Goal: Task Accomplishment & Management: Use online tool/utility

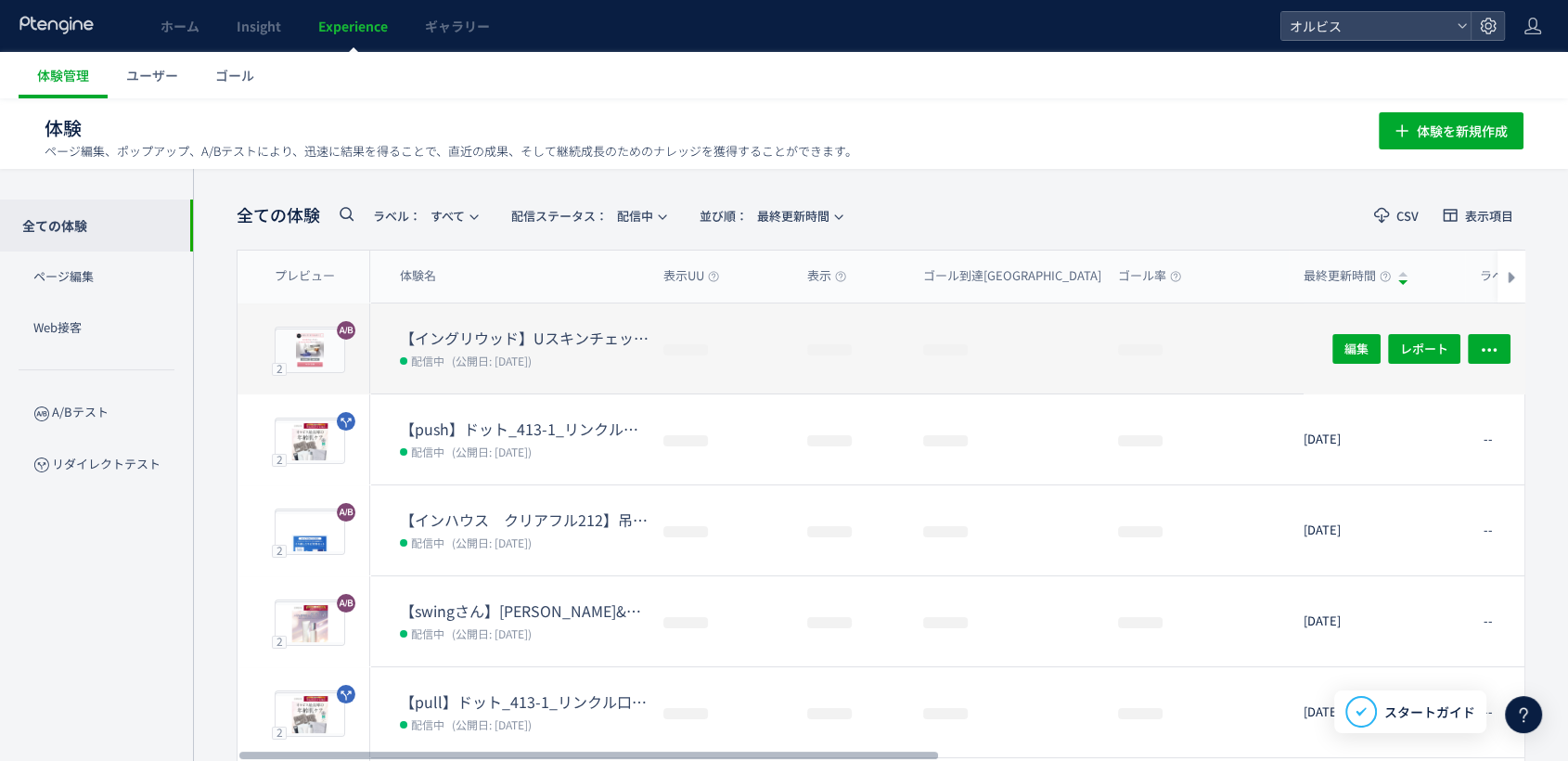
click at [455, 335] on dt "【イングリウッド】Uスキンチェック検証" at bounding box center [524, 339] width 249 height 22
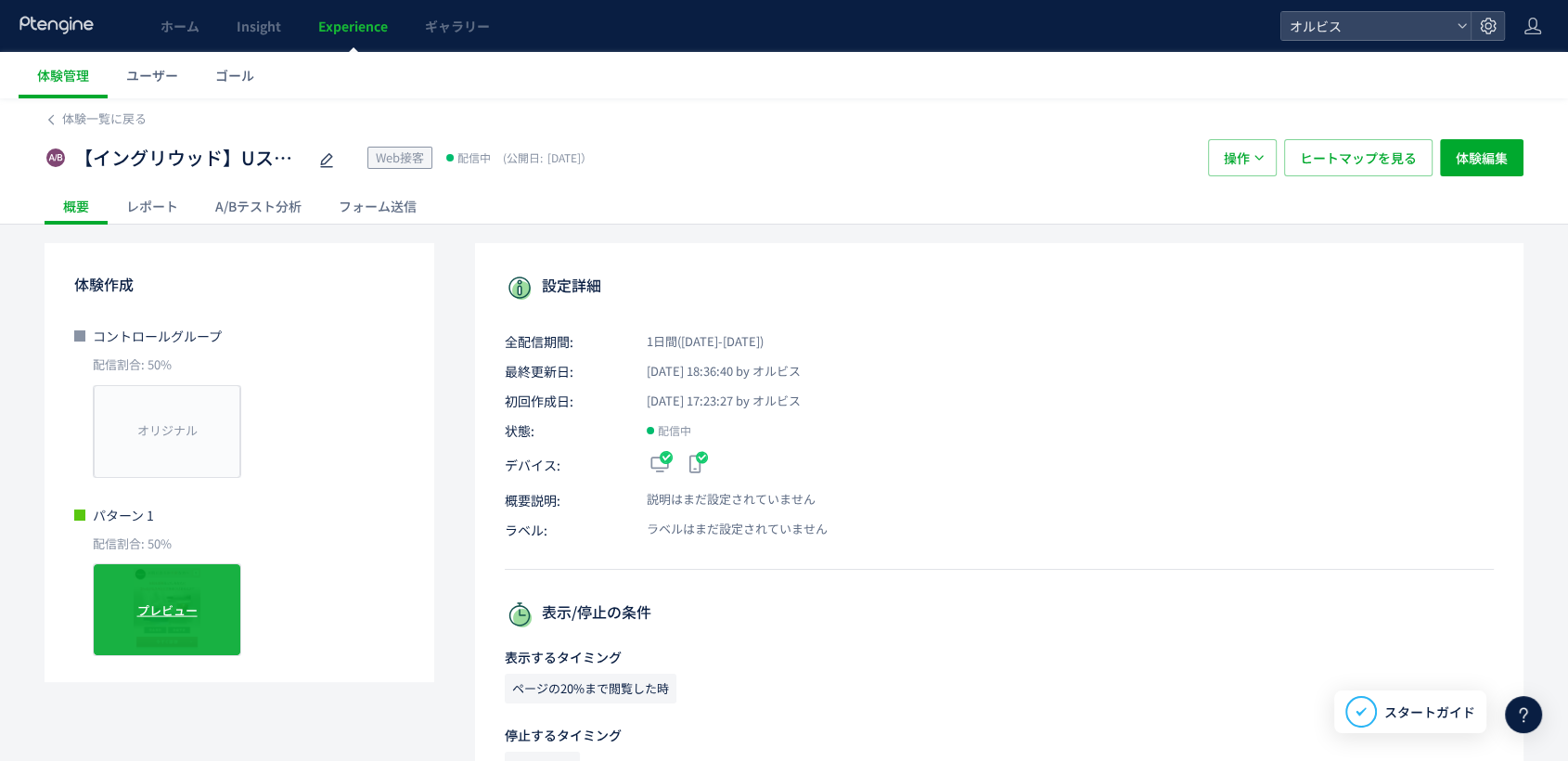
click at [163, 608] on span "プレビュー" at bounding box center [167, 610] width 61 height 18
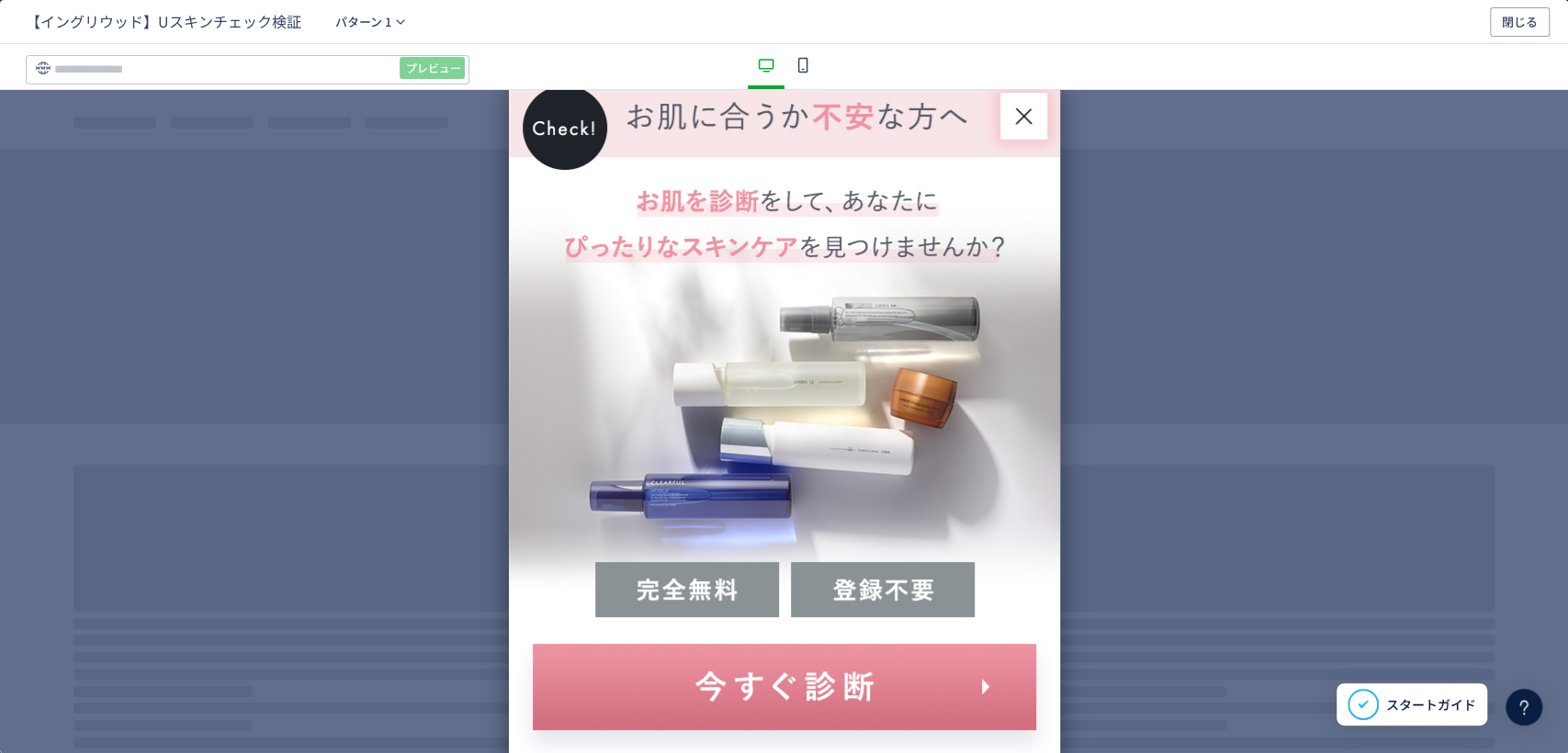
click at [1019, 107] on icon "dialog" at bounding box center [1024, 117] width 48 height 48
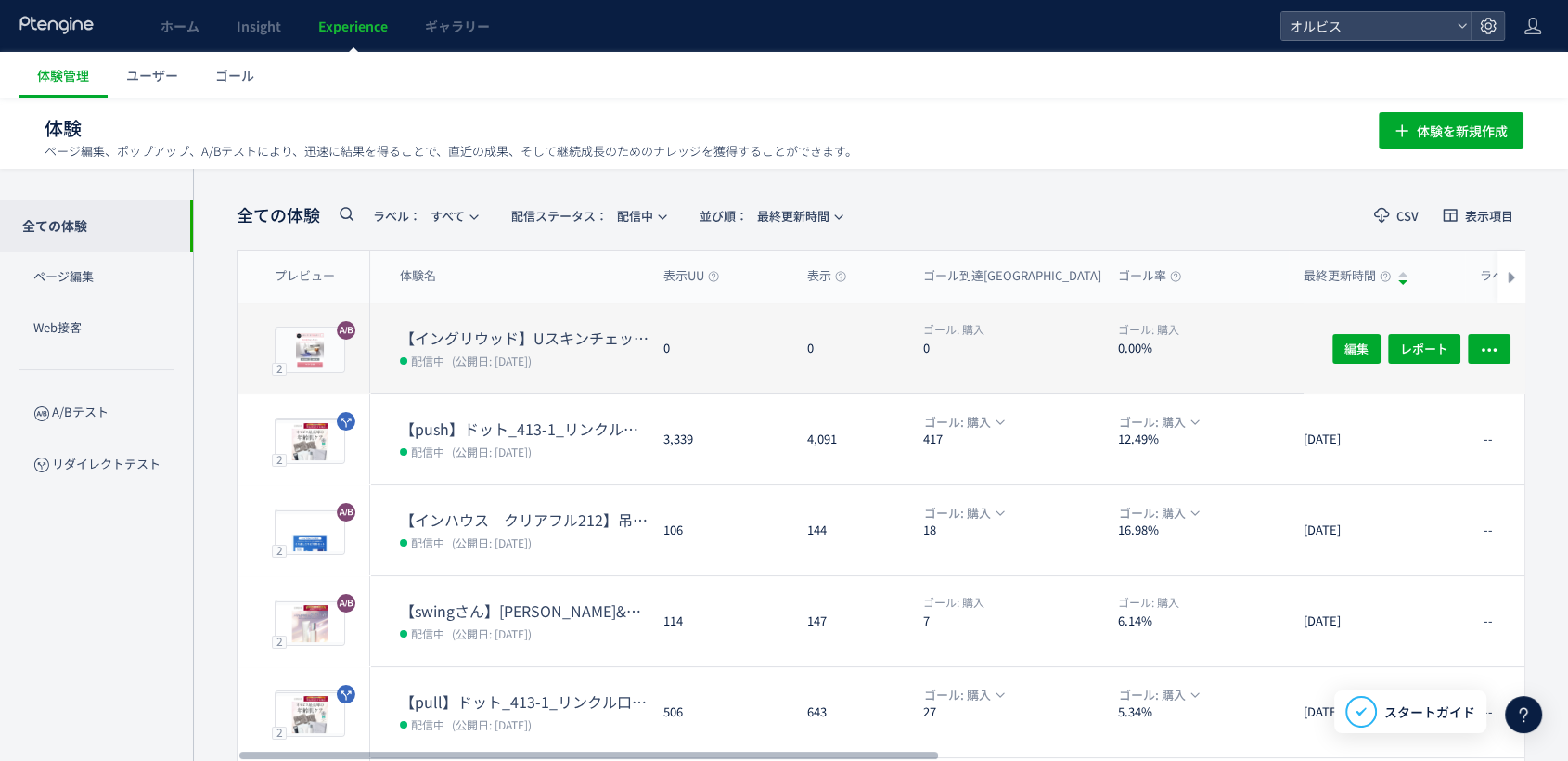
click at [470, 336] on dt "【イングリウッド】Uスキンチェック検証" at bounding box center [524, 339] width 249 height 22
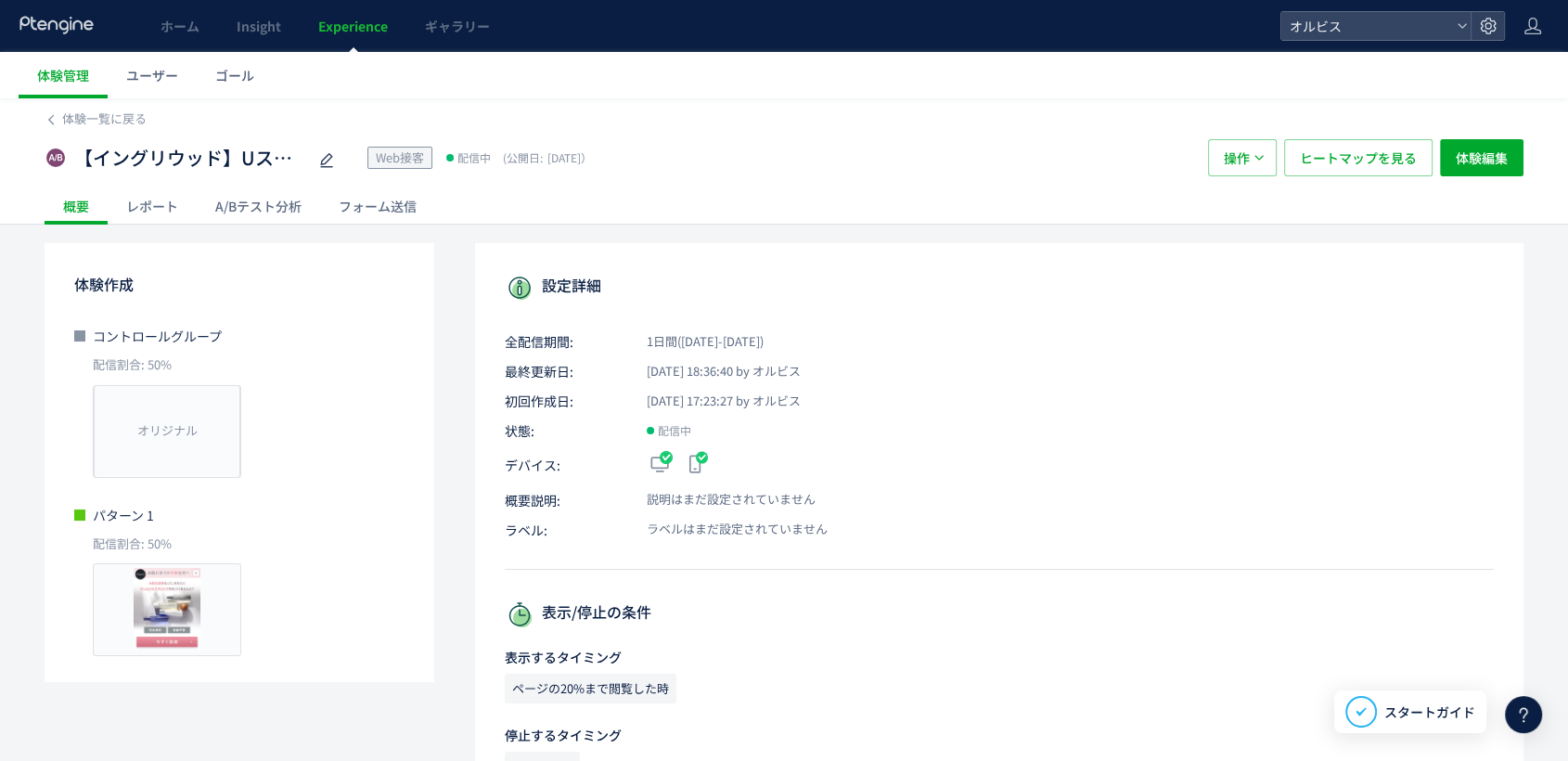
click at [230, 196] on div "A/Bテスト分析" at bounding box center [258, 206] width 123 height 37
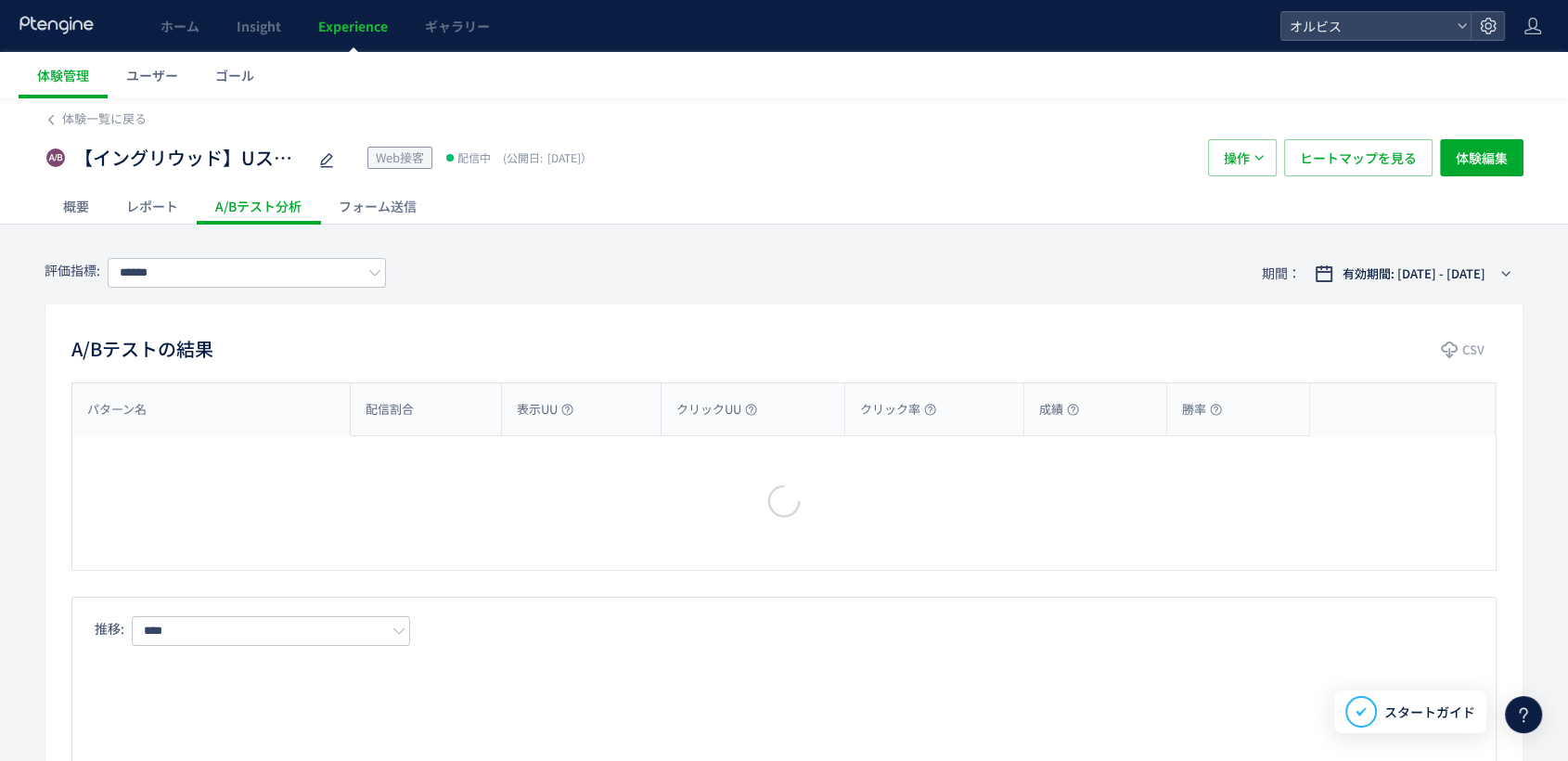
type input "**"
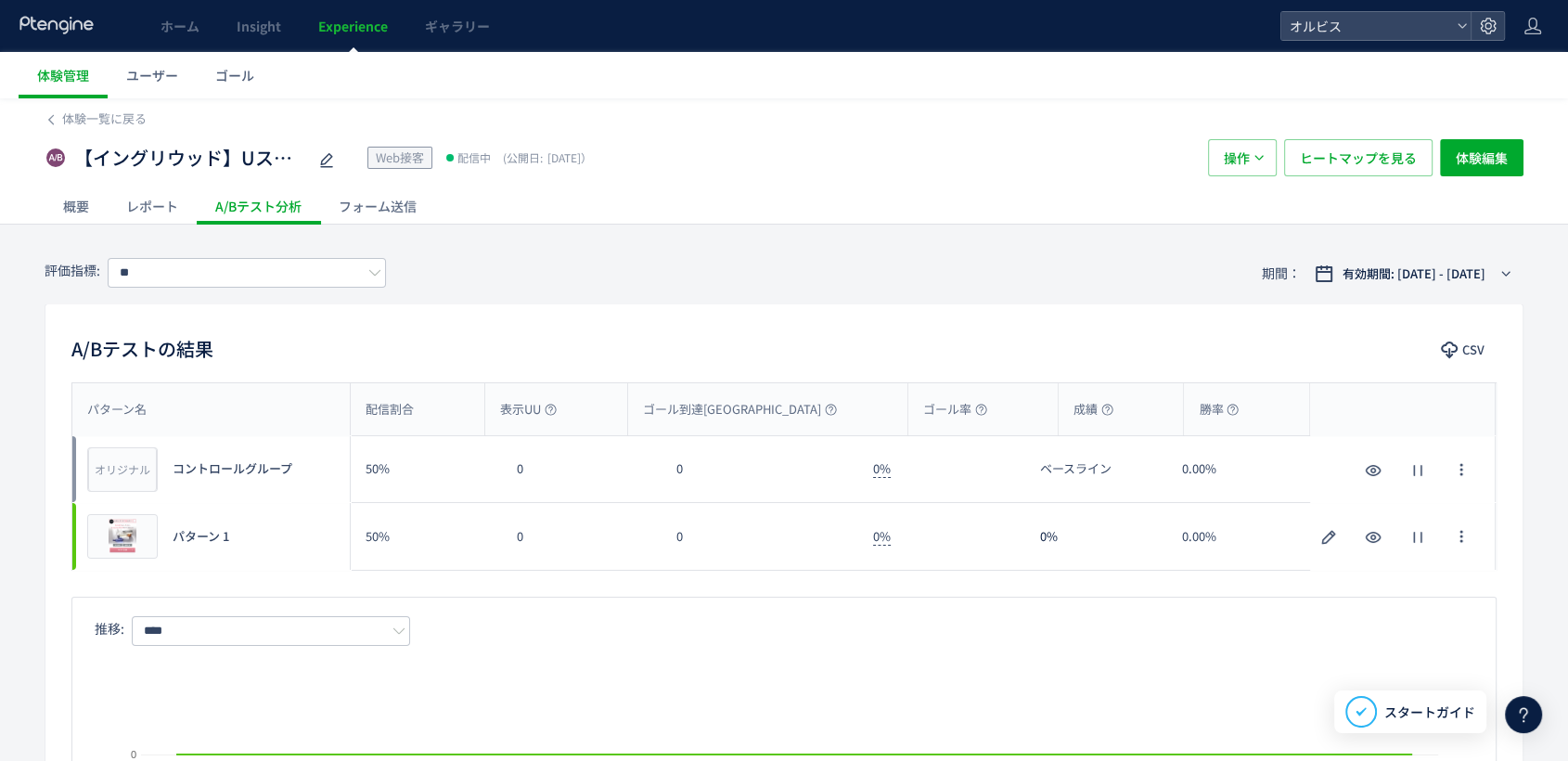
click at [155, 205] on div "レポート" at bounding box center [152, 206] width 89 height 37
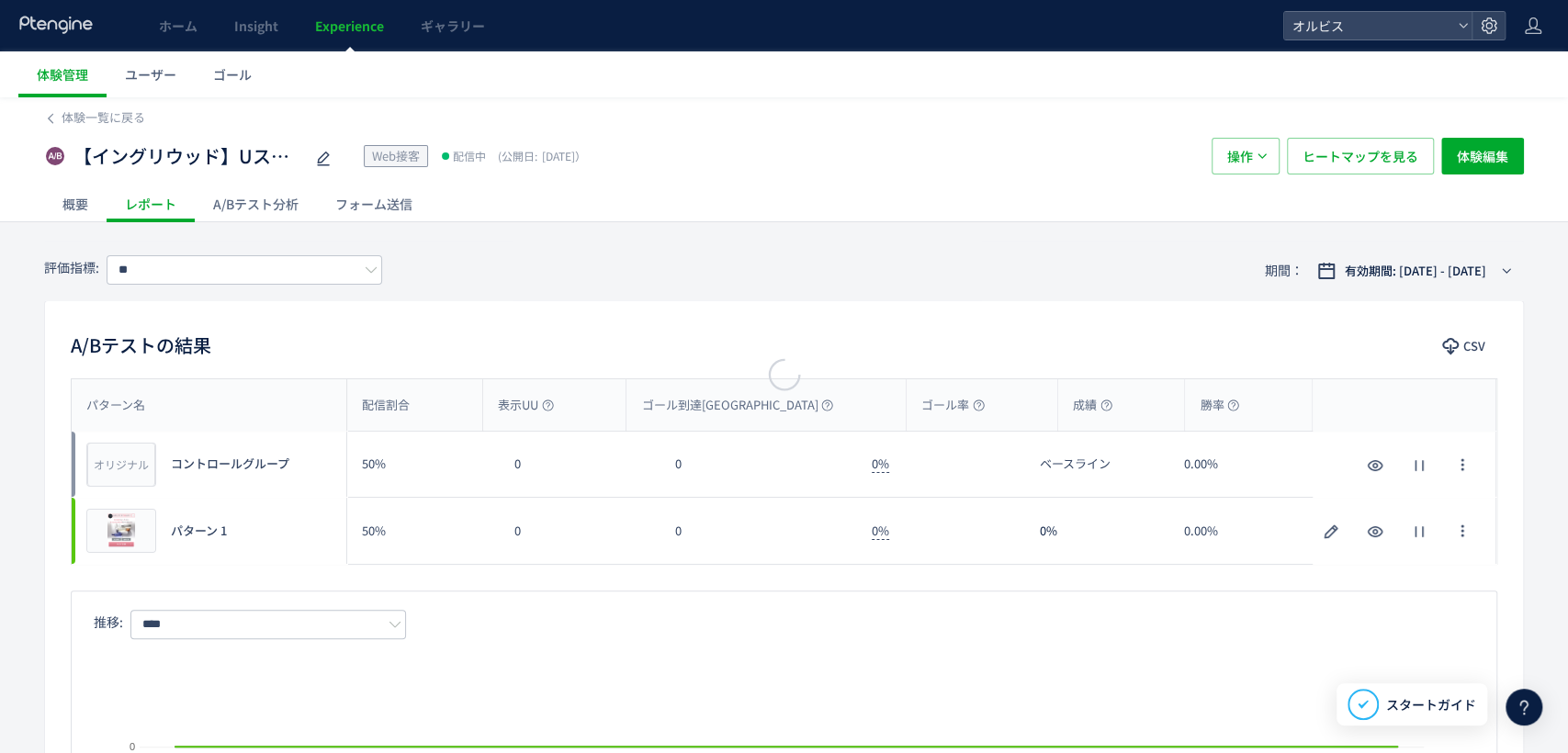
click at [81, 204] on div at bounding box center [784, 376] width 1568 height 753
click at [70, 204] on div at bounding box center [784, 376] width 1568 height 753
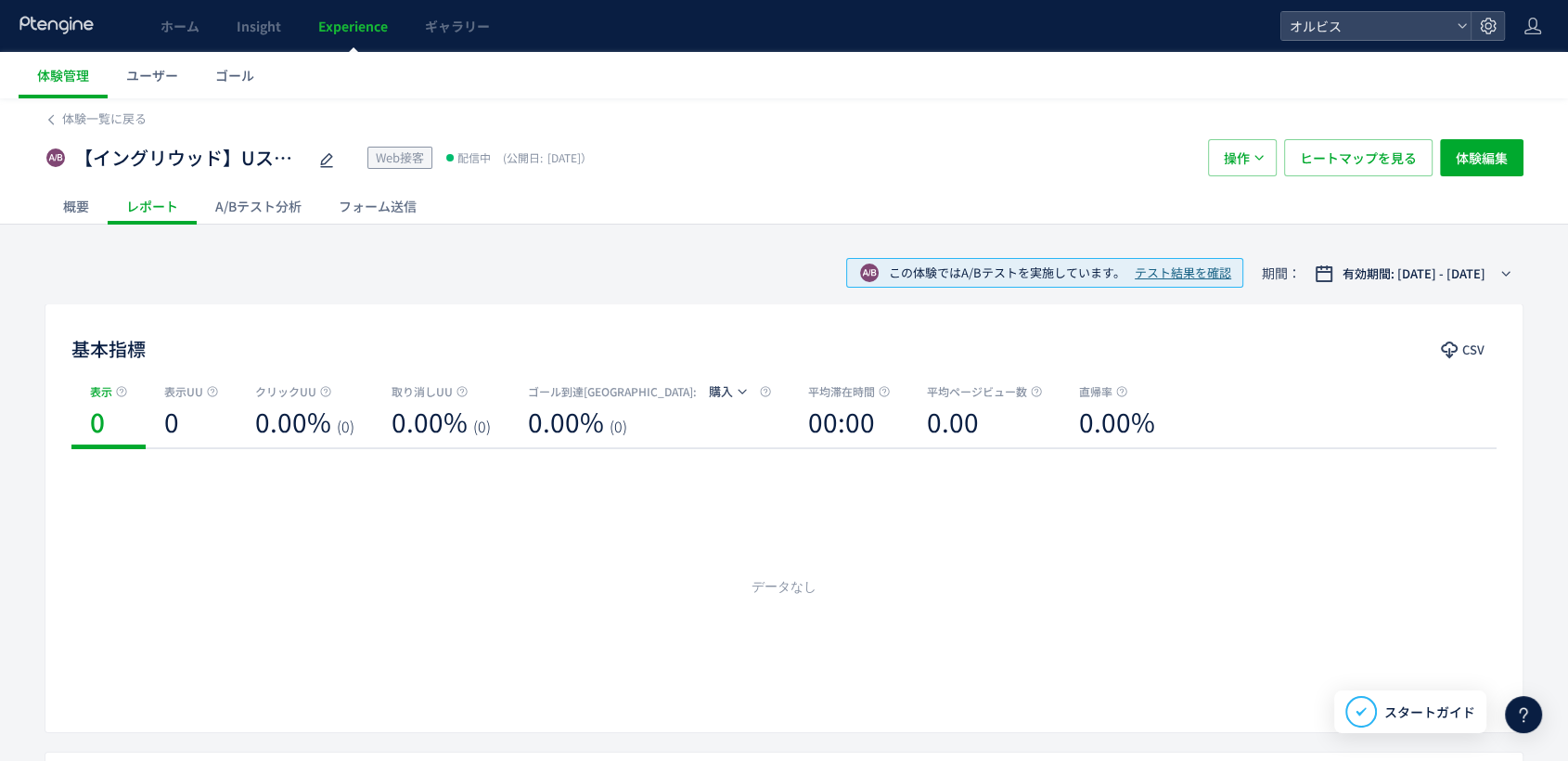
click at [80, 195] on div "概要" at bounding box center [75, 206] width 63 height 37
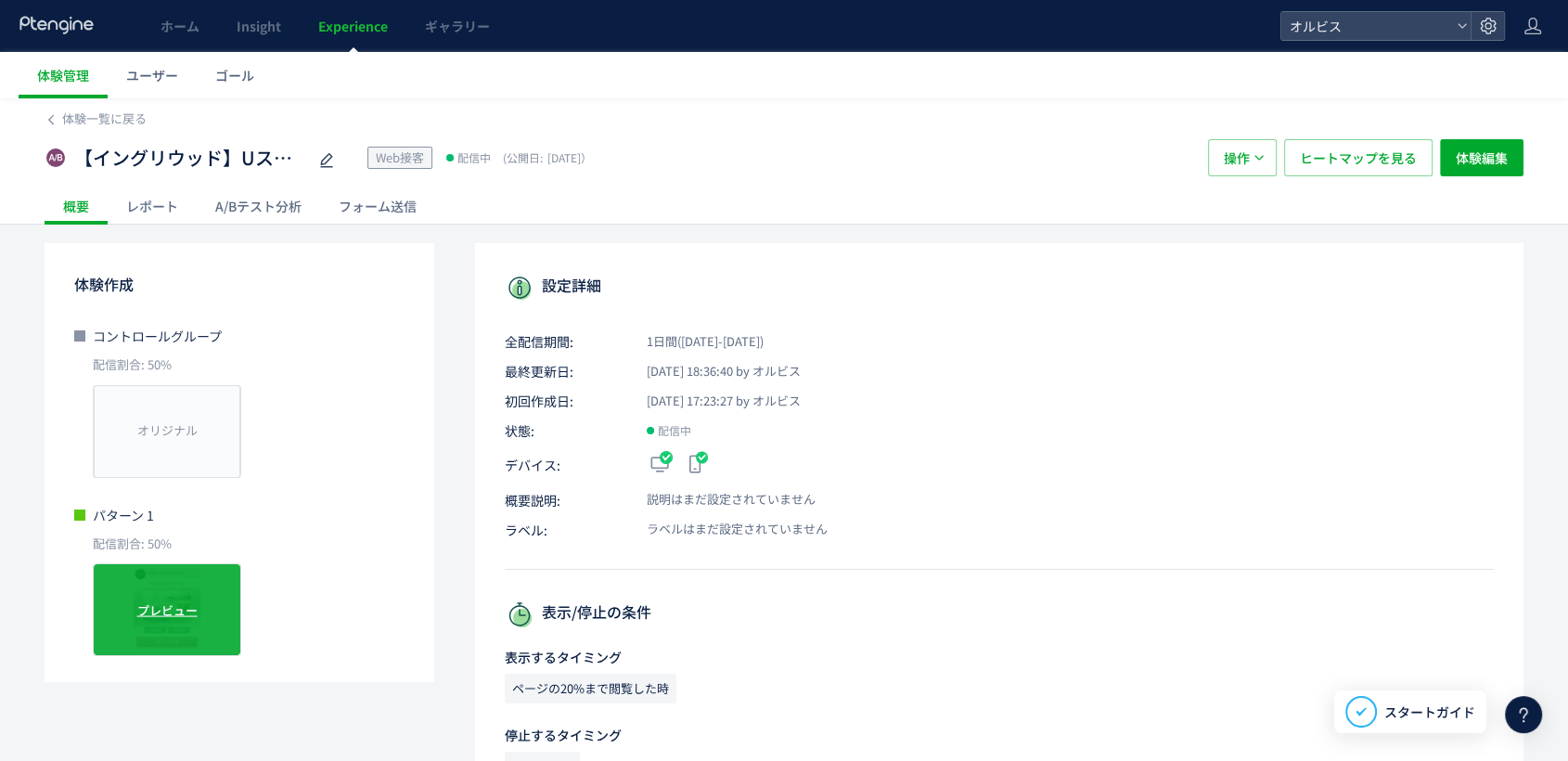
click at [163, 596] on div "プレビュー" at bounding box center [167, 609] width 149 height 93
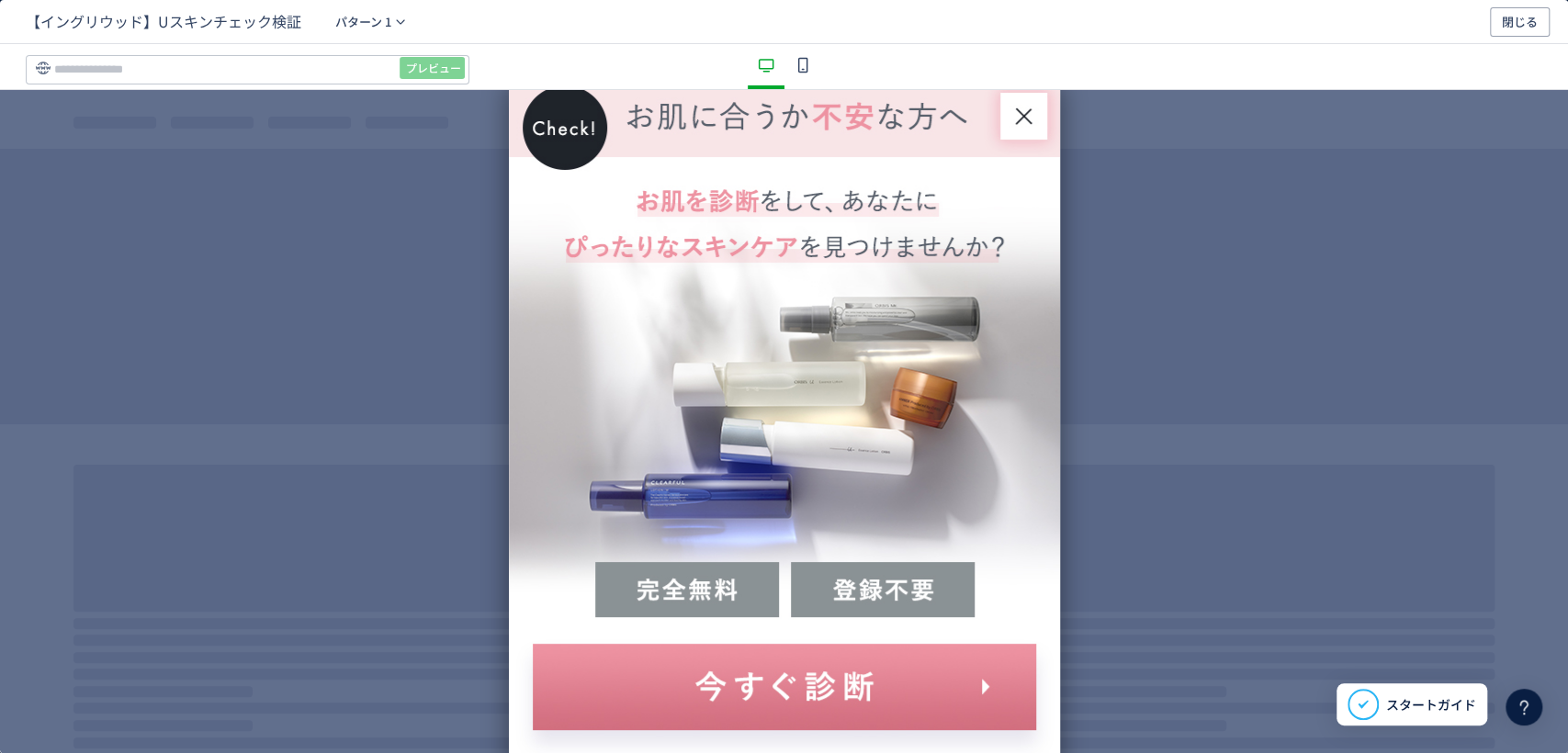
click at [796, 76] on icon "dialog" at bounding box center [802, 65] width 22 height 22
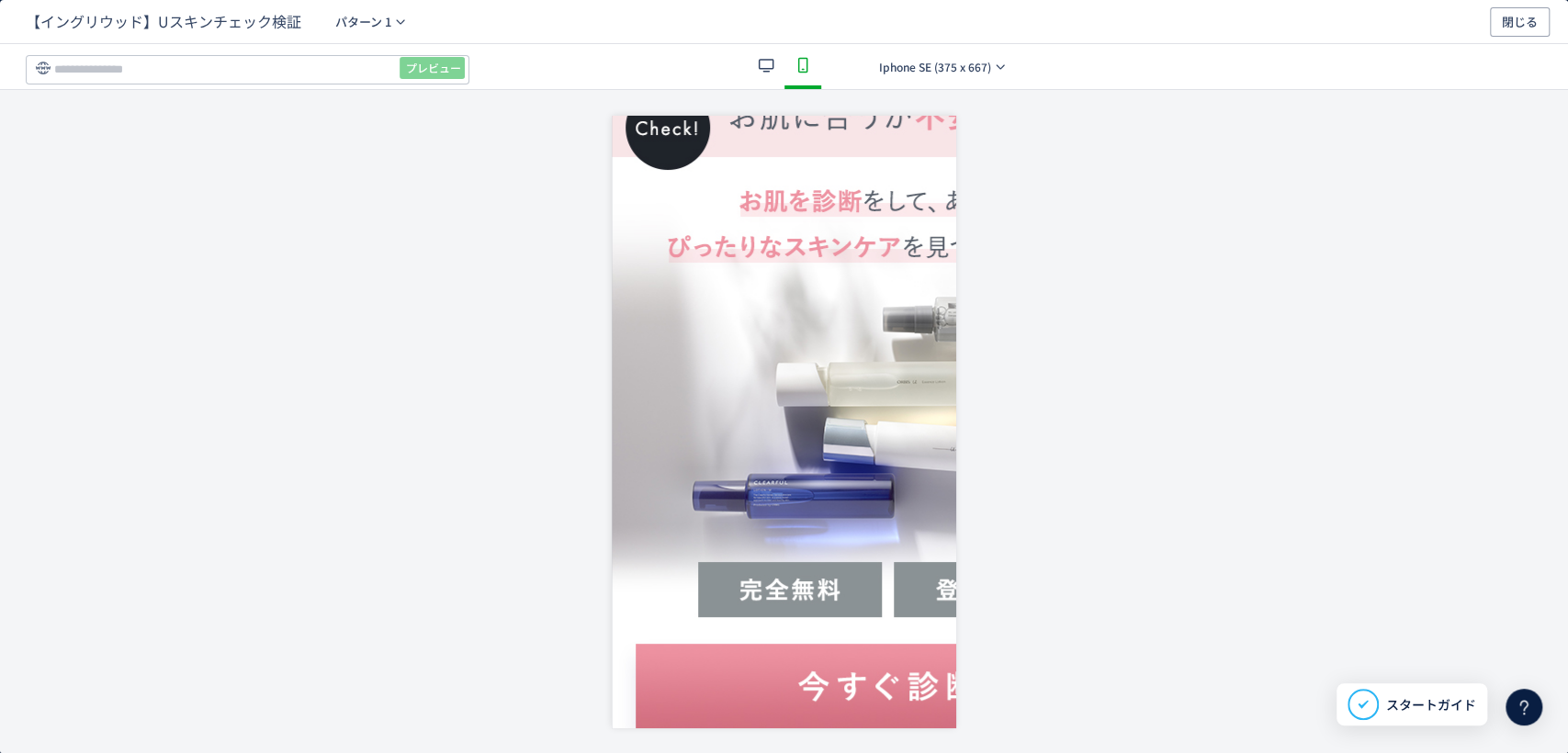
click at [758, 73] on icon "dialog" at bounding box center [766, 65] width 22 height 22
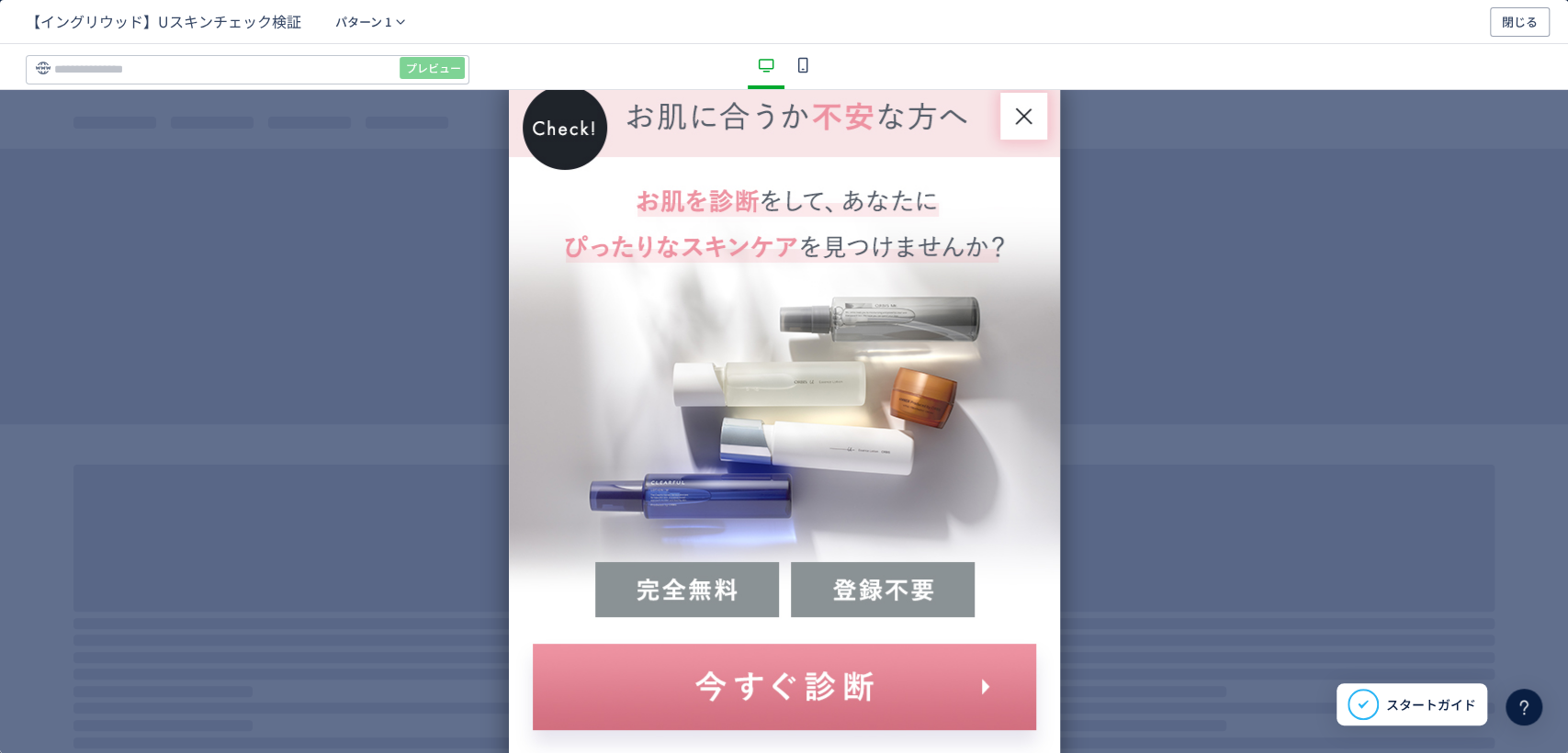
click at [799, 68] on use "dialog" at bounding box center [802, 65] width 10 height 16
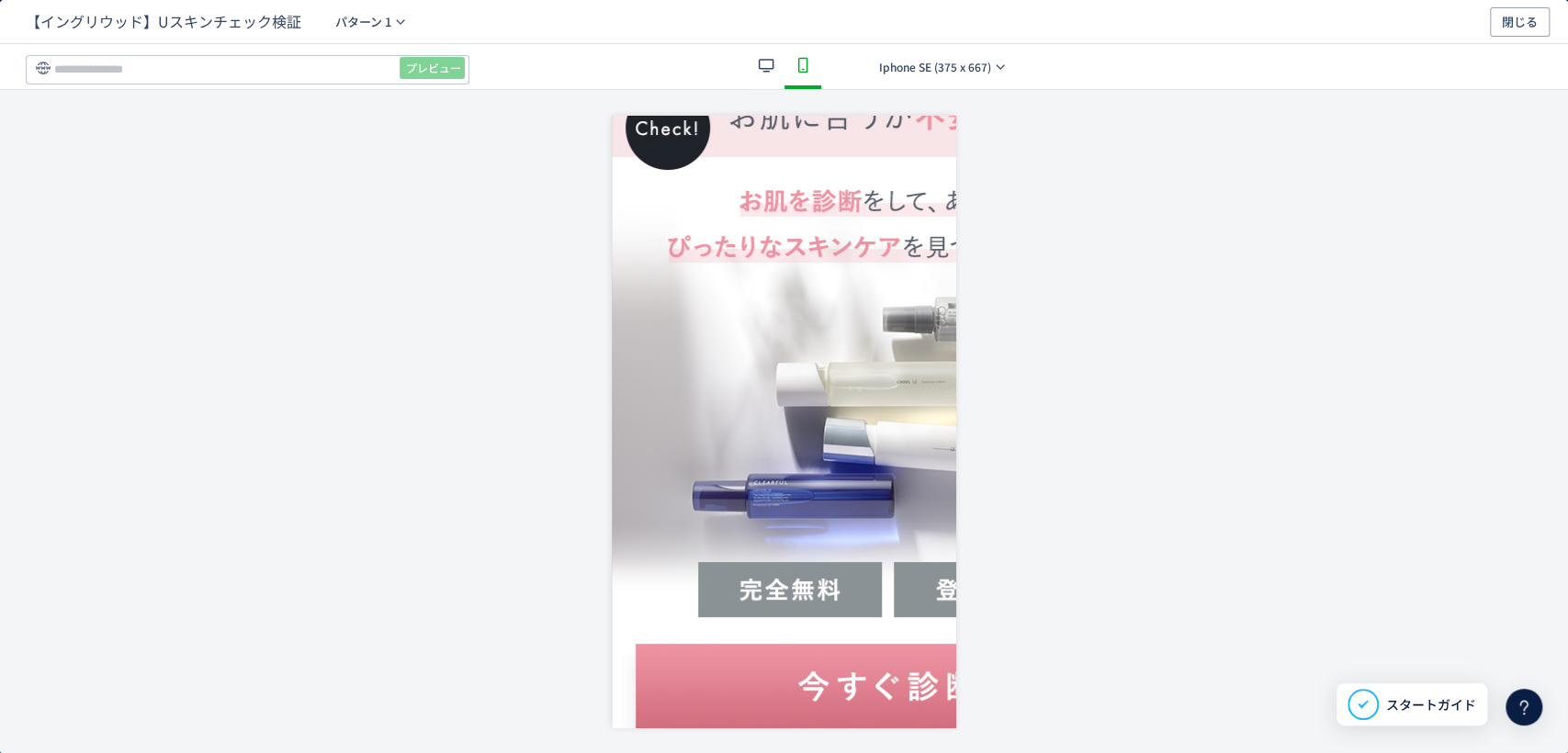
click at [765, 62] on icon "dialog" at bounding box center [766, 65] width 22 height 22
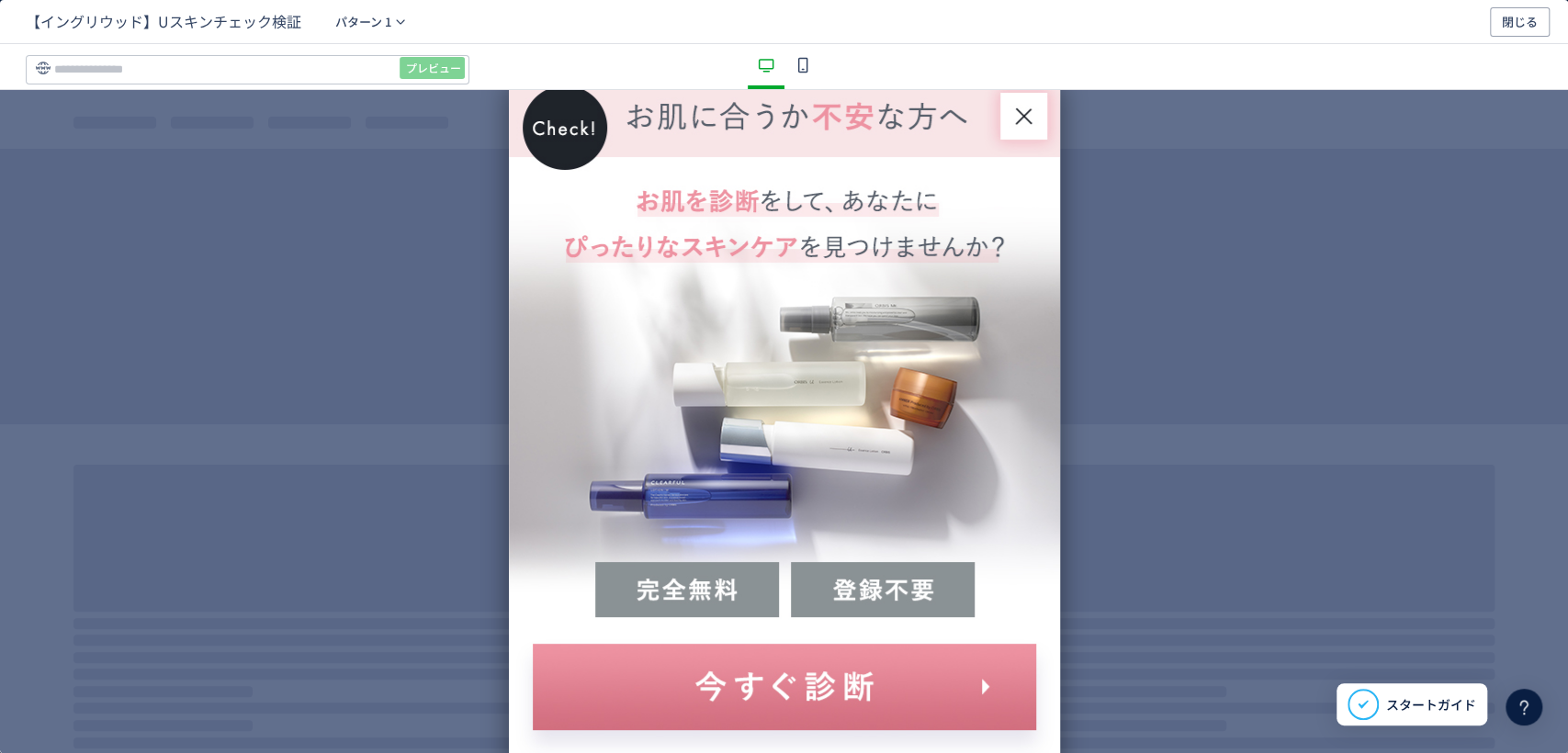
click at [266, 26] on span "【イングリウッド】Uスキンチェック検証" at bounding box center [164, 21] width 275 height 21
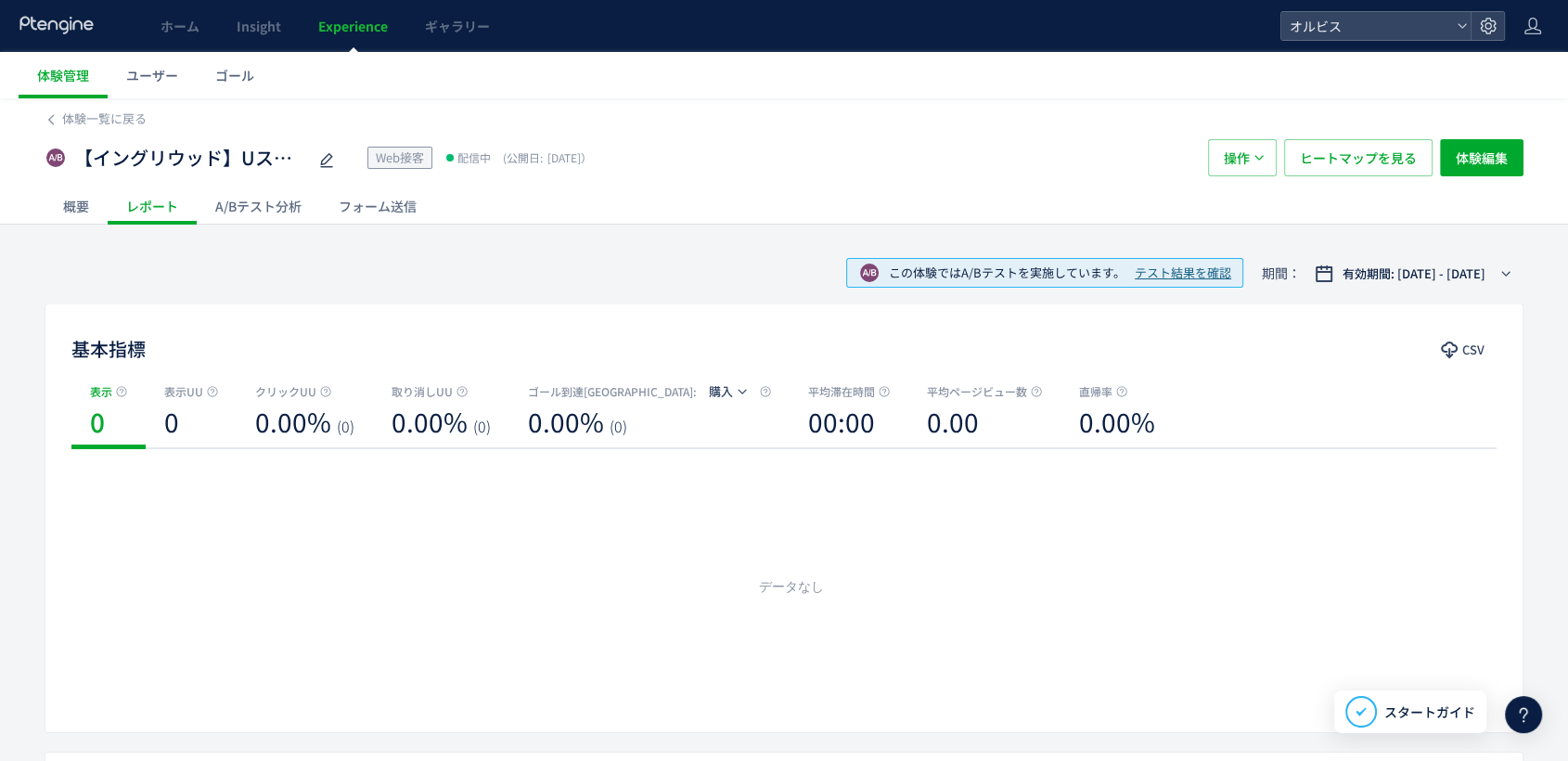
click at [92, 205] on div "概要" at bounding box center [75, 206] width 63 height 37
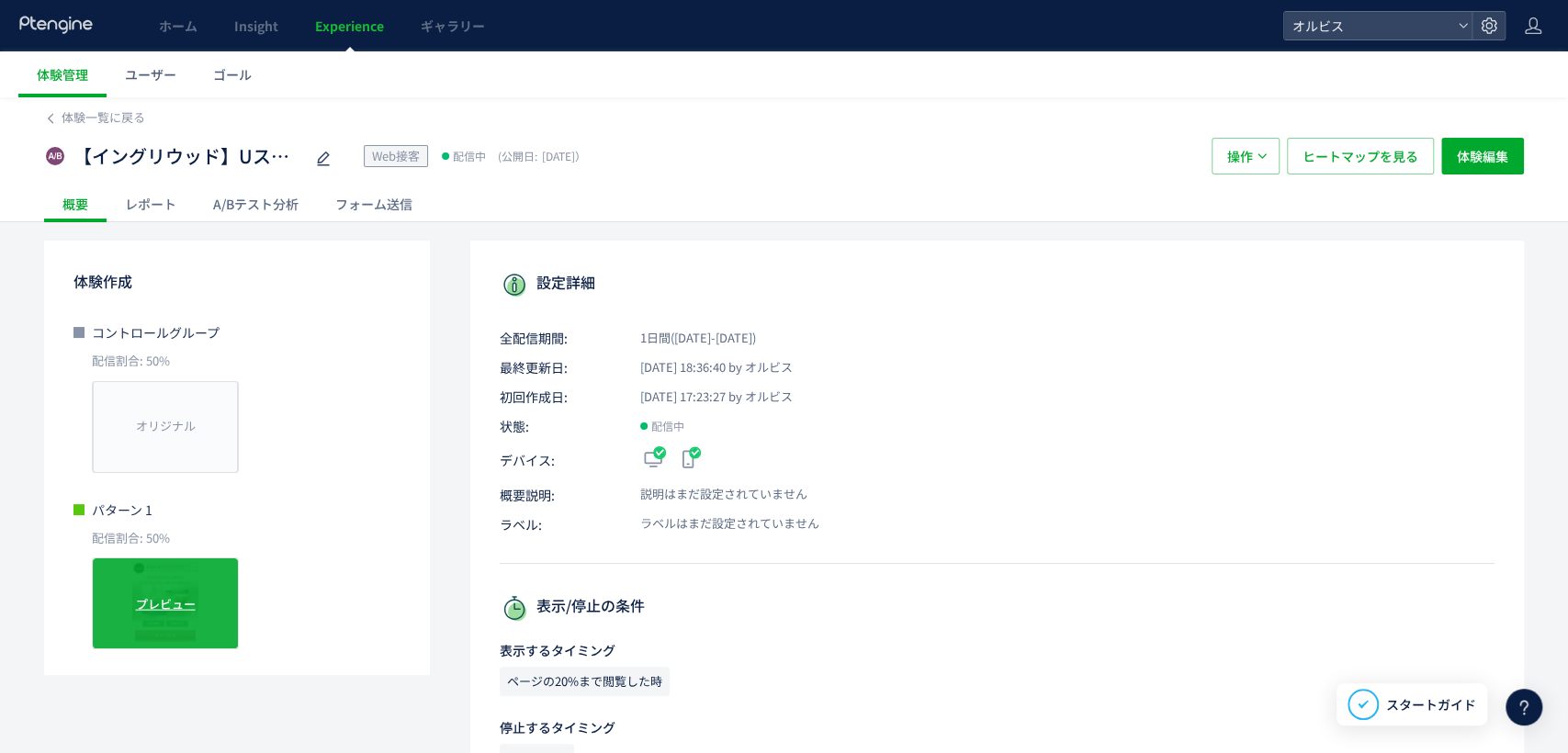
click at [164, 591] on div "プレビュー" at bounding box center [166, 603] width 147 height 92
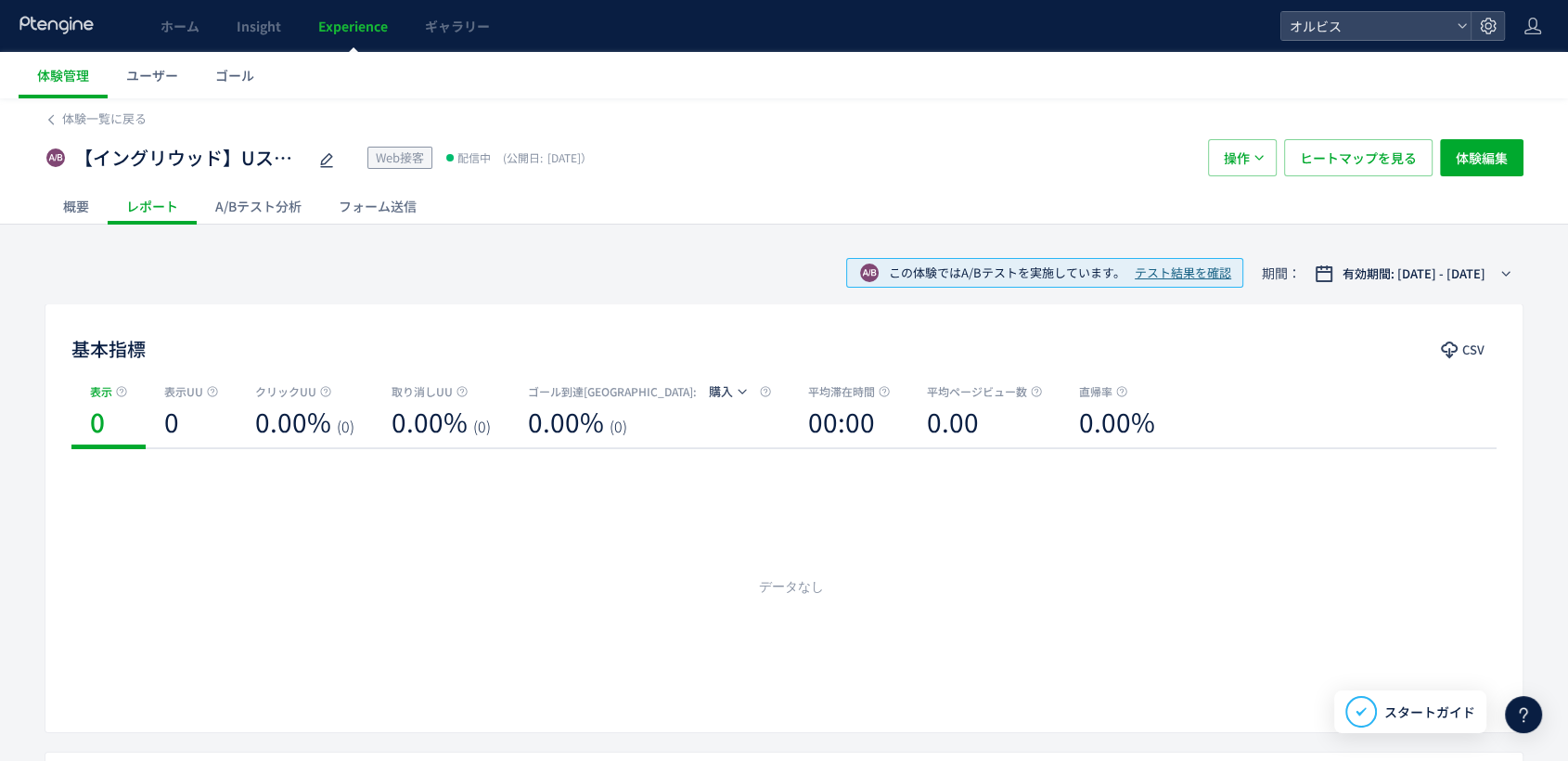
click at [85, 210] on div "概要" at bounding box center [75, 206] width 63 height 37
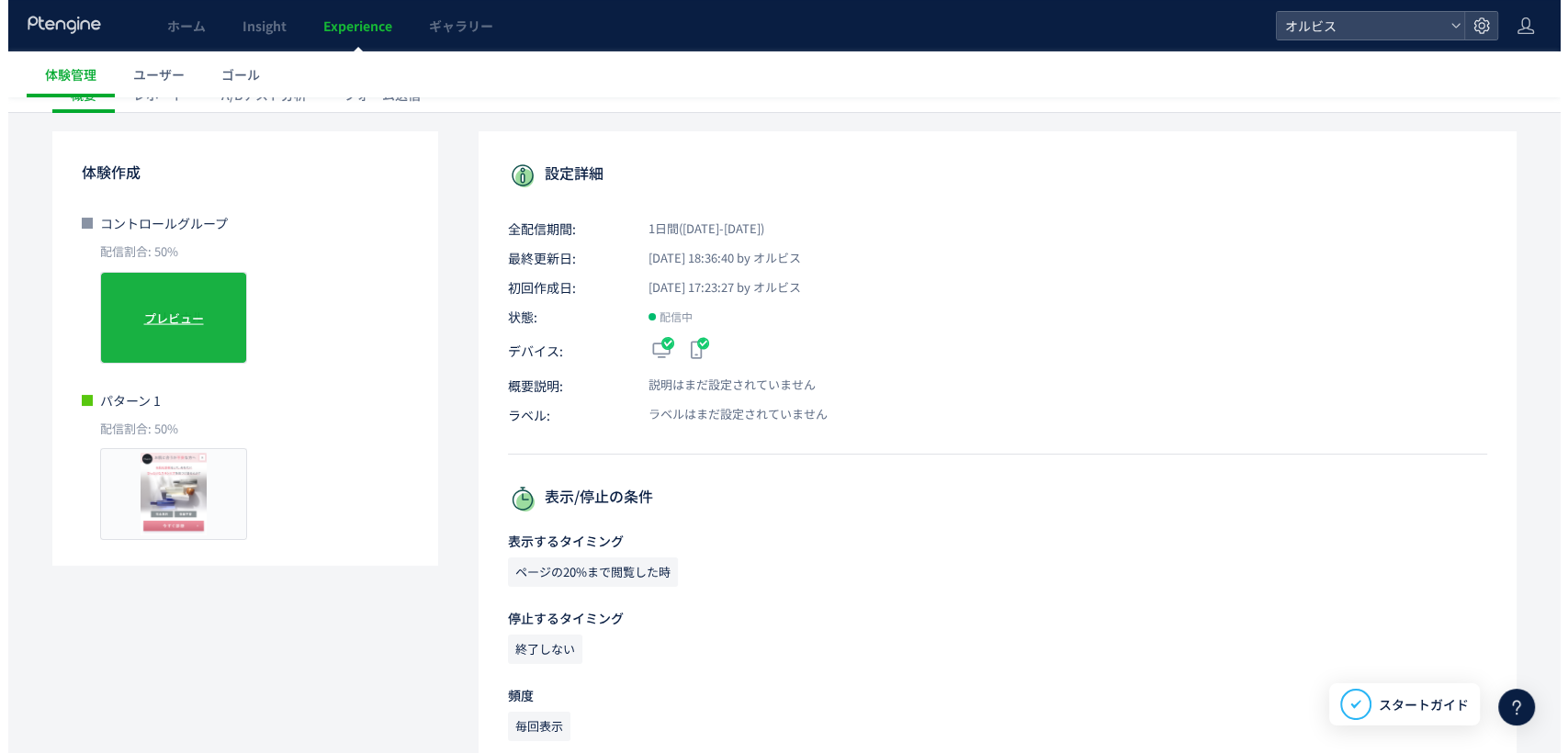
scroll to position [102, 0]
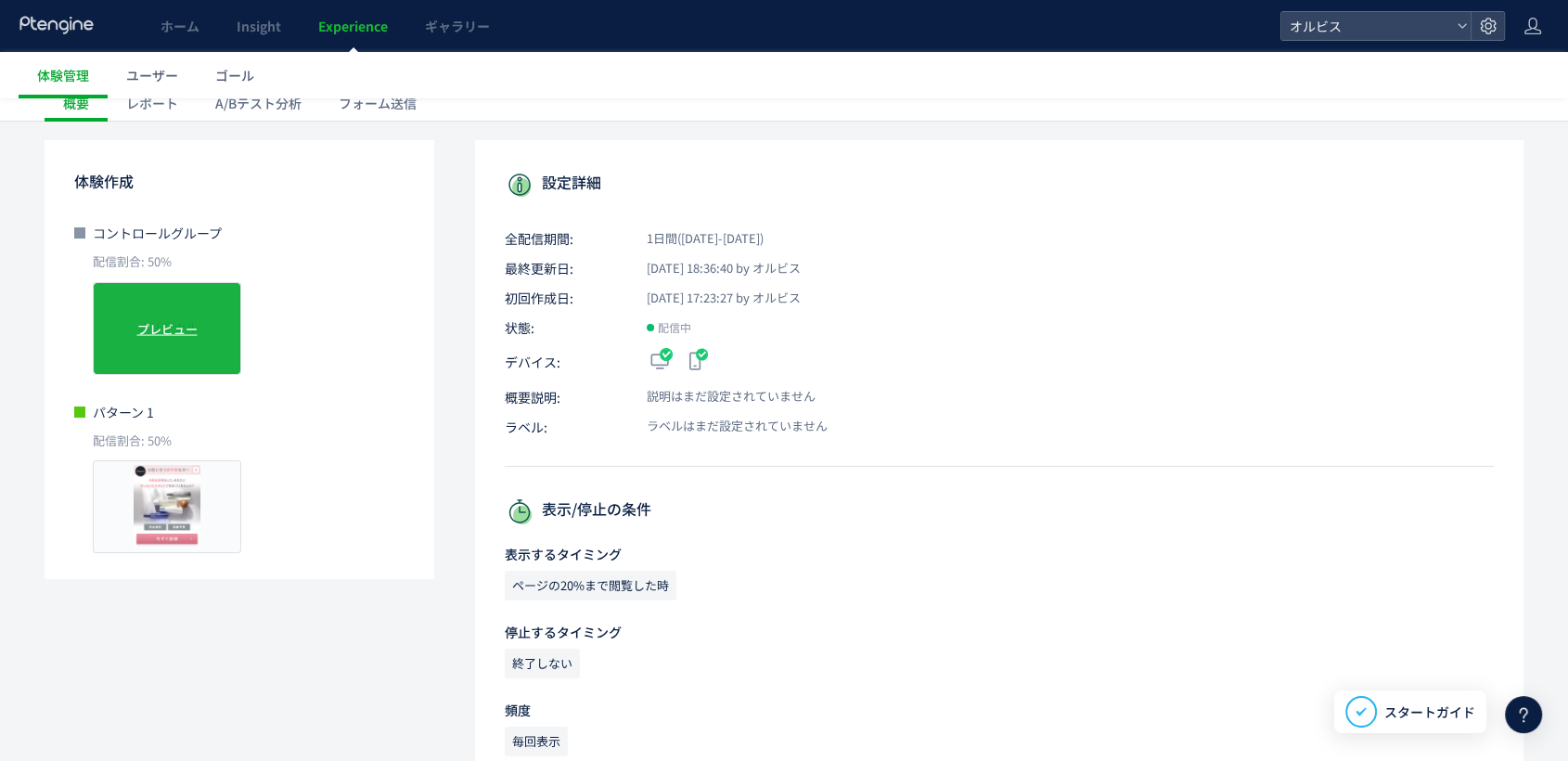
click at [160, 309] on div "オリジナル プレビュー" at bounding box center [167, 328] width 149 height 93
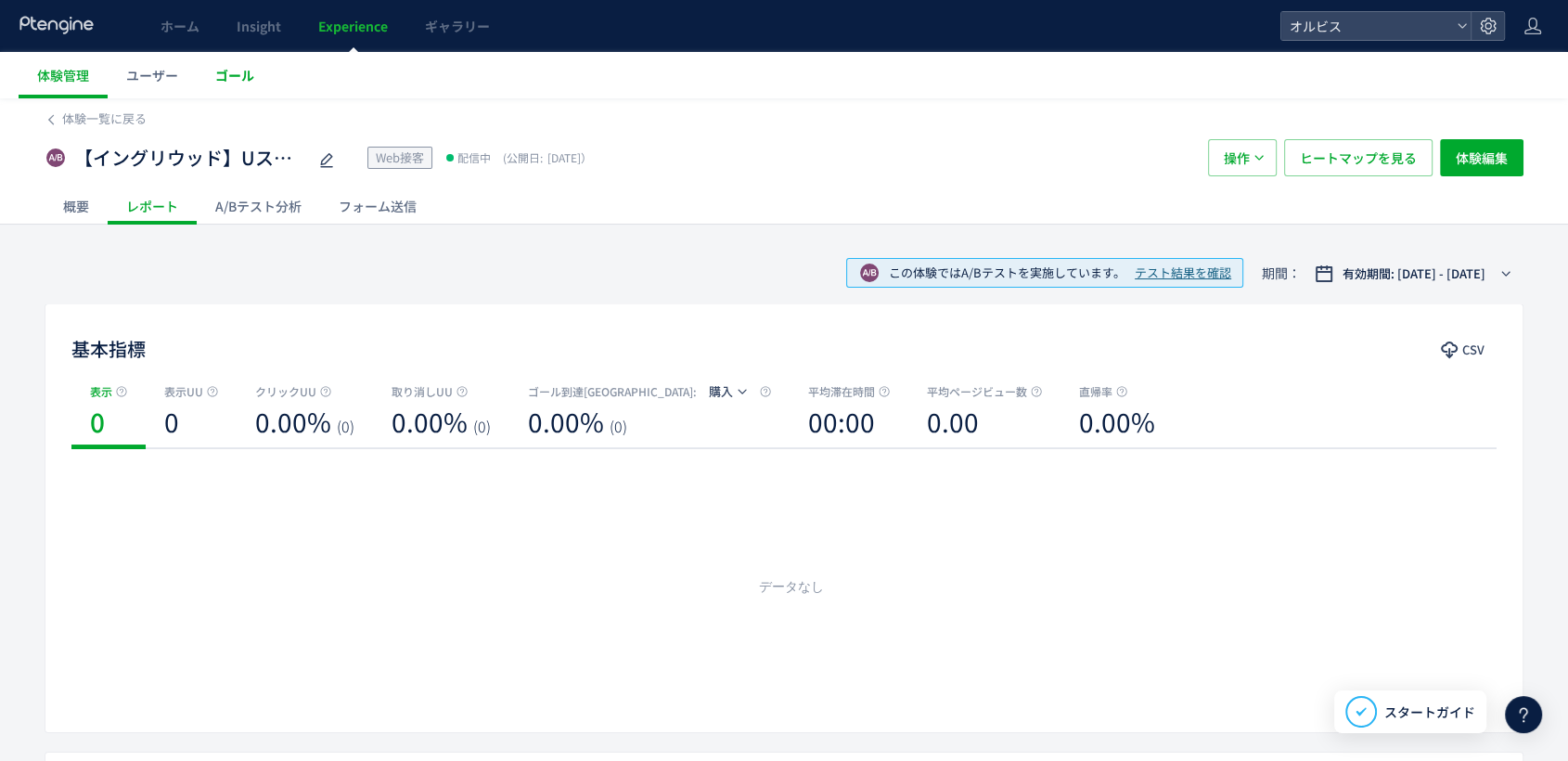
click at [220, 80] on span "ゴール" at bounding box center [235, 74] width 39 height 19
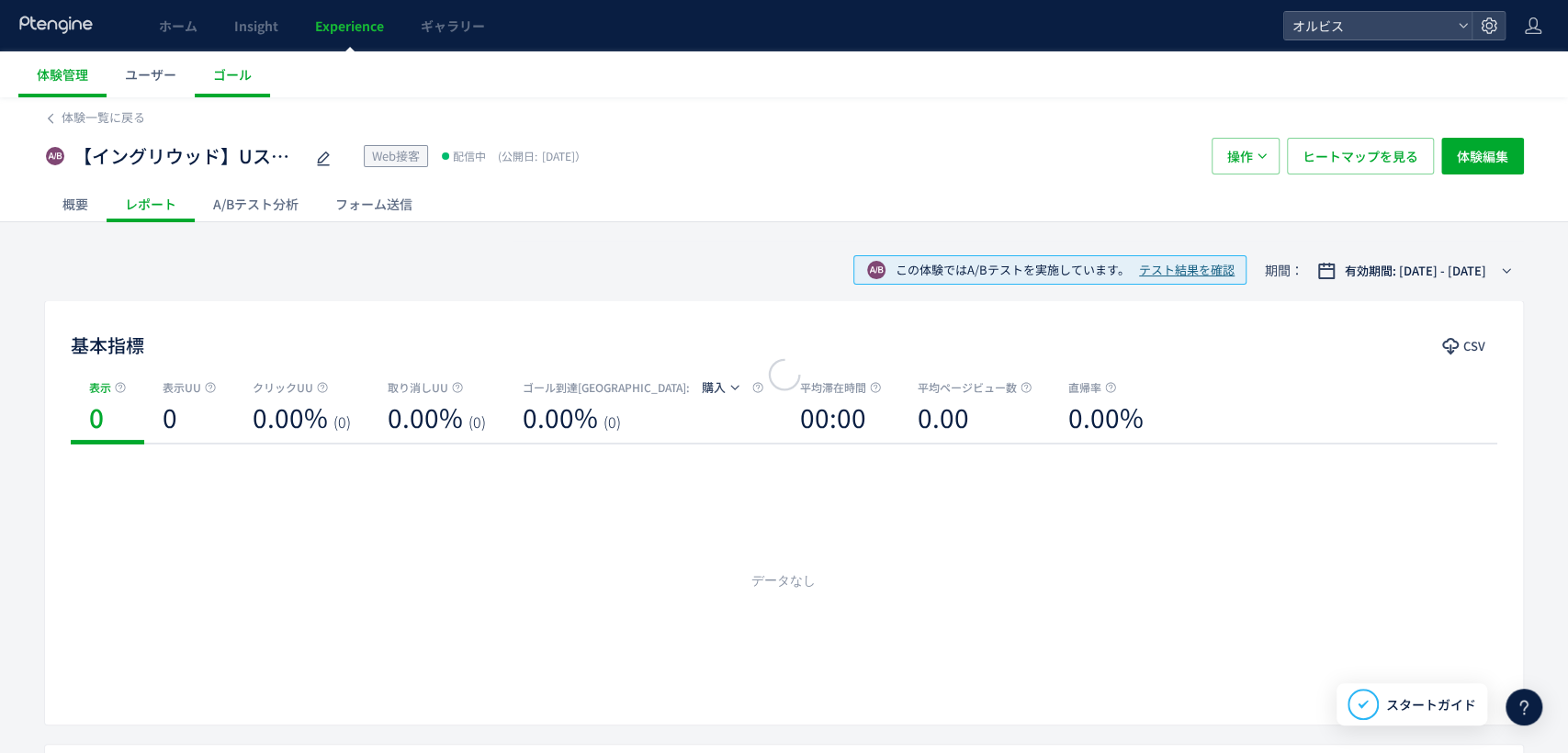
click at [172, 65] on div at bounding box center [784, 376] width 1568 height 753
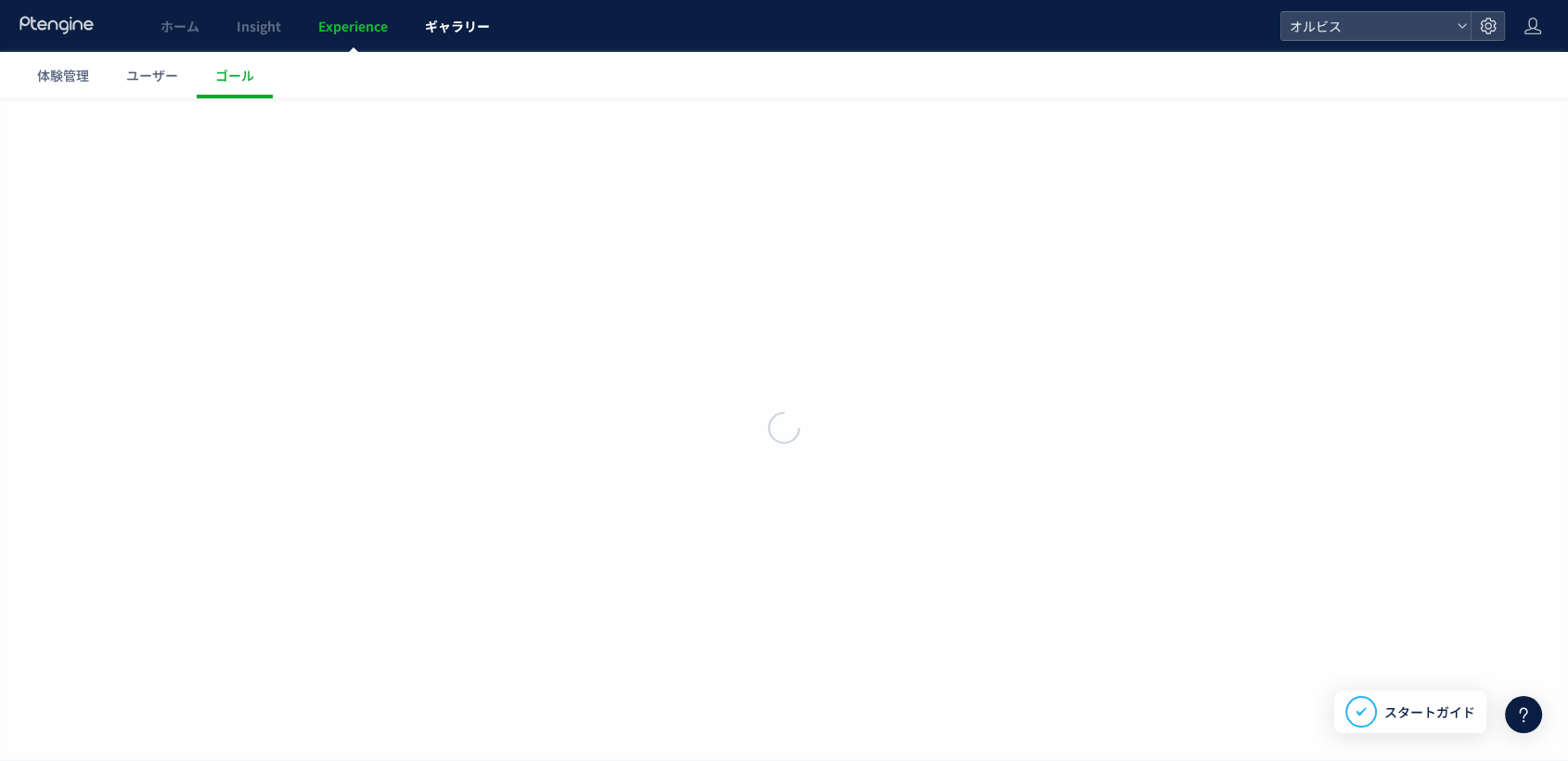
click at [447, 26] on span "ギャラリー" at bounding box center [457, 25] width 65 height 19
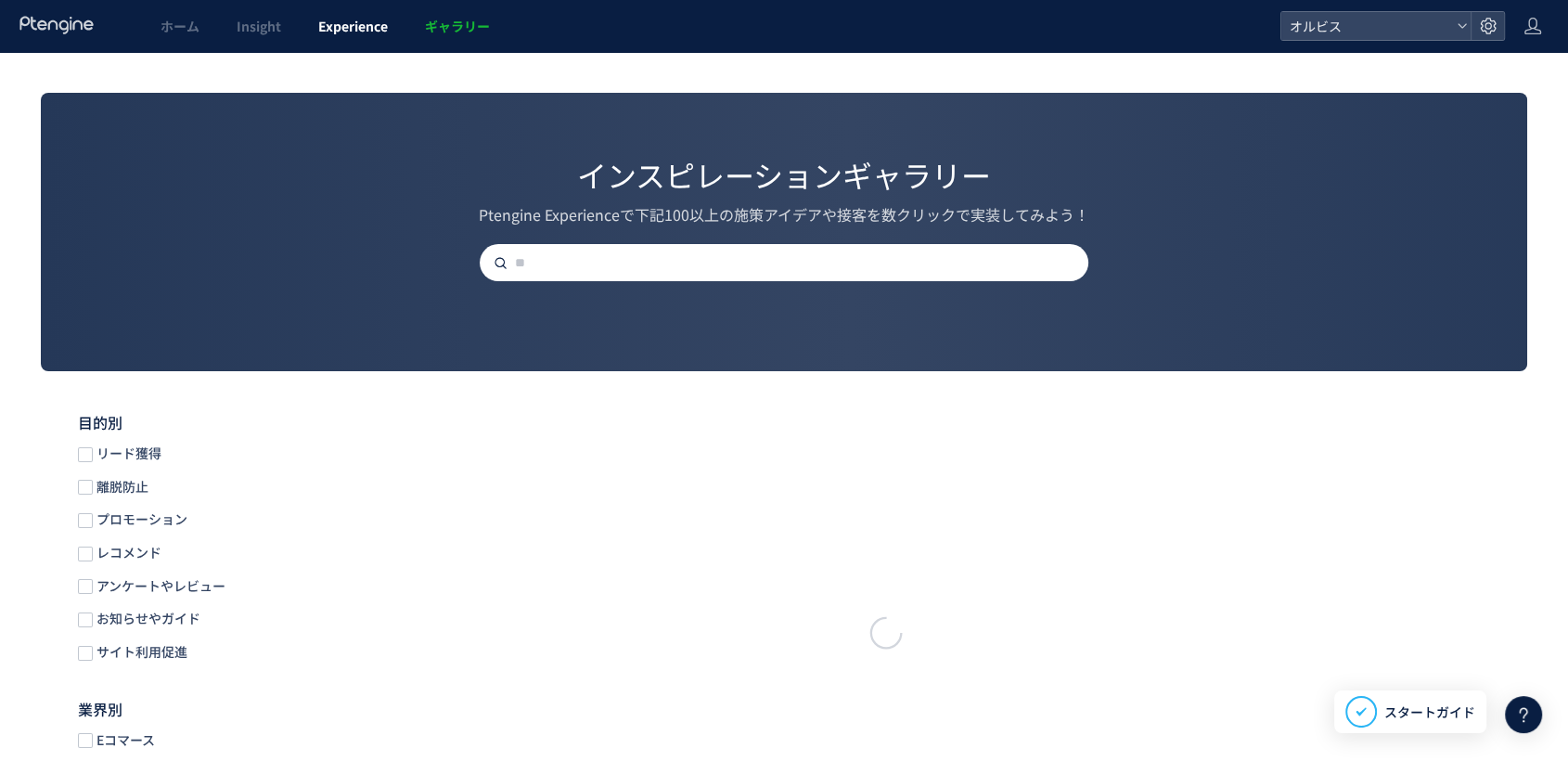
click at [341, 25] on span "Experience" at bounding box center [352, 25] width 69 height 19
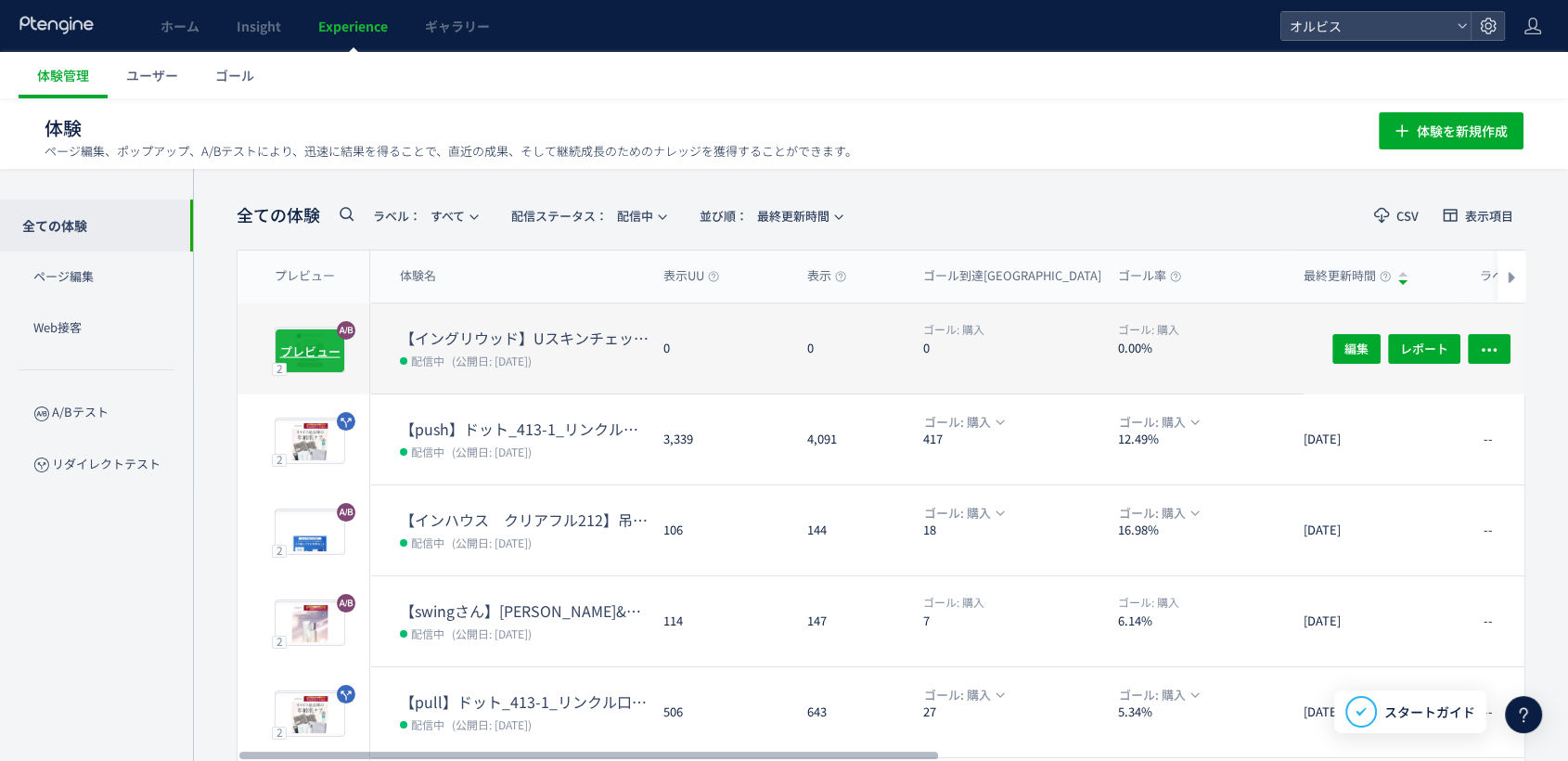
click at [308, 347] on span "プレビュー" at bounding box center [310, 351] width 61 height 18
click at [482, 338] on dt "【イングリウッド】Uスキンチェック検証" at bounding box center [524, 339] width 249 height 22
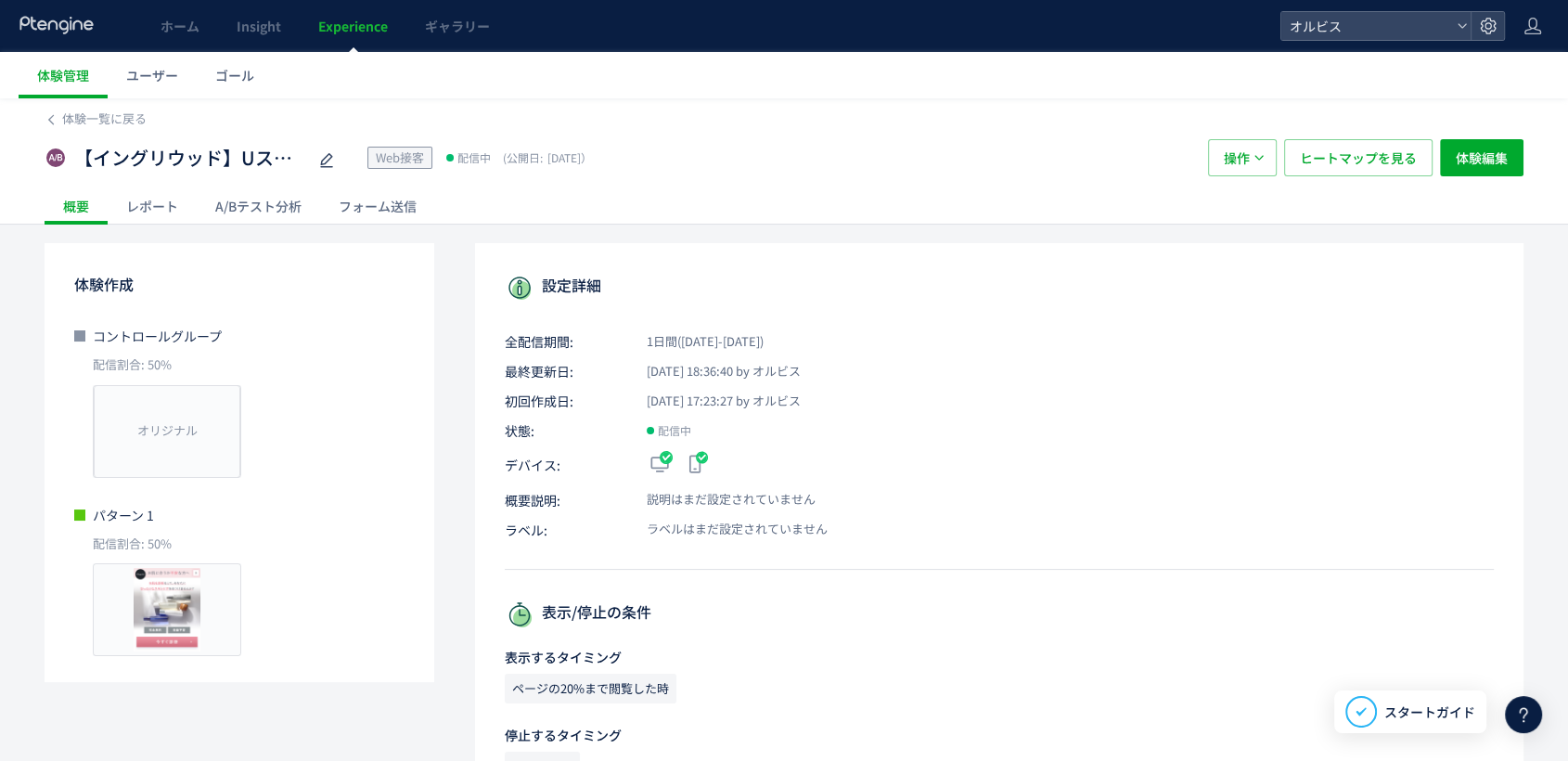
click at [290, 205] on div "A/Bテスト分析" at bounding box center [258, 206] width 123 height 37
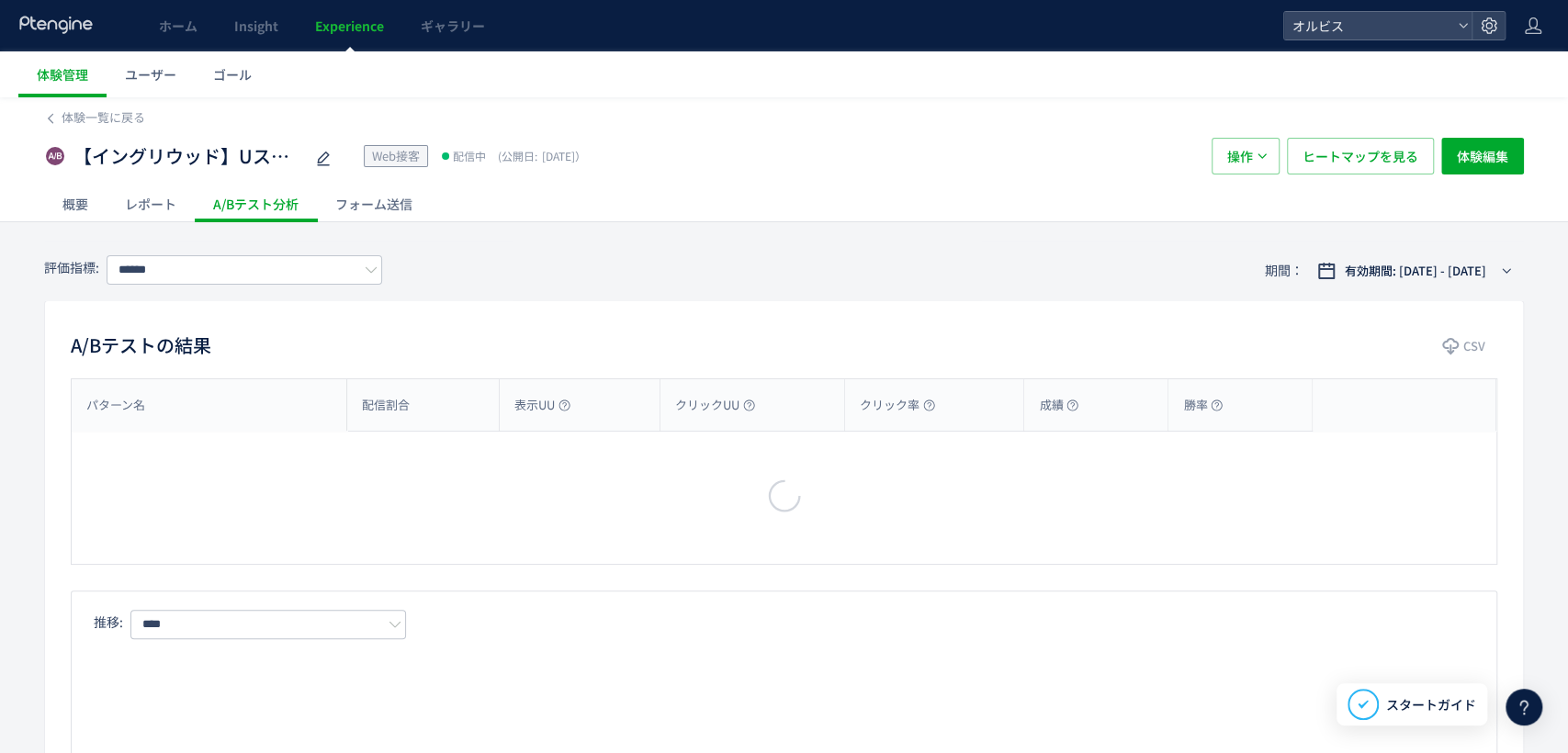
type input "**"
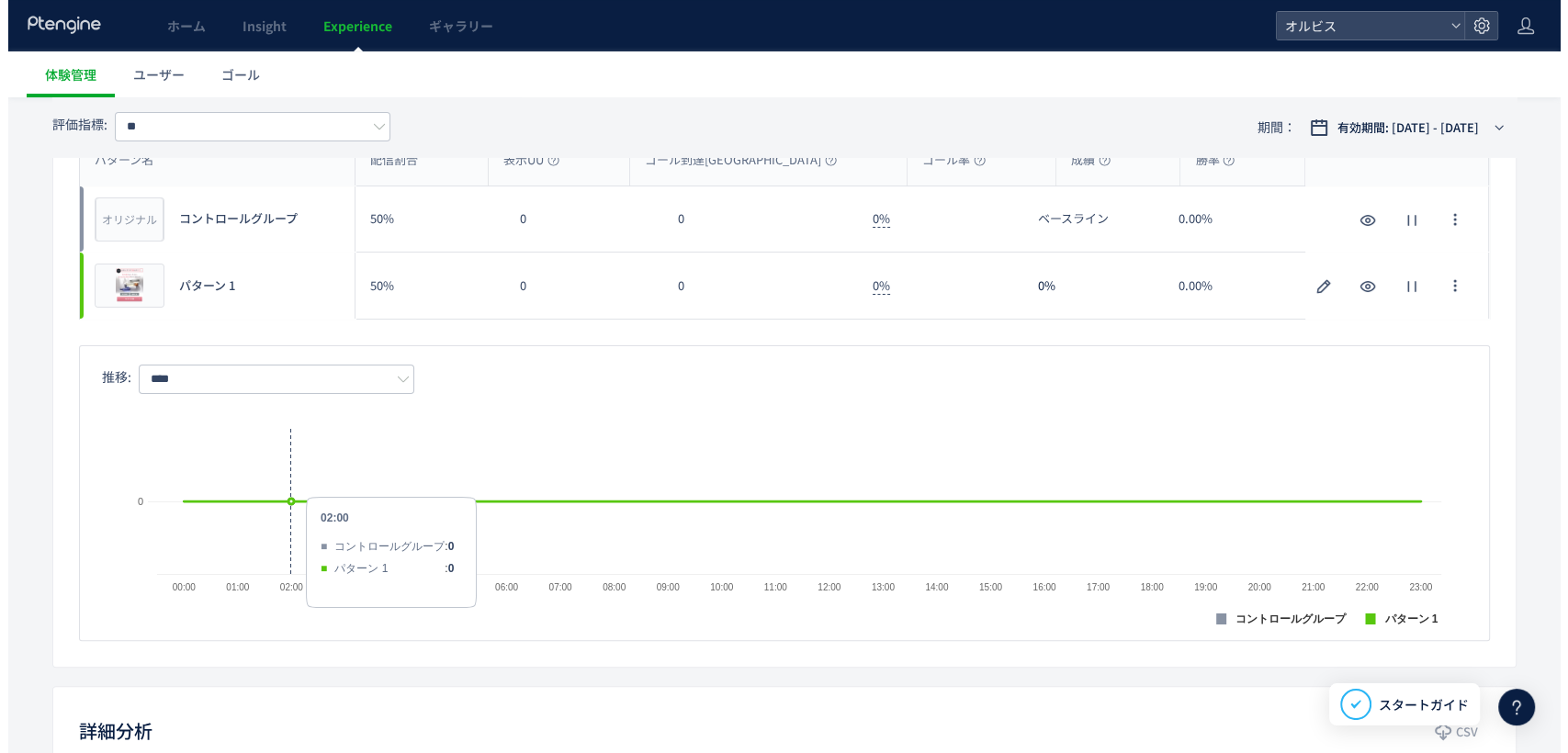
scroll to position [235, 0]
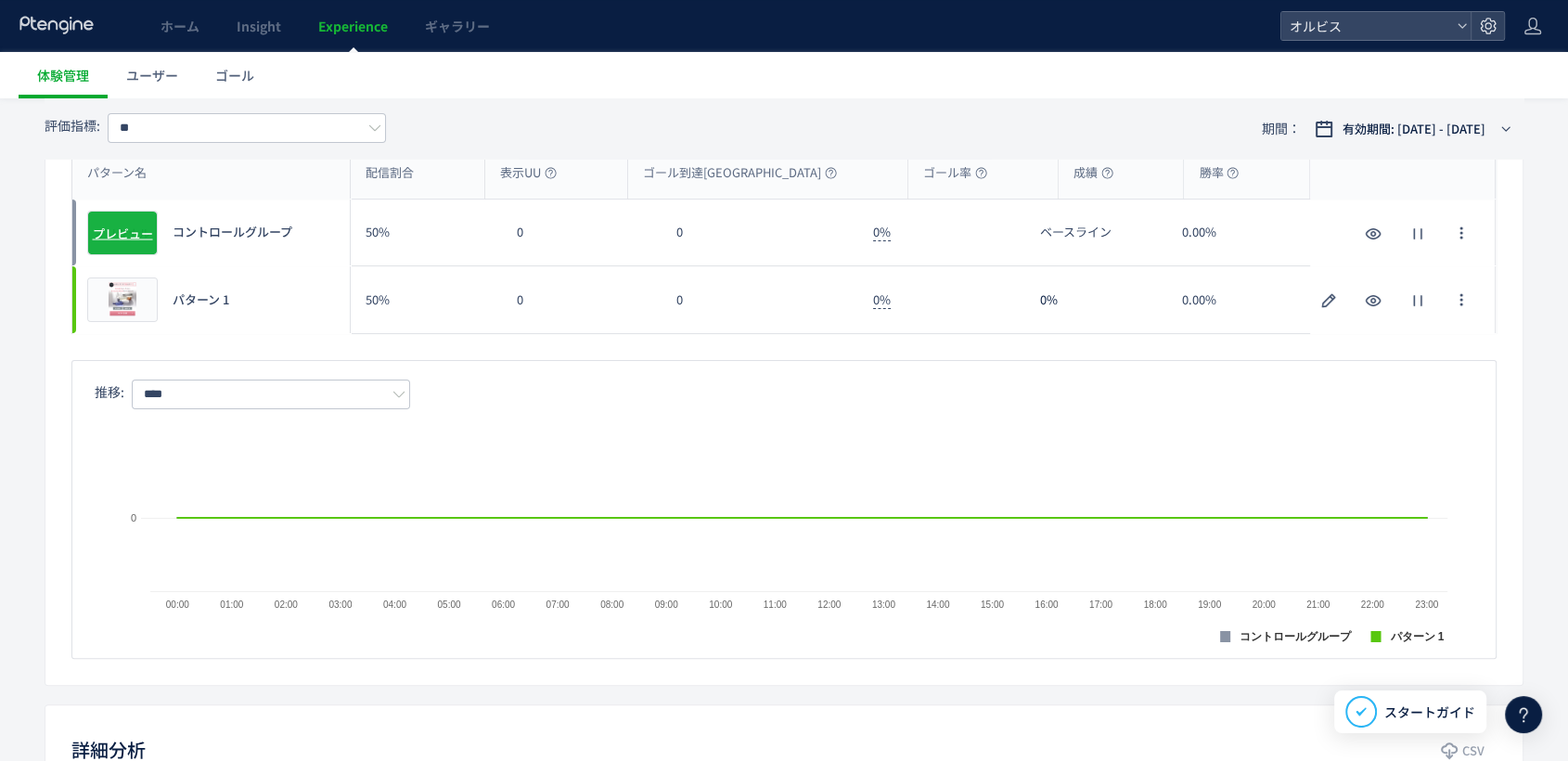
click at [125, 224] on span "プレビュー" at bounding box center [123, 232] width 61 height 18
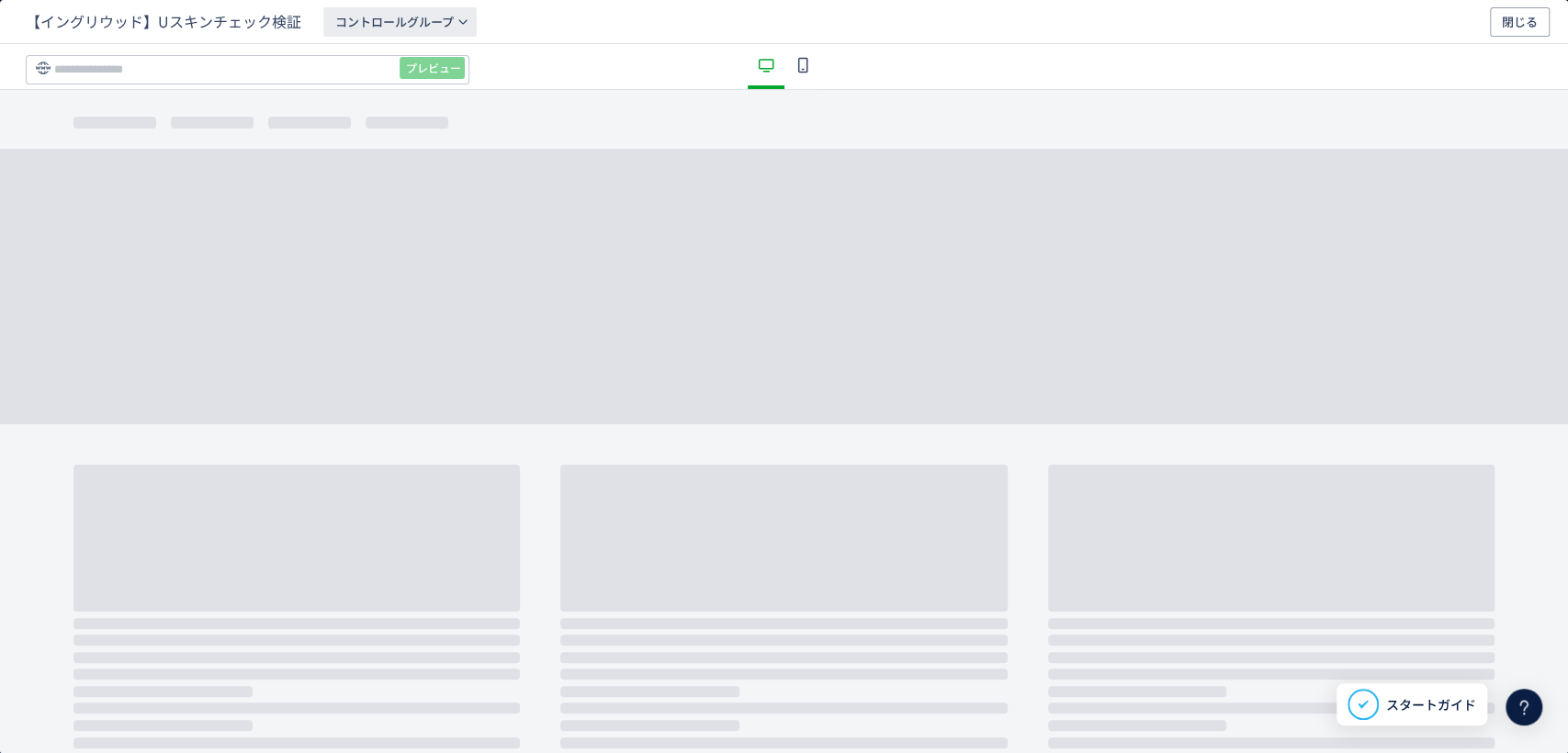
click at [392, 32] on span "コントロールグループ" at bounding box center [394, 22] width 118 height 29
click at [757, 61] on icon "dialog" at bounding box center [766, 65] width 22 height 22
click at [798, 59] on use "dialog" at bounding box center [802, 65] width 10 height 16
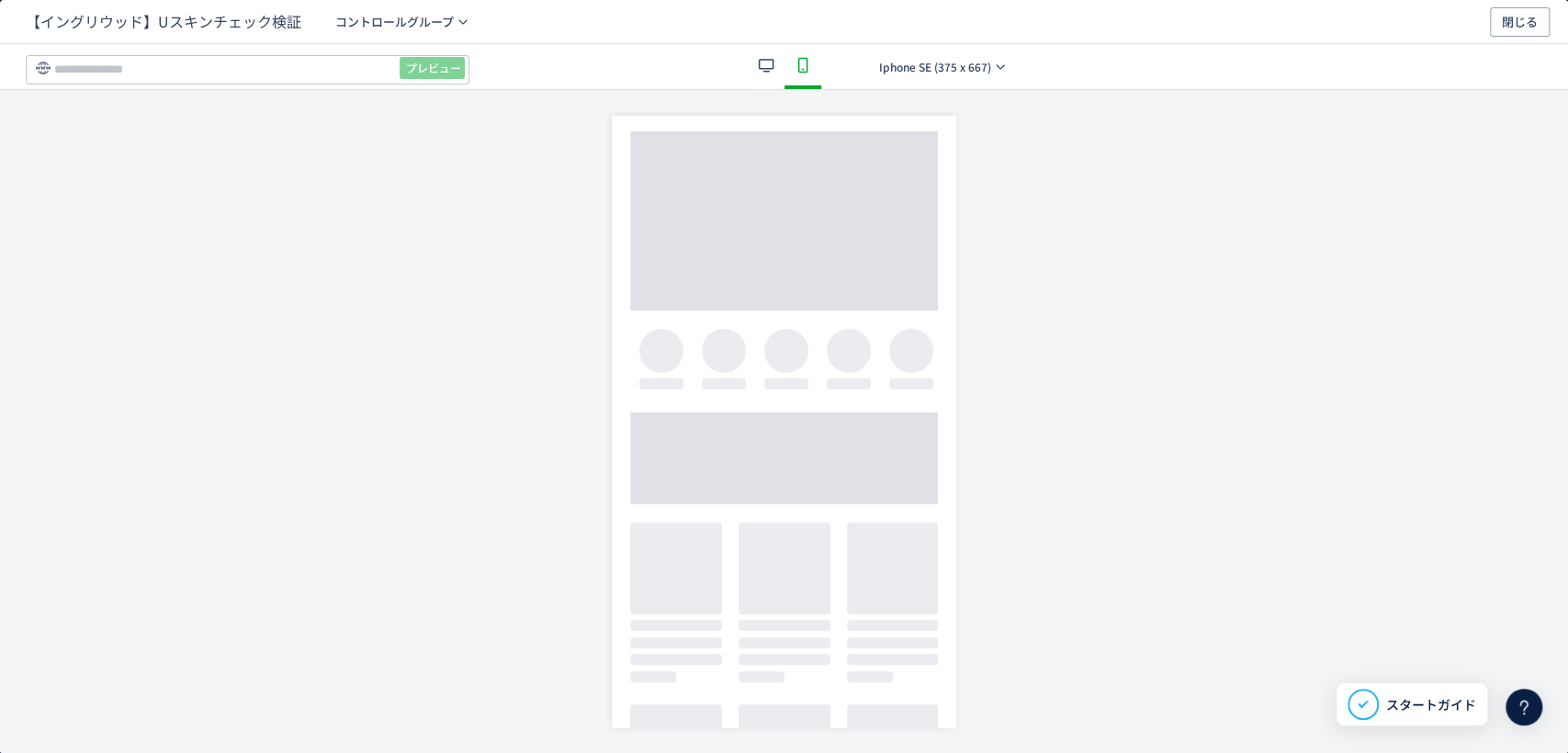
click at [910, 86] on div "プレビュー Iphone SE (375 x 667)" at bounding box center [784, 66] width 1568 height 46
click at [924, 64] on span "Iphone SE (375 x 667)" at bounding box center [935, 67] width 112 height 29
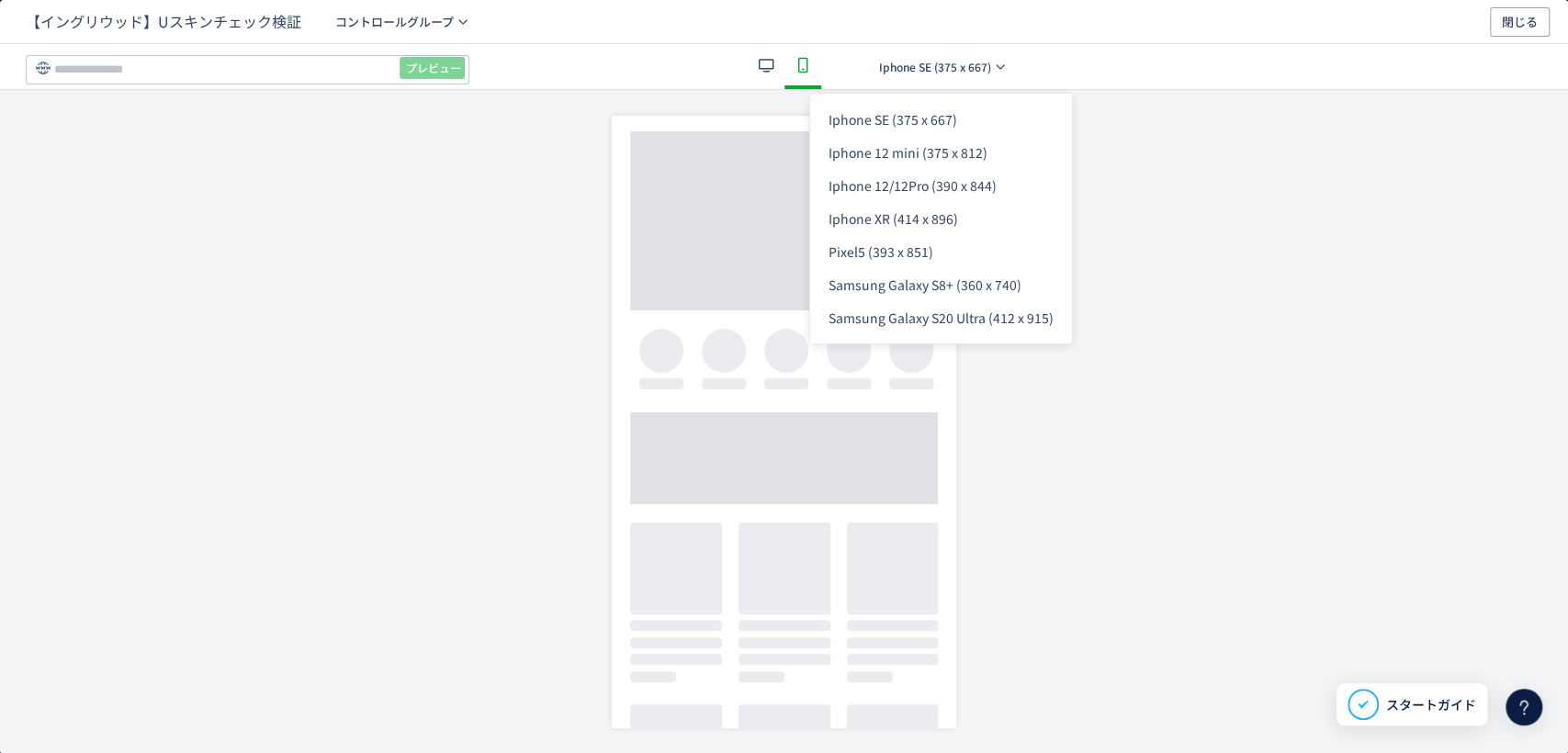
click at [210, 292] on div "dialog" at bounding box center [784, 422] width 1568 height 663
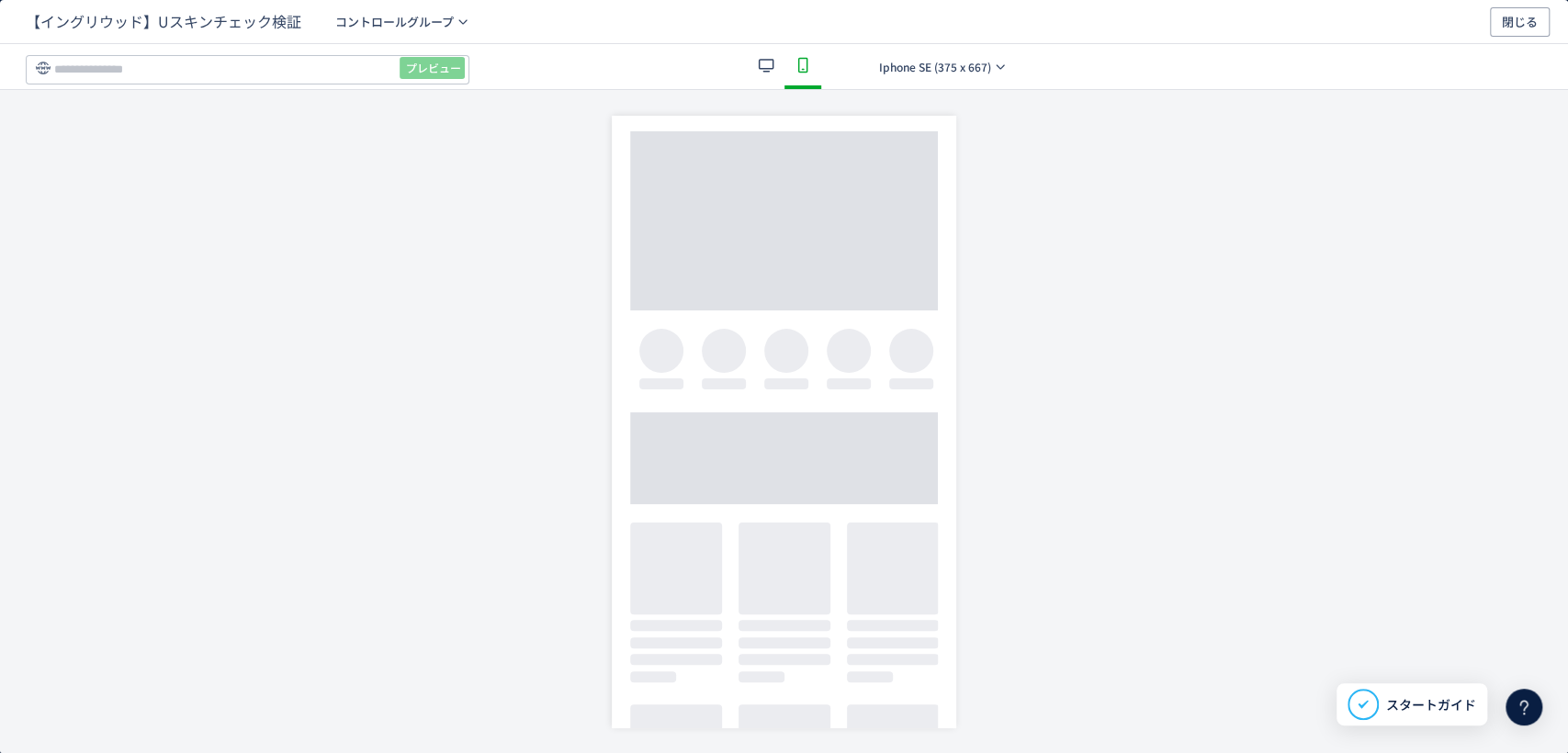
click at [755, 59] on icon "dialog" at bounding box center [766, 65] width 22 height 22
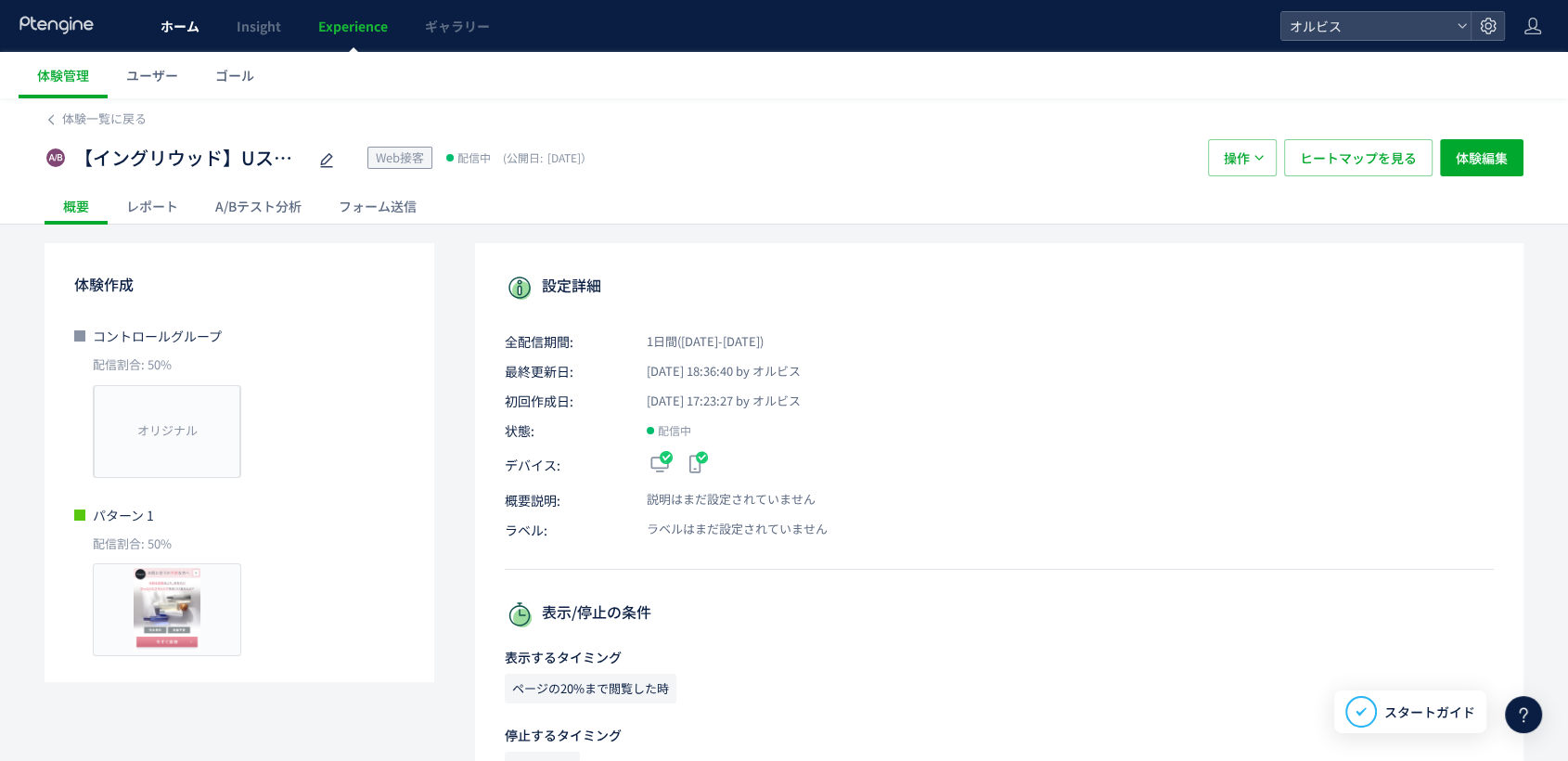
click at [201, 16] on link "ホーム" at bounding box center [180, 25] width 76 height 52
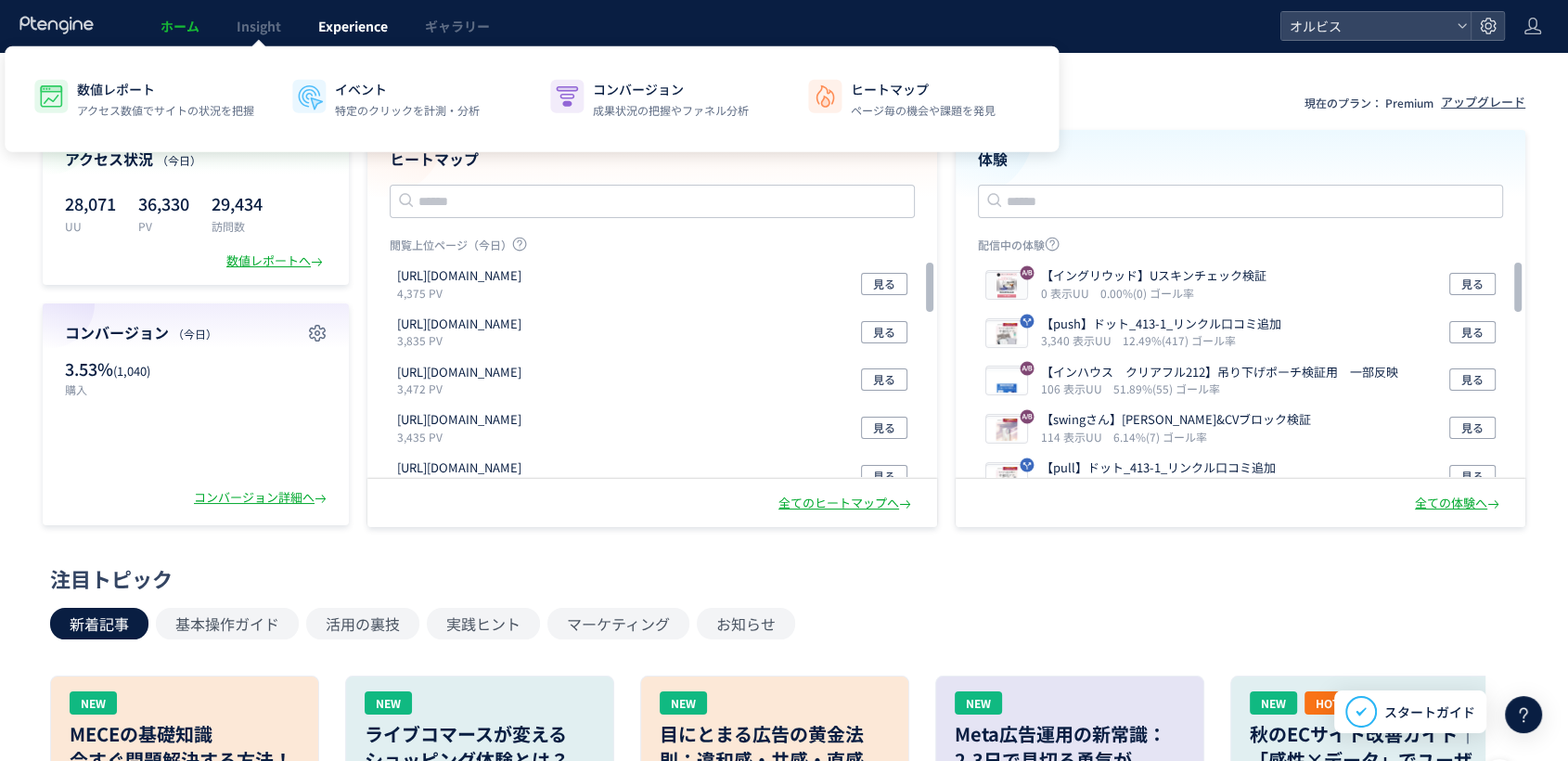
click at [322, 19] on span "Experience" at bounding box center [352, 25] width 69 height 19
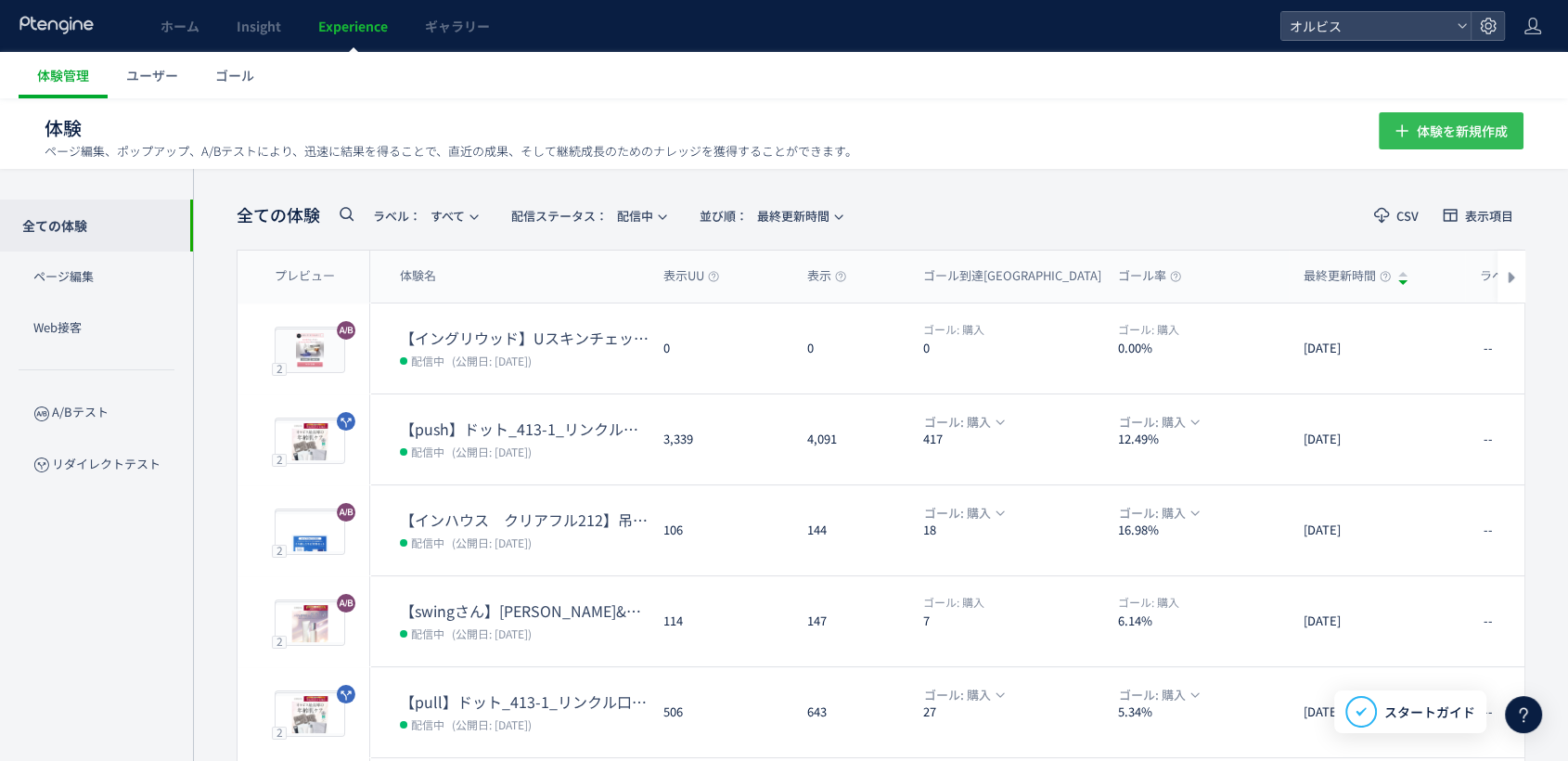
click at [1417, 126] on span "体験を新規作成" at bounding box center [1461, 131] width 91 height 37
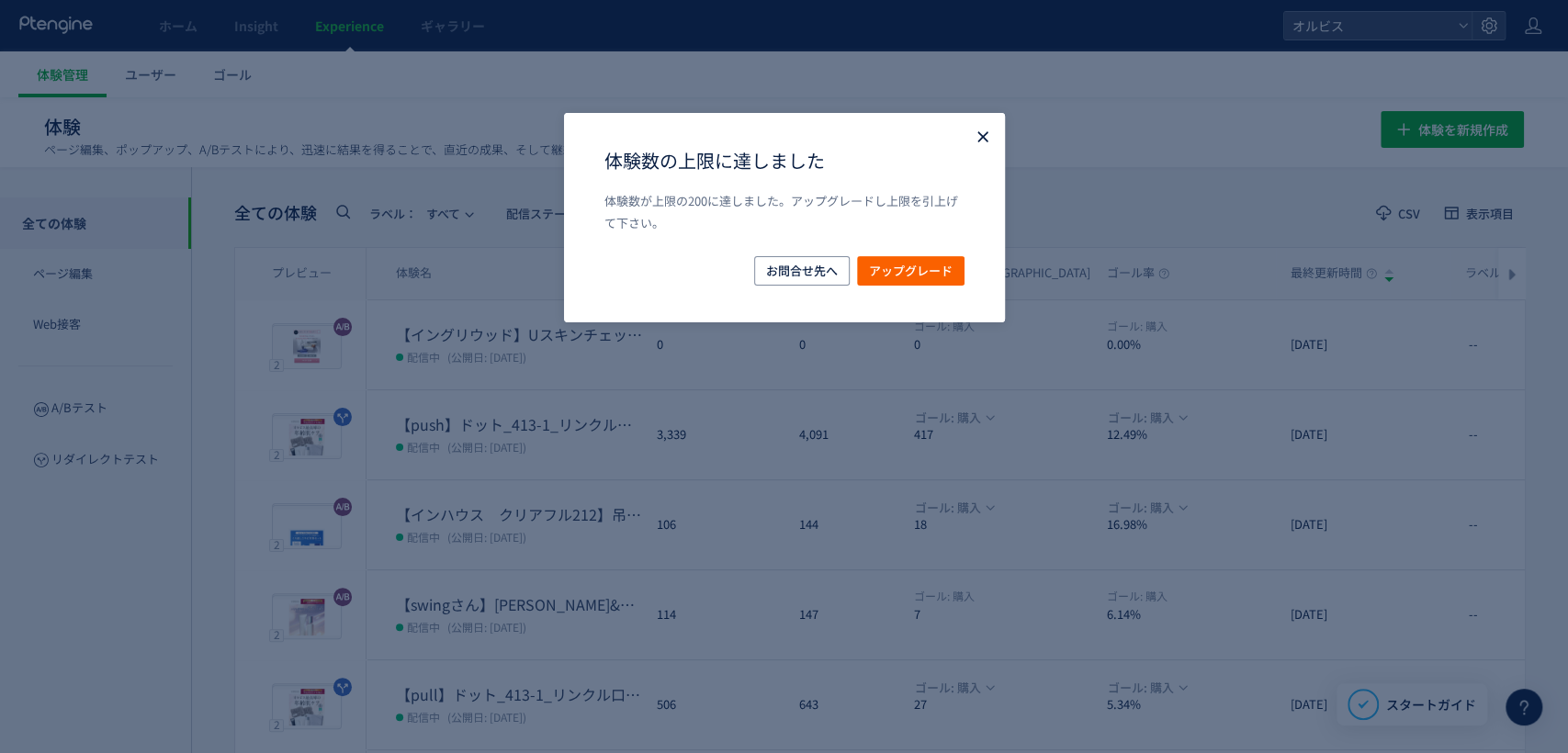
click at [974, 129] on icon "Close" at bounding box center [983, 137] width 18 height 18
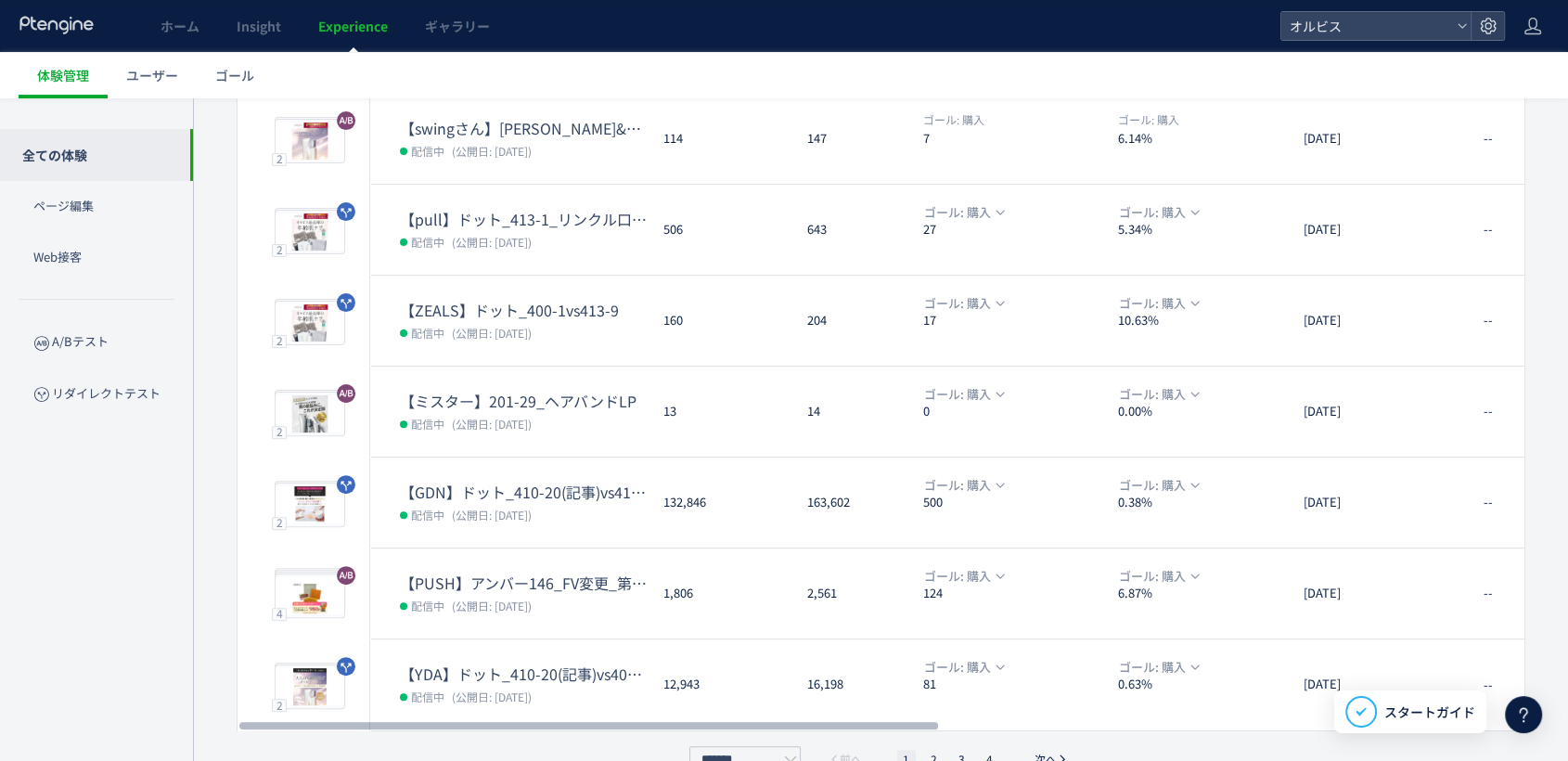
scroll to position [520, 0]
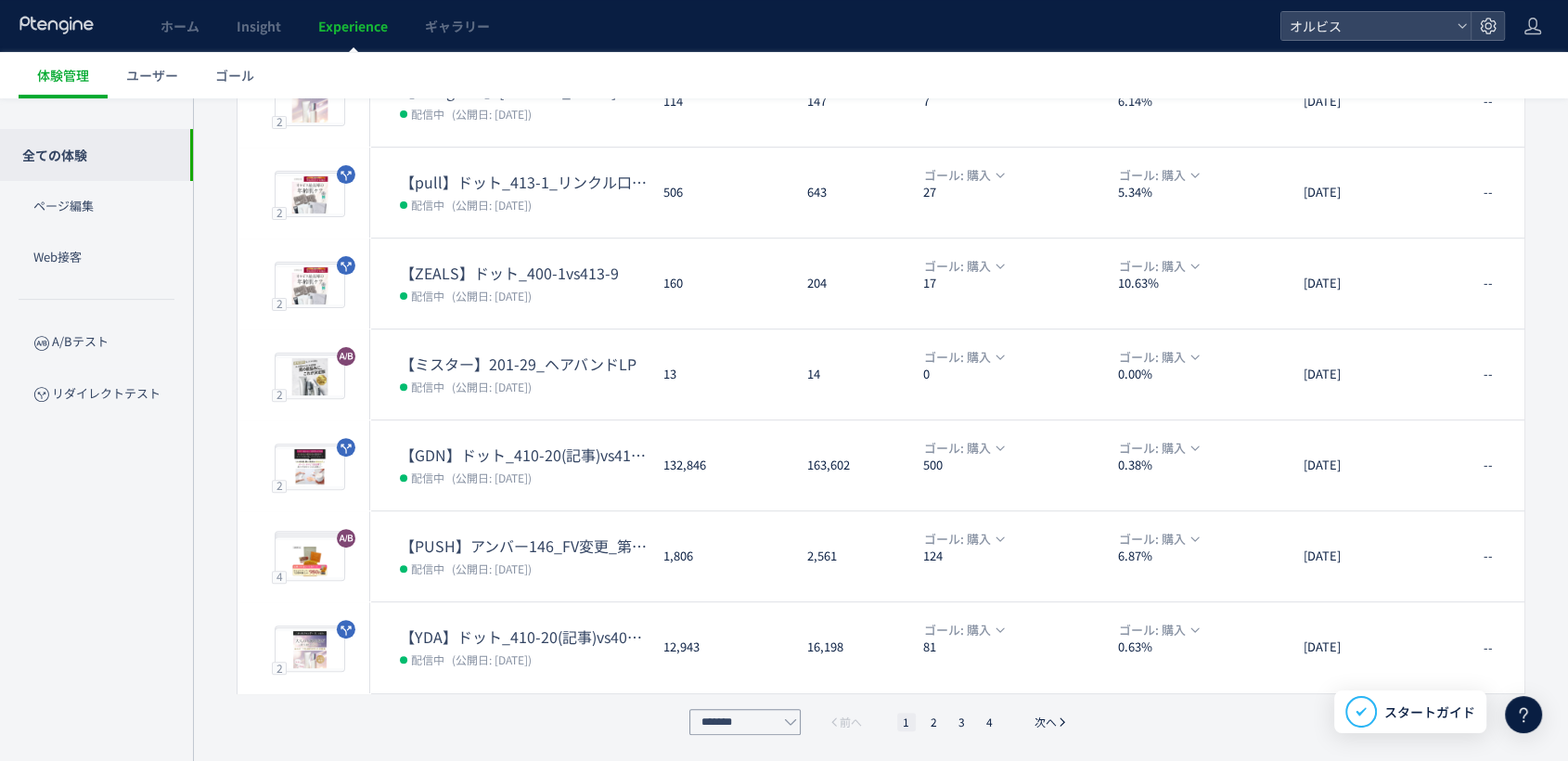
click at [787, 723] on icon "pagination" at bounding box center [790, 722] width 13 height 13
click at [992, 724] on li "4" at bounding box center [990, 722] width 19 height 19
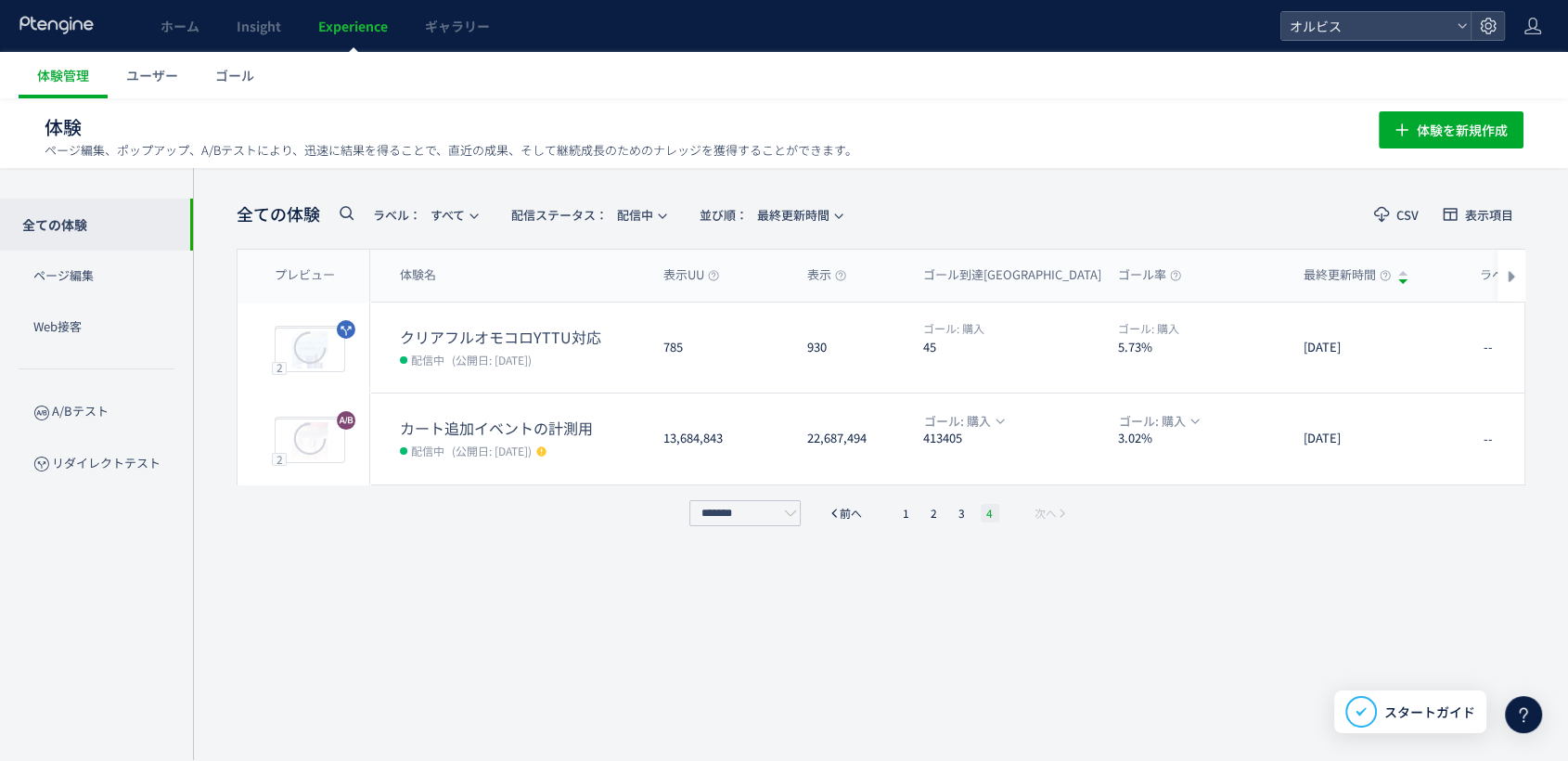
scroll to position [0, 0]
click at [570, 207] on span "配信ステータス​：" at bounding box center [559, 215] width 97 height 18
click at [589, 363] on li "停止中" at bounding box center [592, 368] width 76 height 33
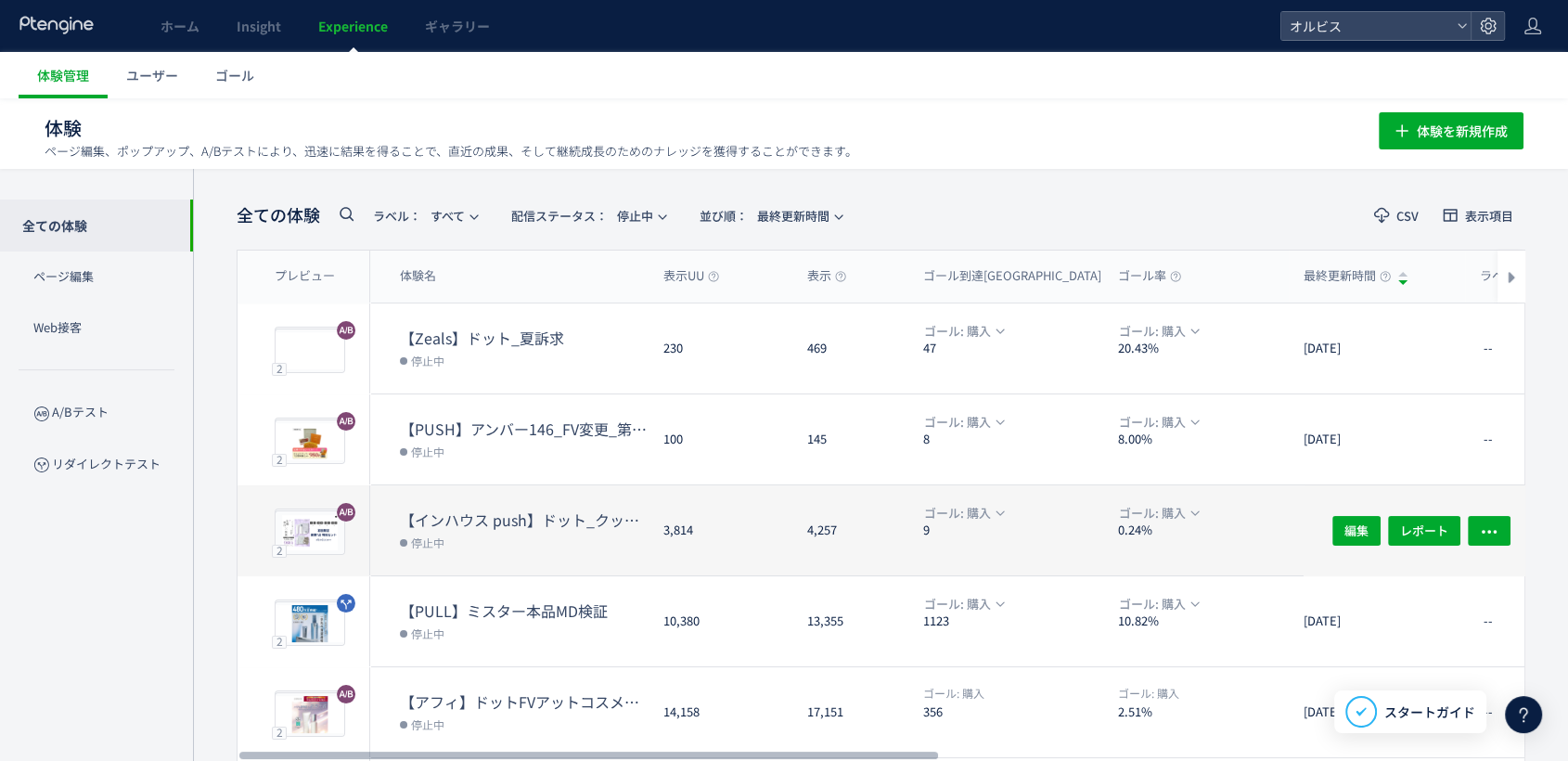
scroll to position [520, 0]
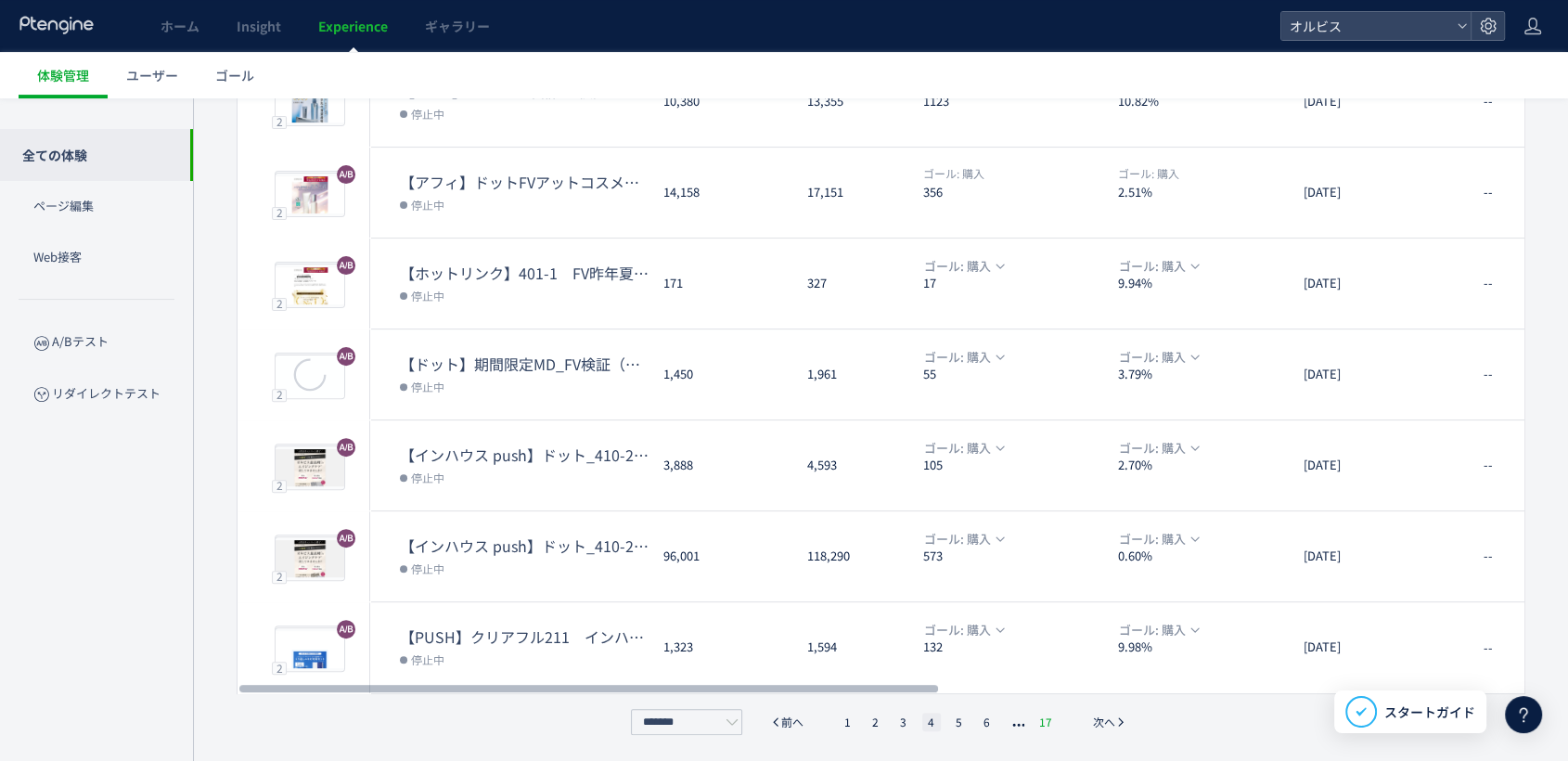
click at [1043, 721] on li "17" at bounding box center [1045, 722] width 24 height 19
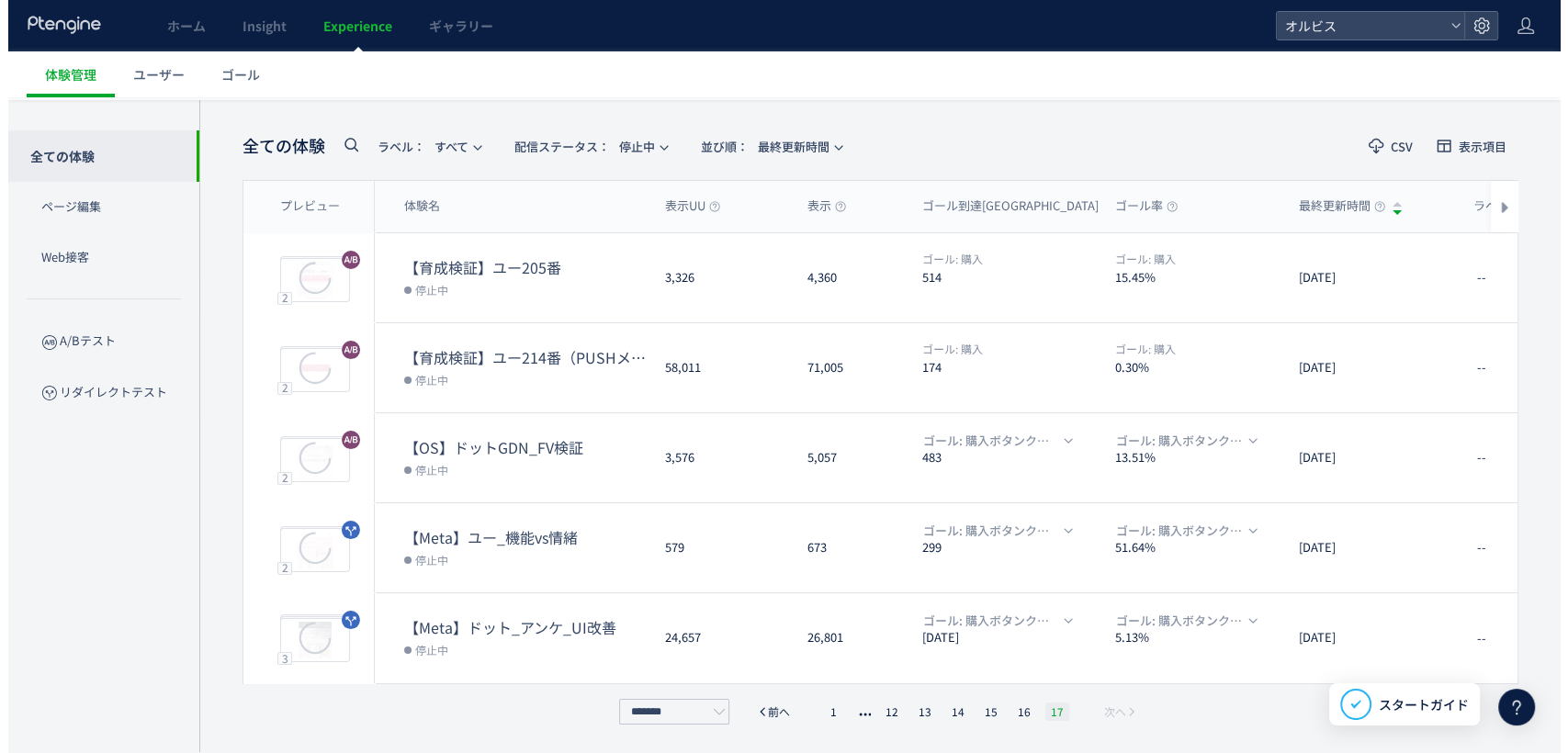
scroll to position [64, 0]
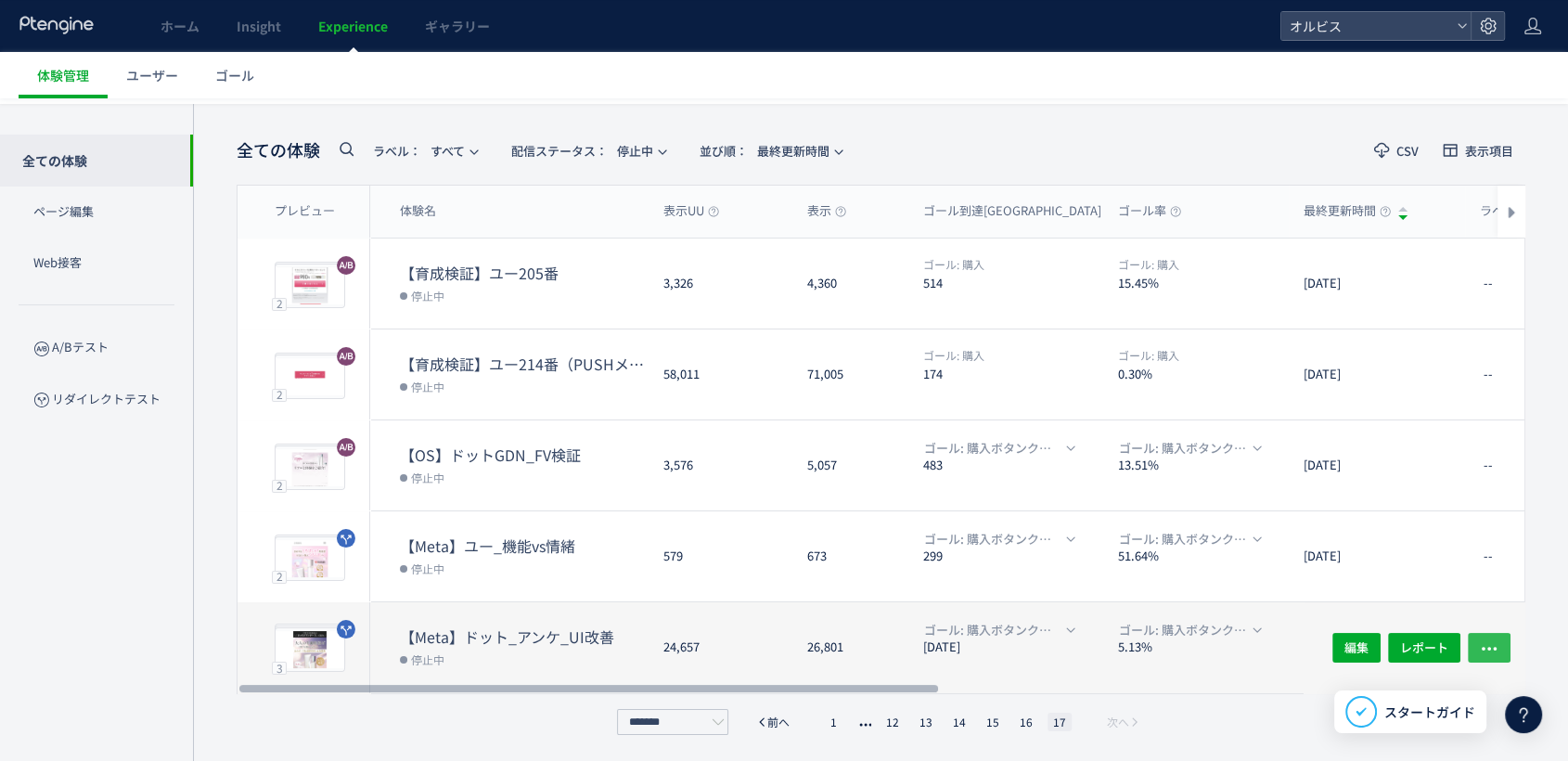
click at [1497, 648] on icon "button" at bounding box center [1489, 648] width 19 height 19
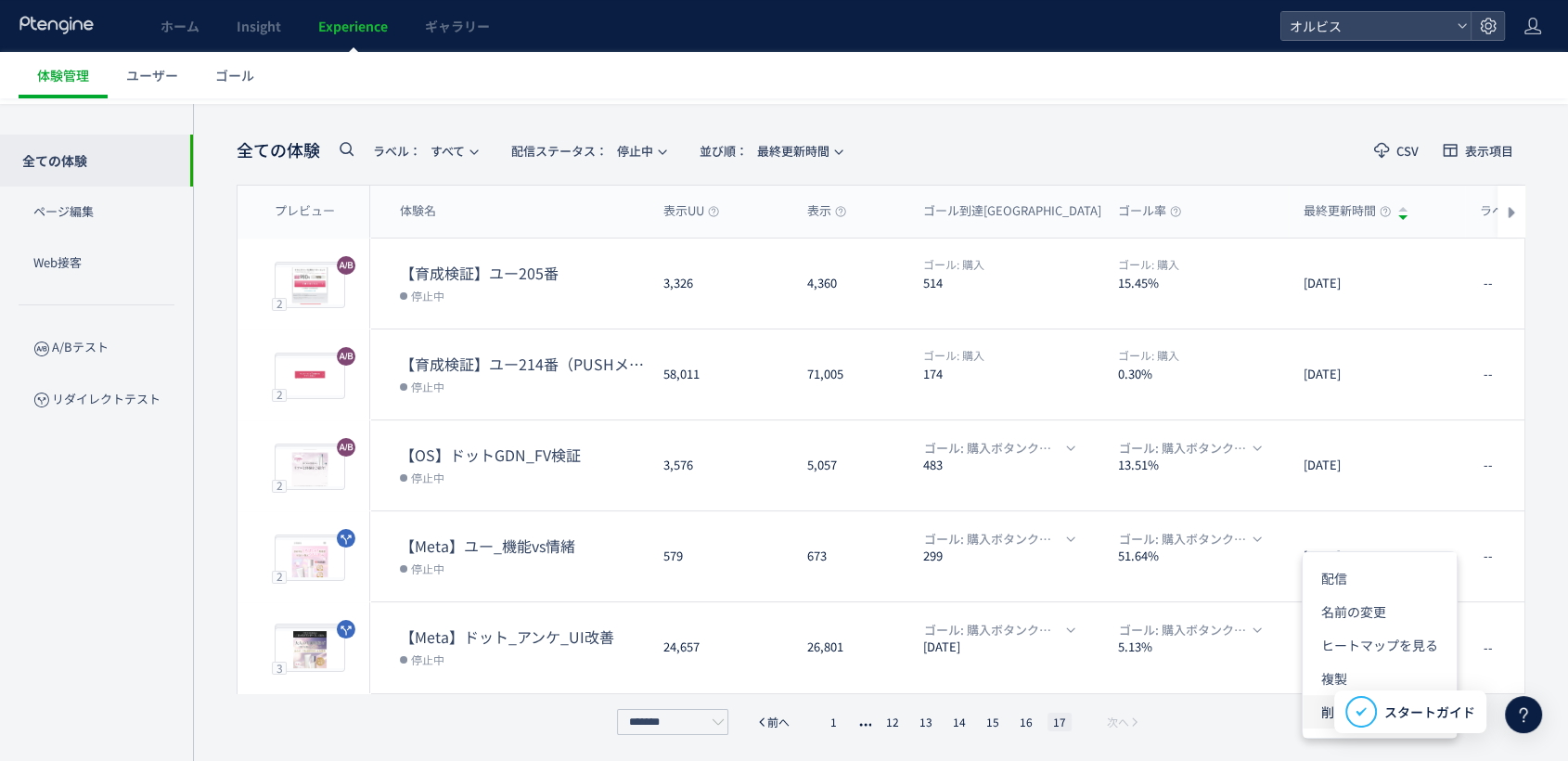
click at [1316, 715] on li "削除" at bounding box center [1379, 712] width 154 height 33
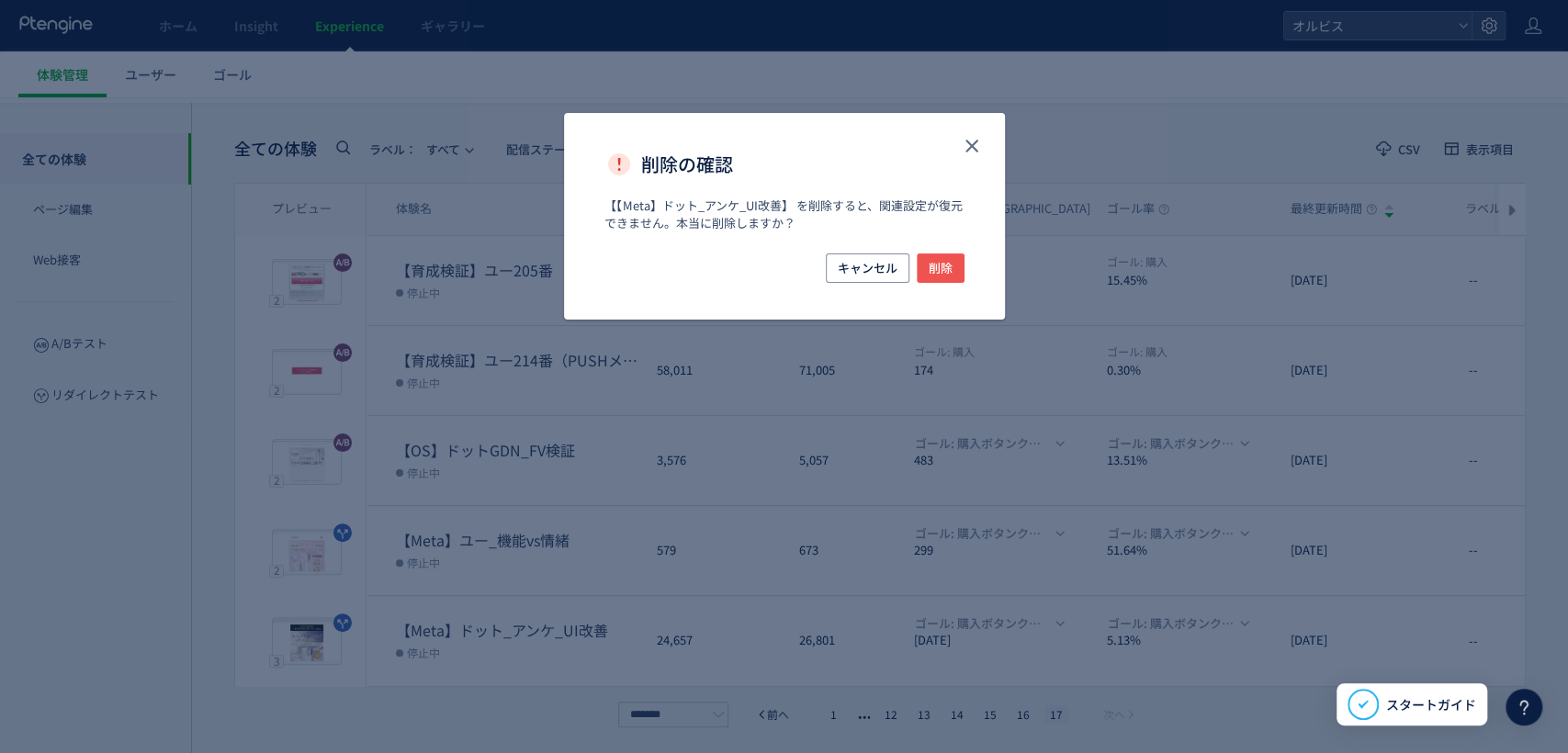
click at [938, 286] on div "キャンセル 削除" at bounding box center [784, 287] width 441 height 66
click at [933, 256] on span "削除" at bounding box center [940, 268] width 24 height 29
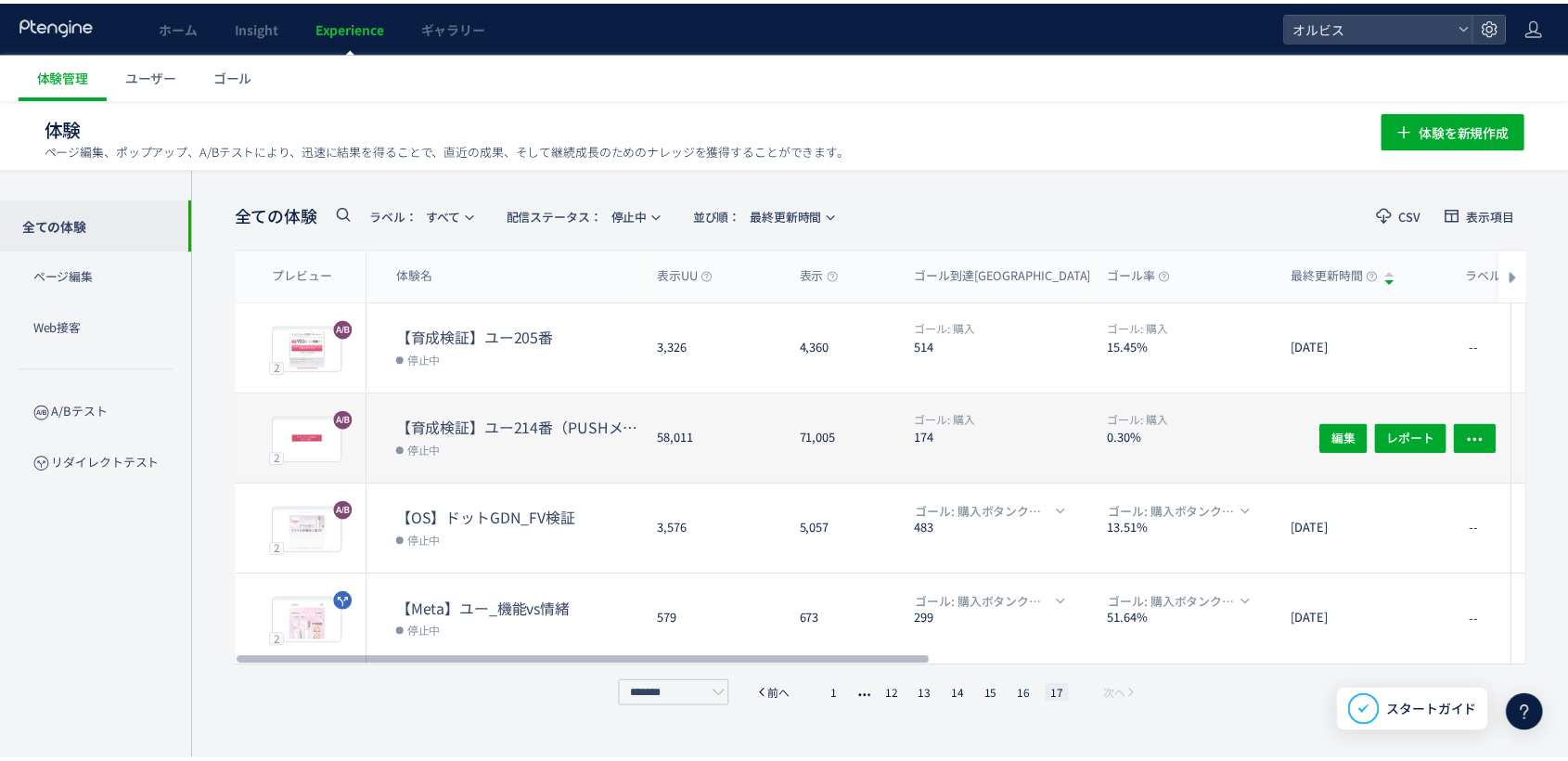
scroll to position [0, 0]
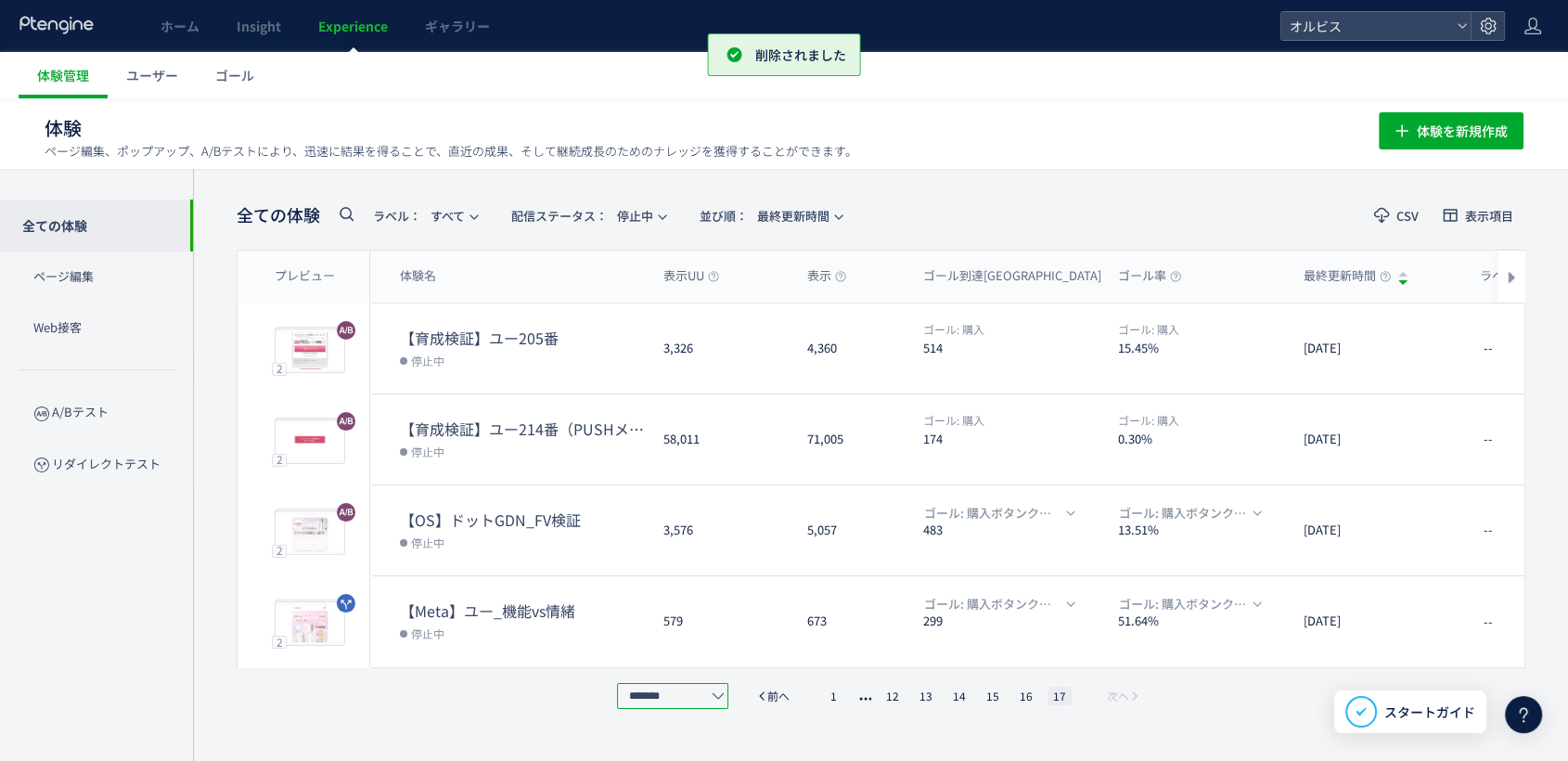
click at [706, 689] on input "*******" at bounding box center [672, 696] width 112 height 26
click at [840, 693] on li "1" at bounding box center [834, 695] width 19 height 19
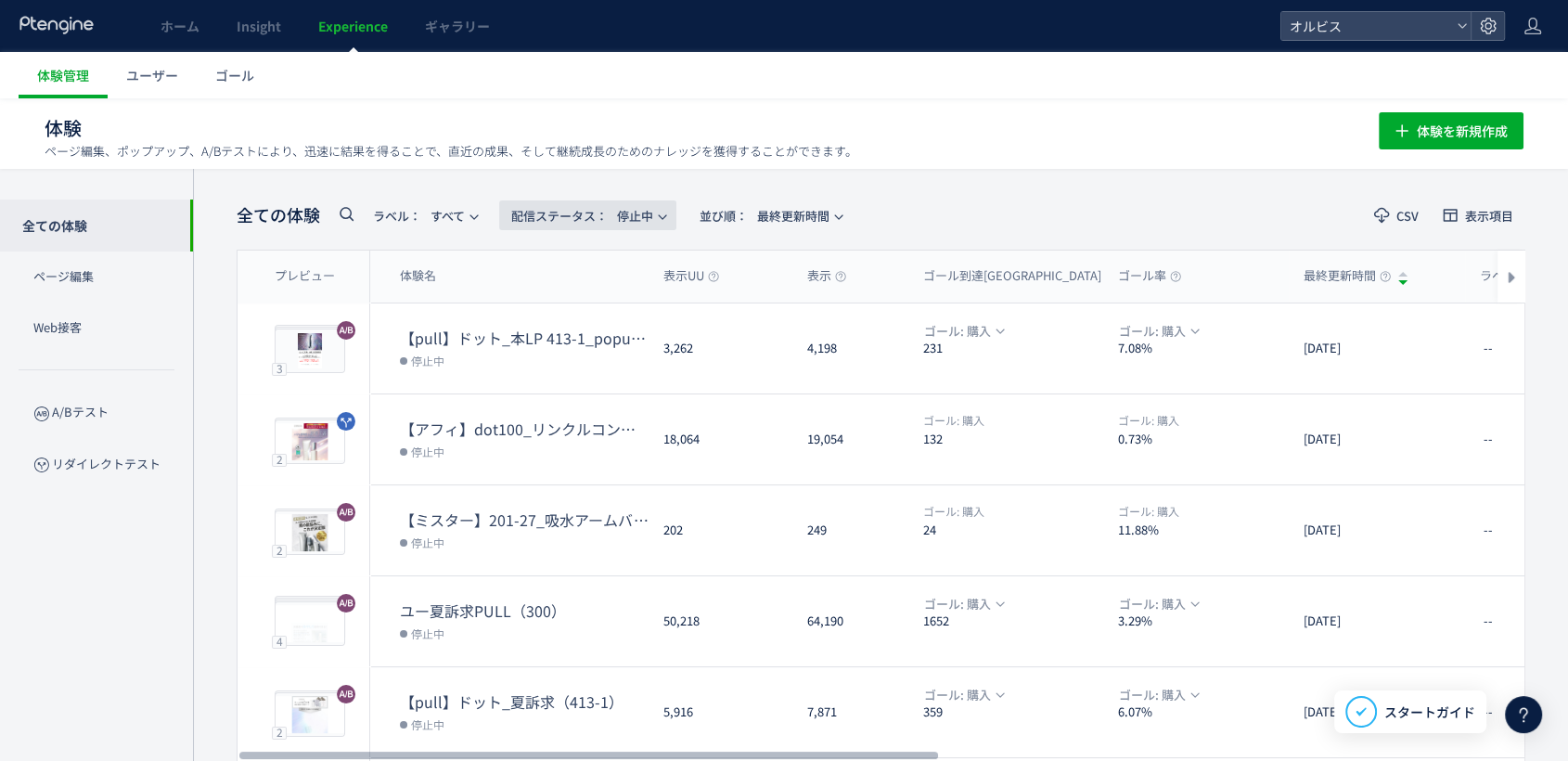
click at [589, 208] on span "配信ステータス​：" at bounding box center [559, 215] width 97 height 18
click at [600, 293] on li "配信中" at bounding box center [592, 302] width 76 height 33
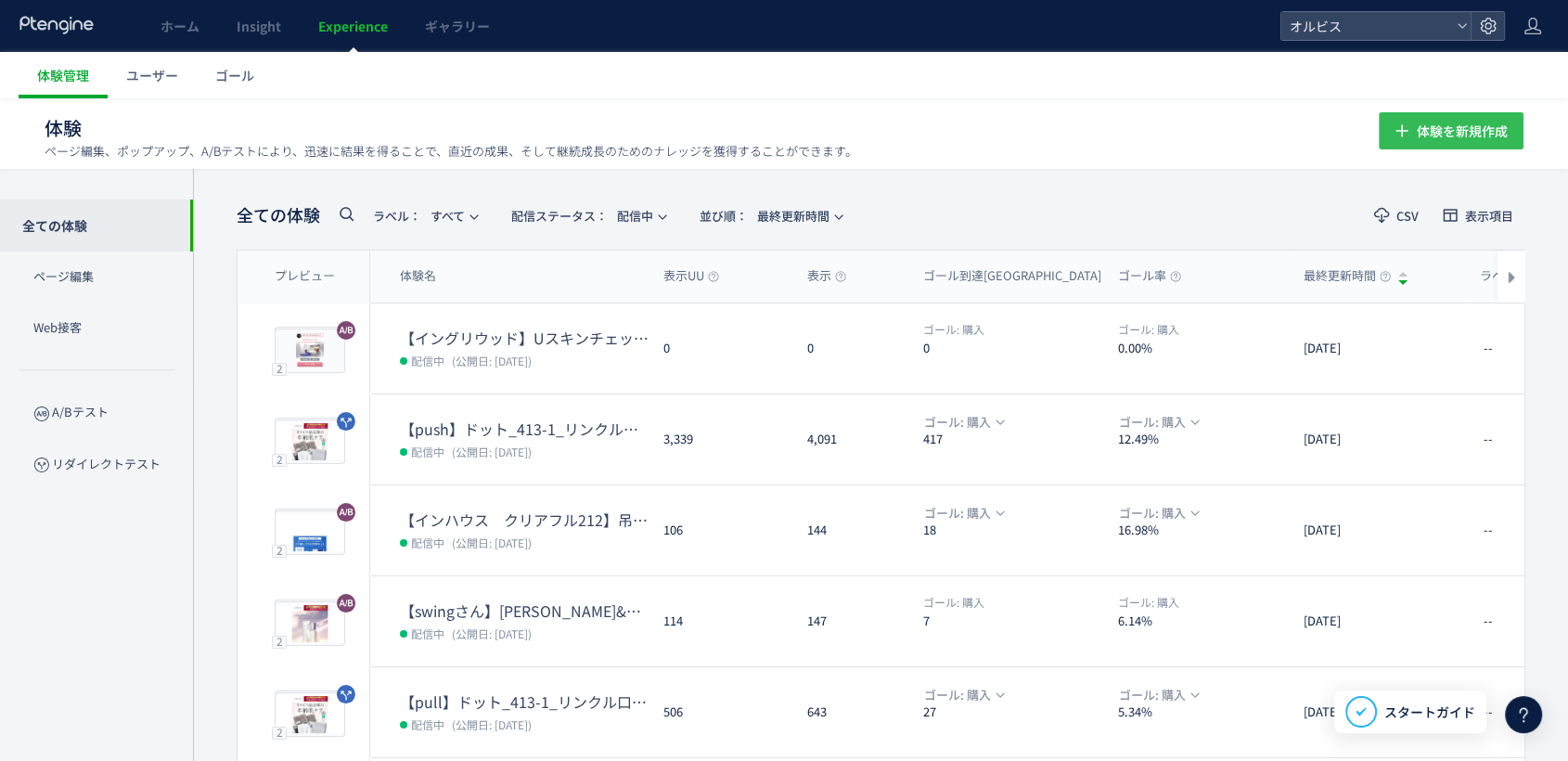
click at [1436, 137] on span "体験を新規作成" at bounding box center [1461, 131] width 91 height 37
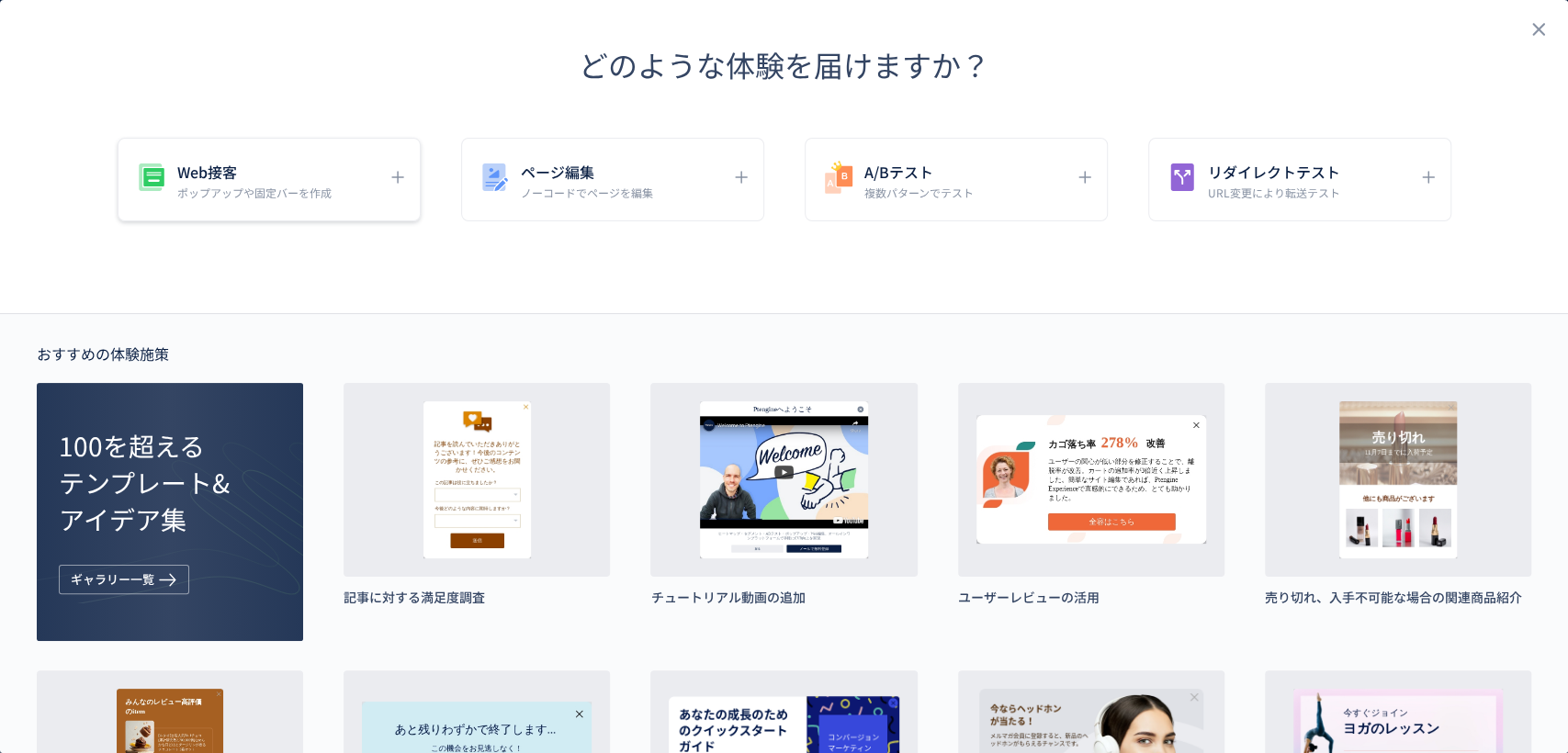
click at [343, 184] on div "Web接客 ポップアップや固定バーを作成" at bounding box center [255, 179] width 244 height 42
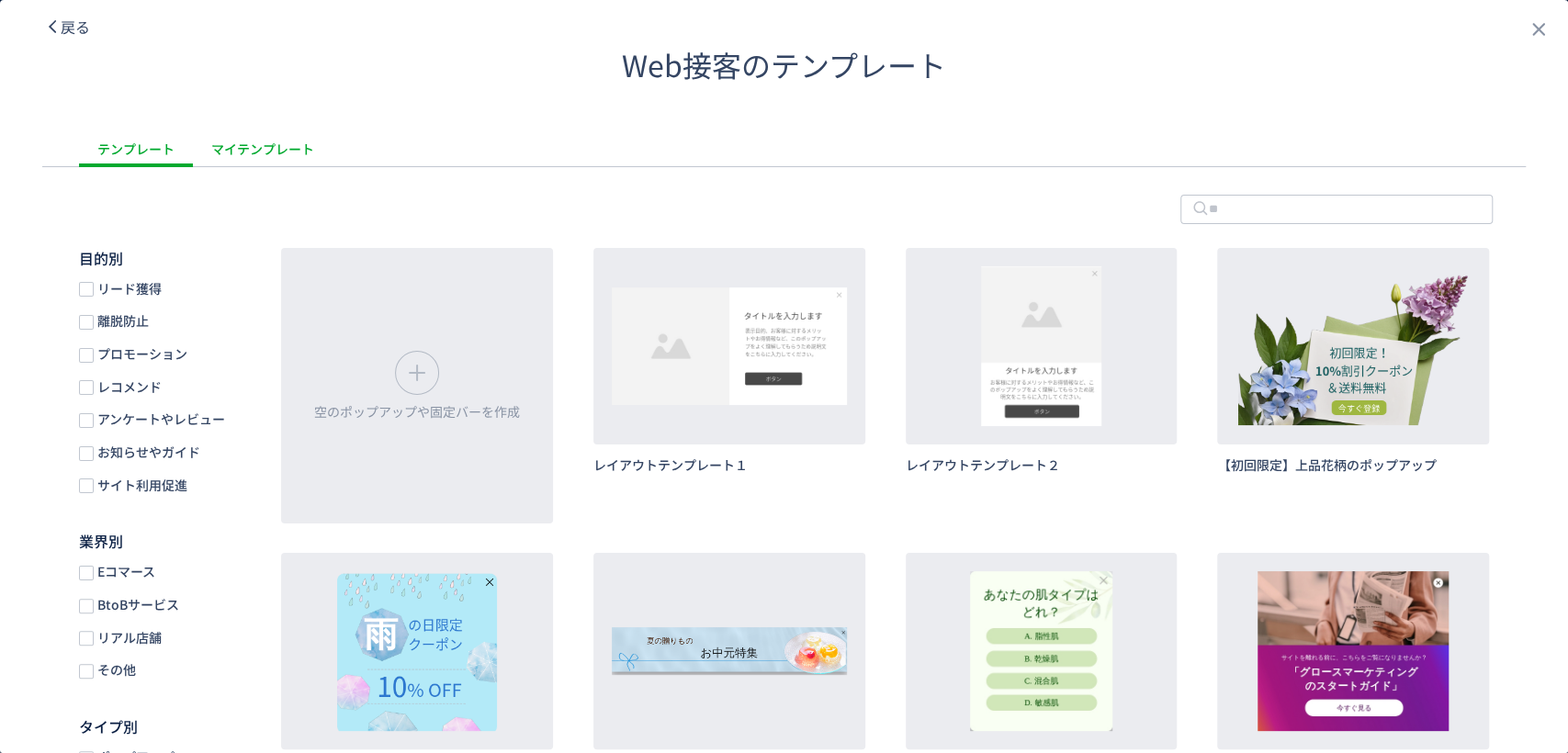
click at [298, 149] on div "マイテンプレート" at bounding box center [263, 149] width 140 height 37
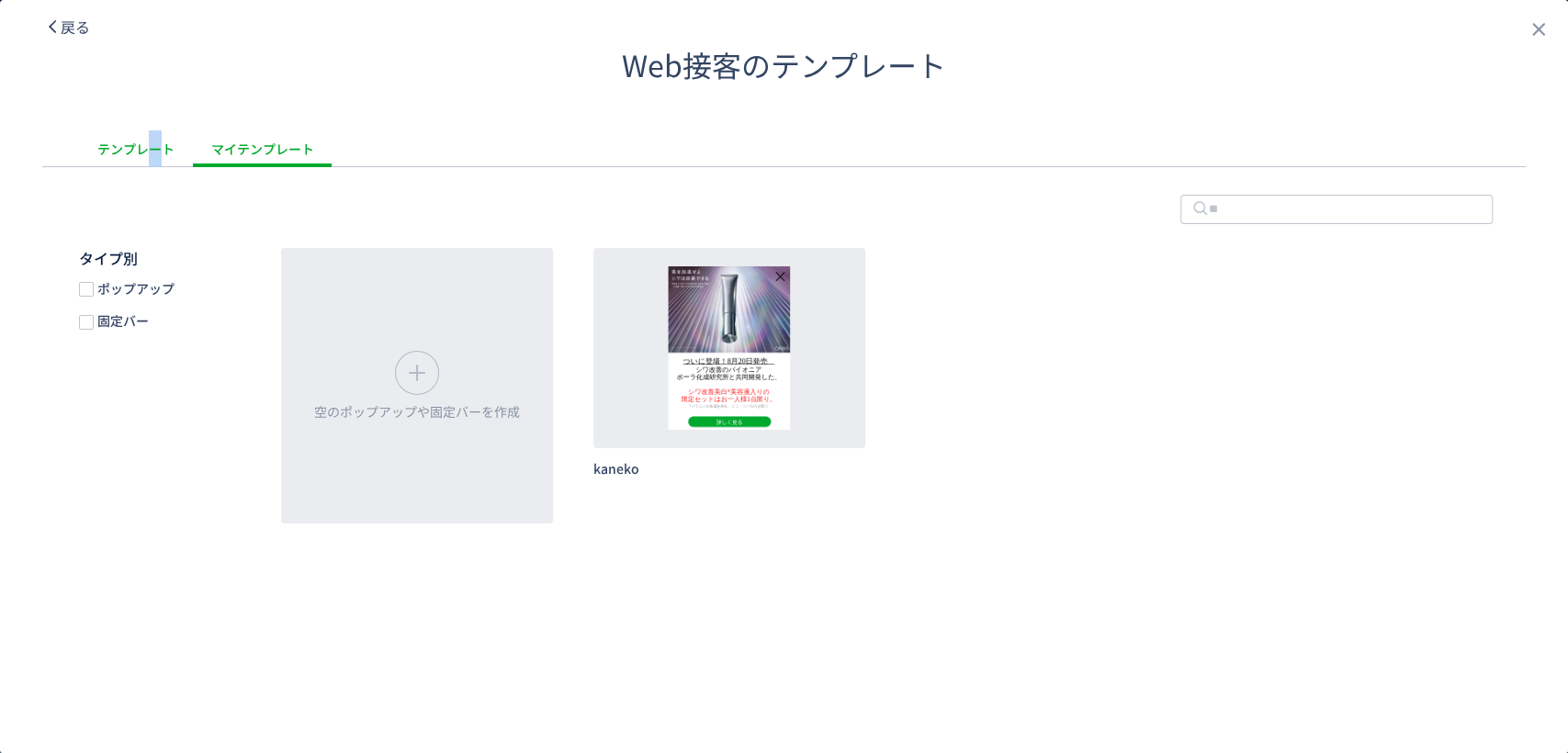
click at [154, 145] on div "テンプレート" at bounding box center [137, 149] width 114 height 37
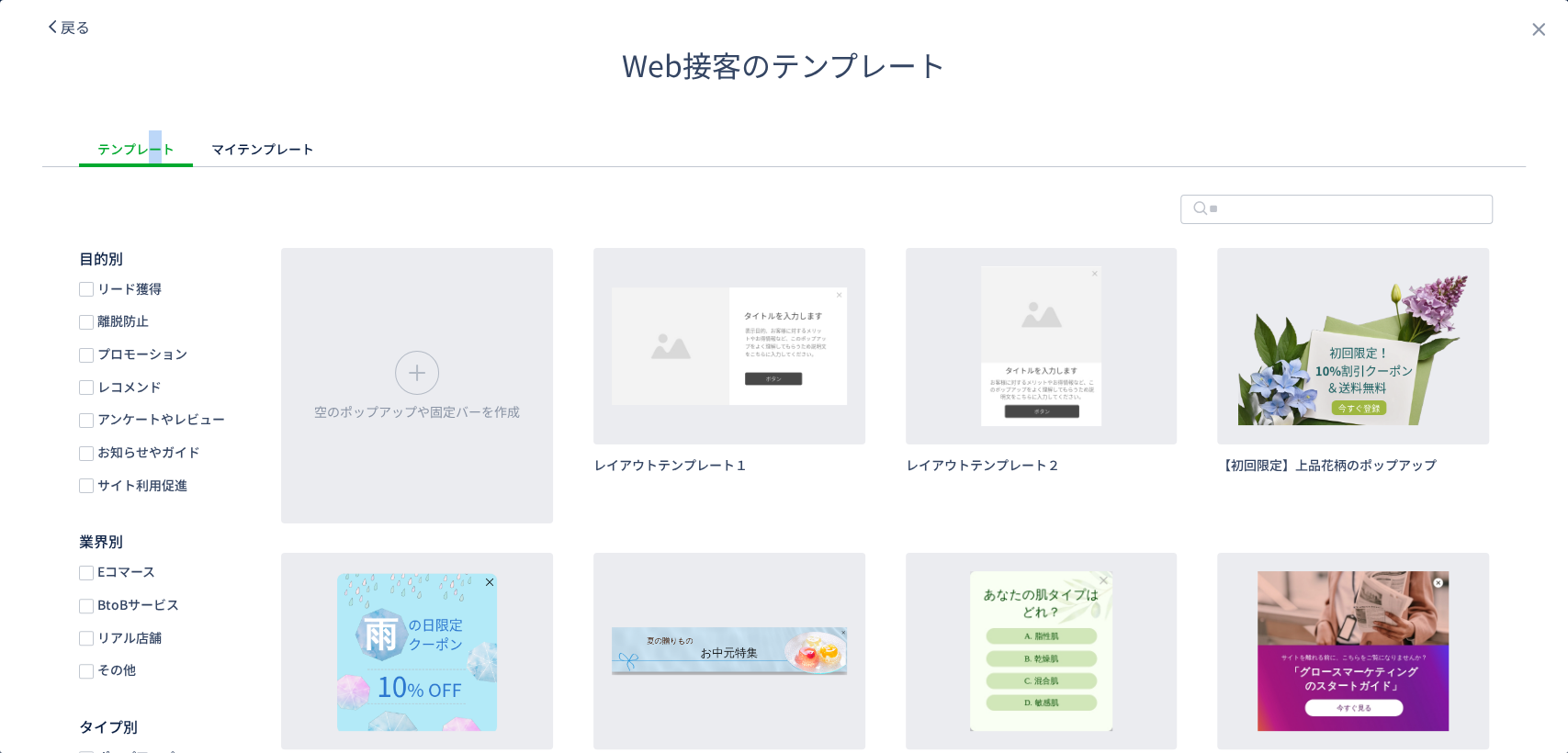
click at [127, 361] on span "プロモーション" at bounding box center [141, 354] width 94 height 17
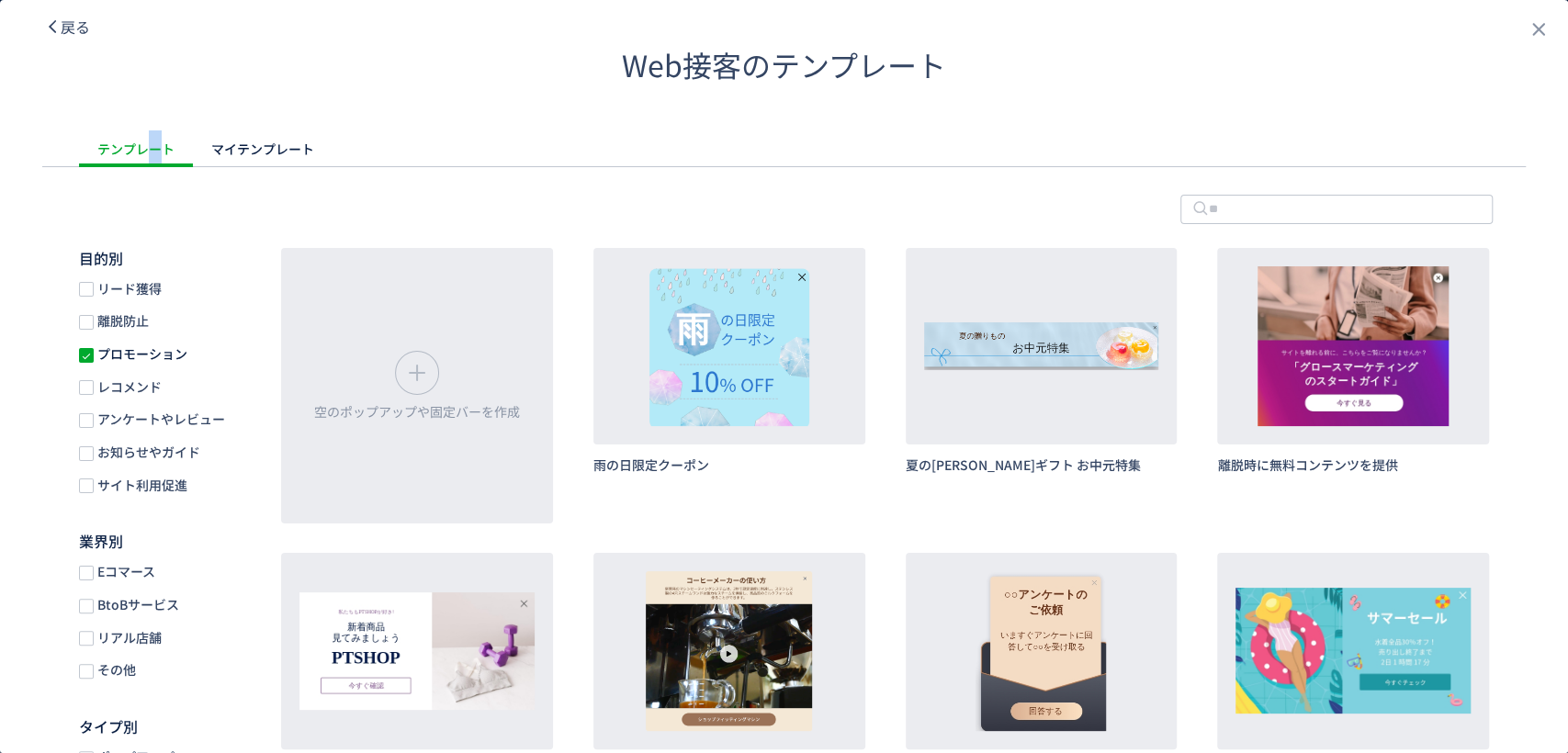
click at [125, 292] on span "リード獲得" at bounding box center [128, 289] width 68 height 17
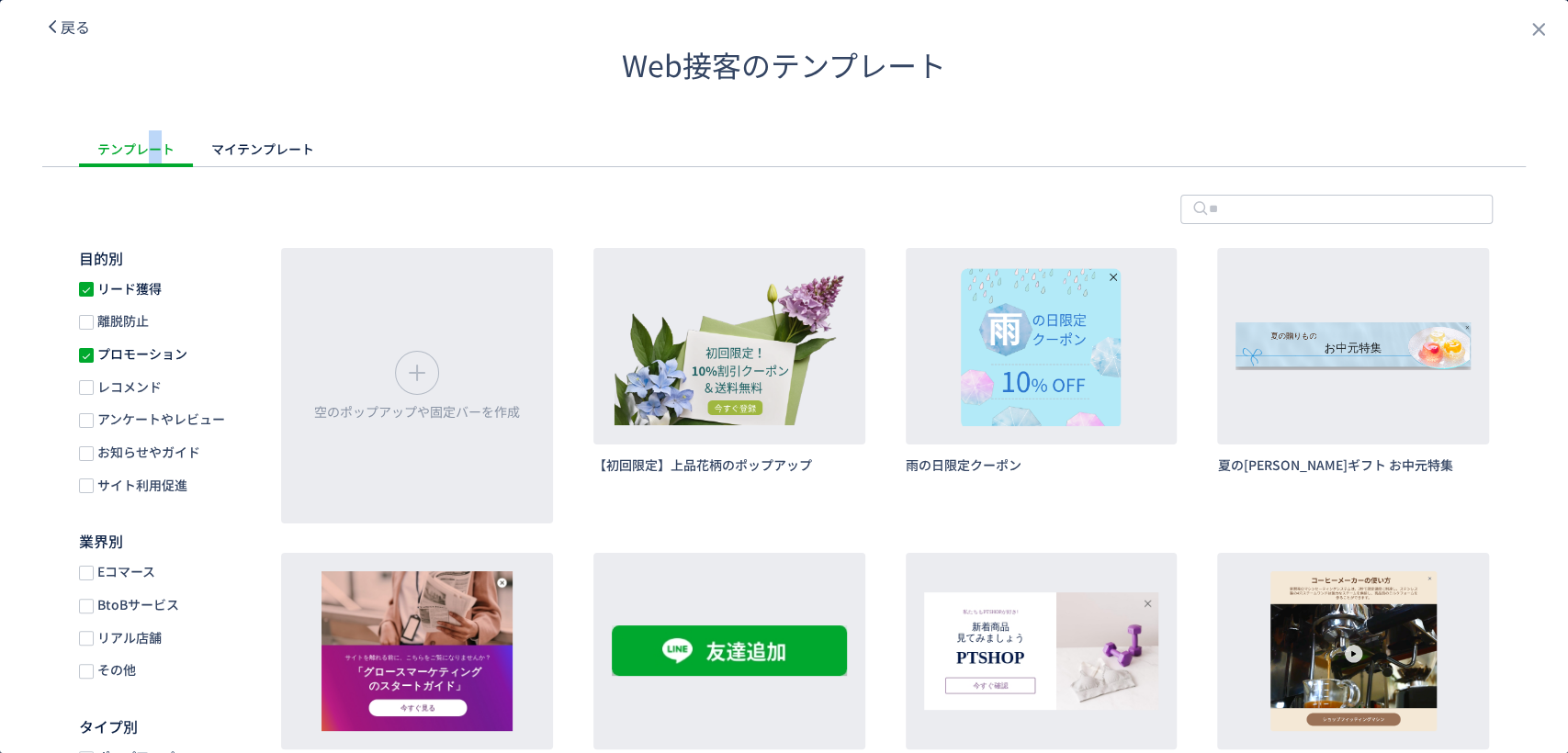
click at [120, 348] on span "プロモーション" at bounding box center [141, 354] width 94 height 17
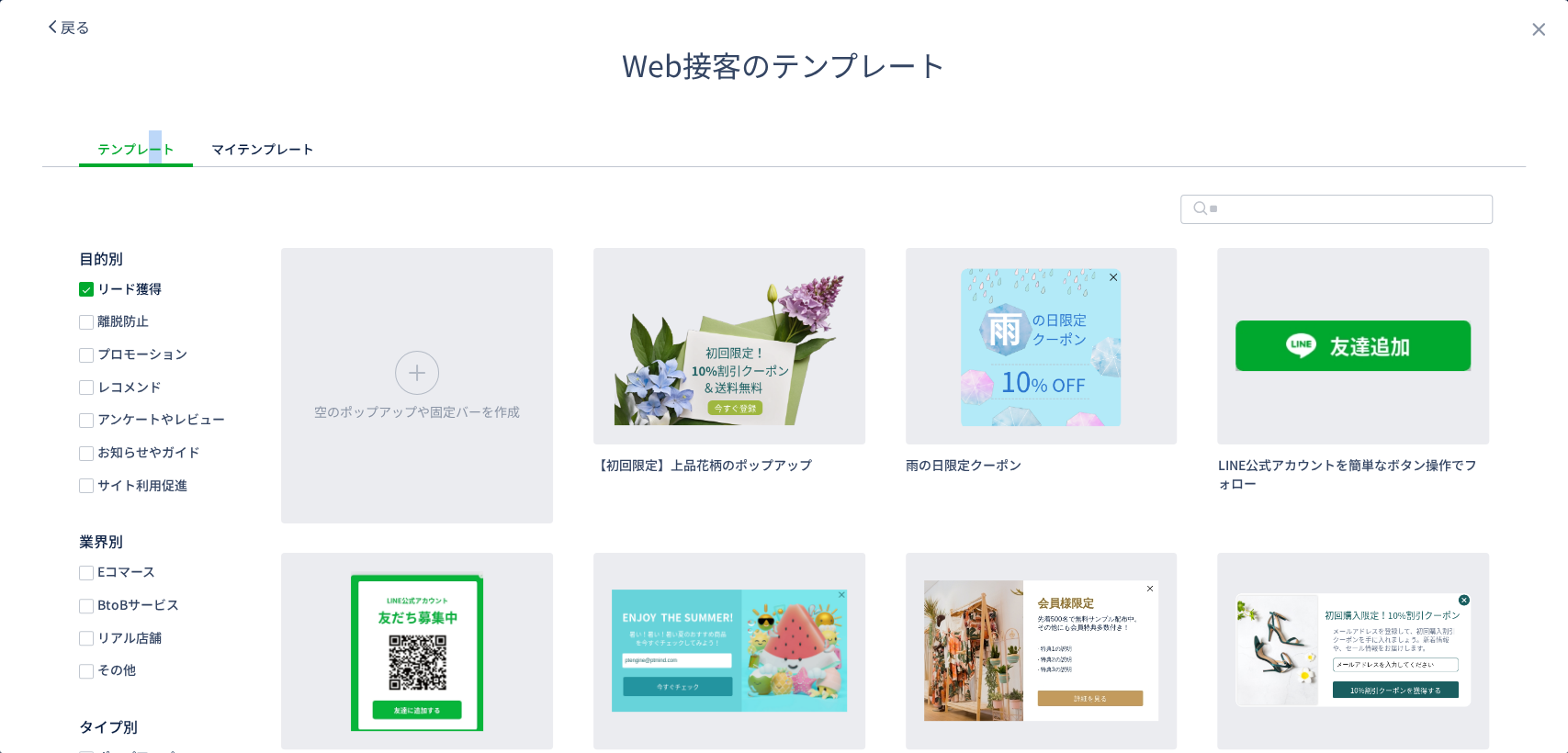
click at [117, 280] on span "リード獲得" at bounding box center [128, 289] width 68 height 17
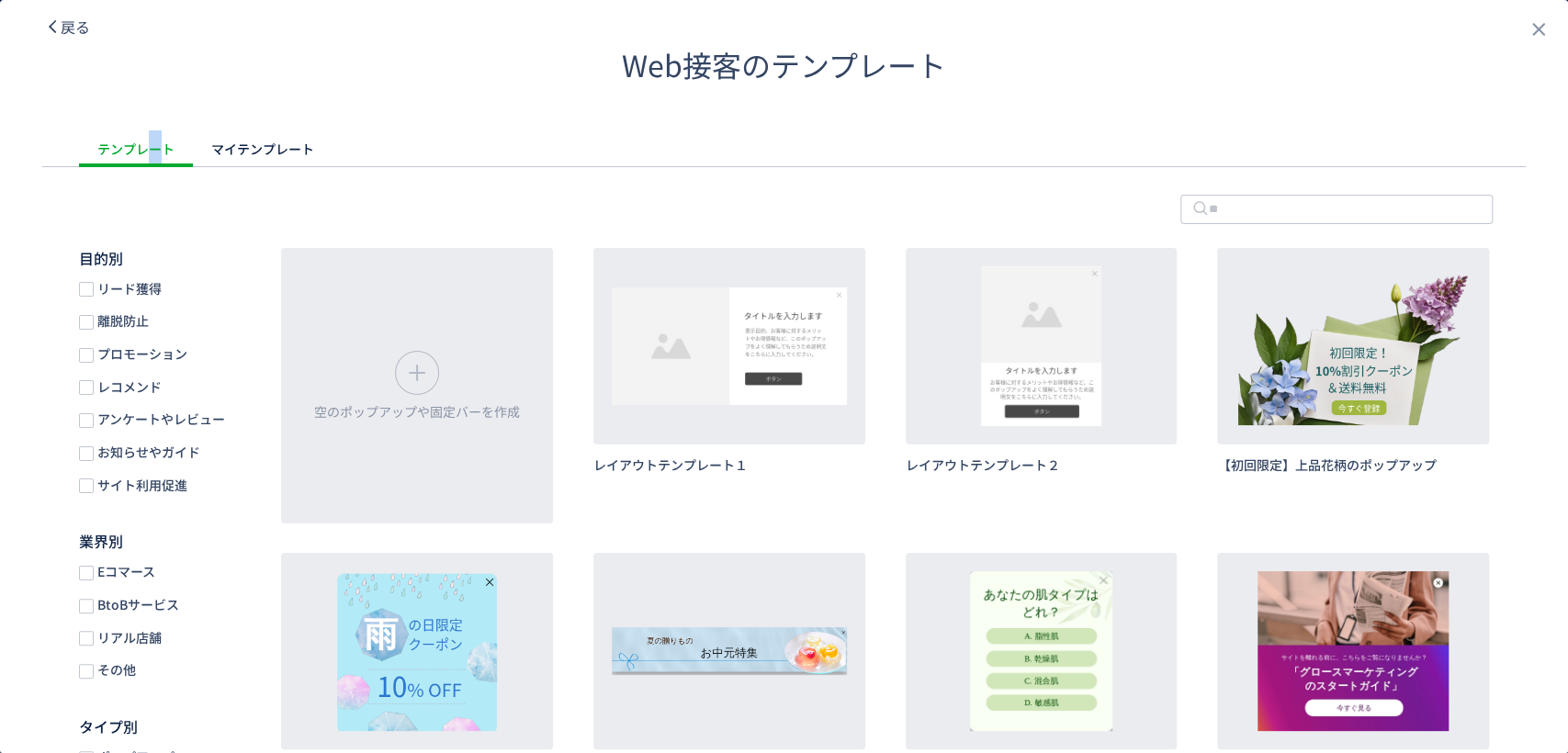
click at [124, 384] on span "レコメンド" at bounding box center [128, 387] width 68 height 17
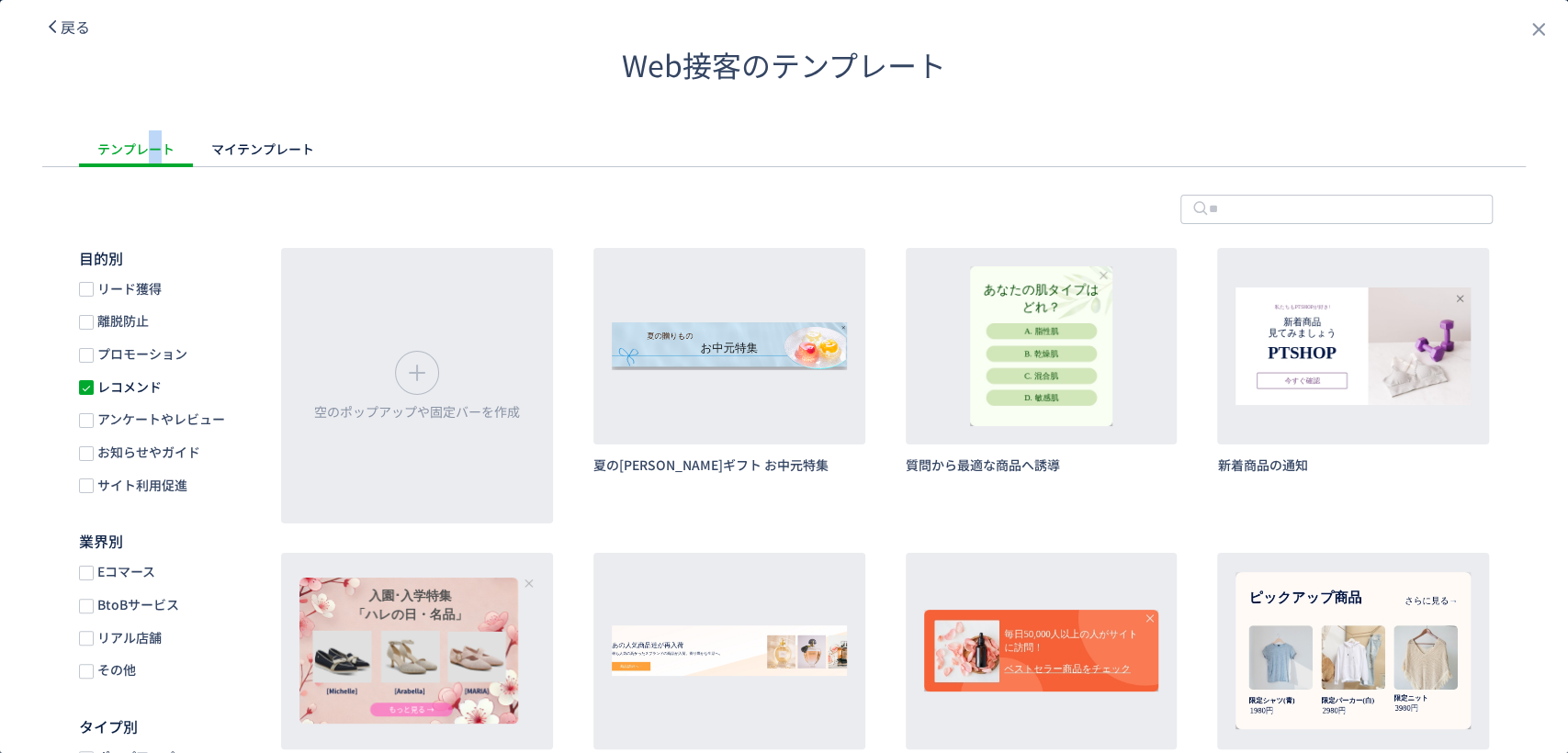
click at [124, 384] on span "レコメンド" at bounding box center [128, 387] width 68 height 17
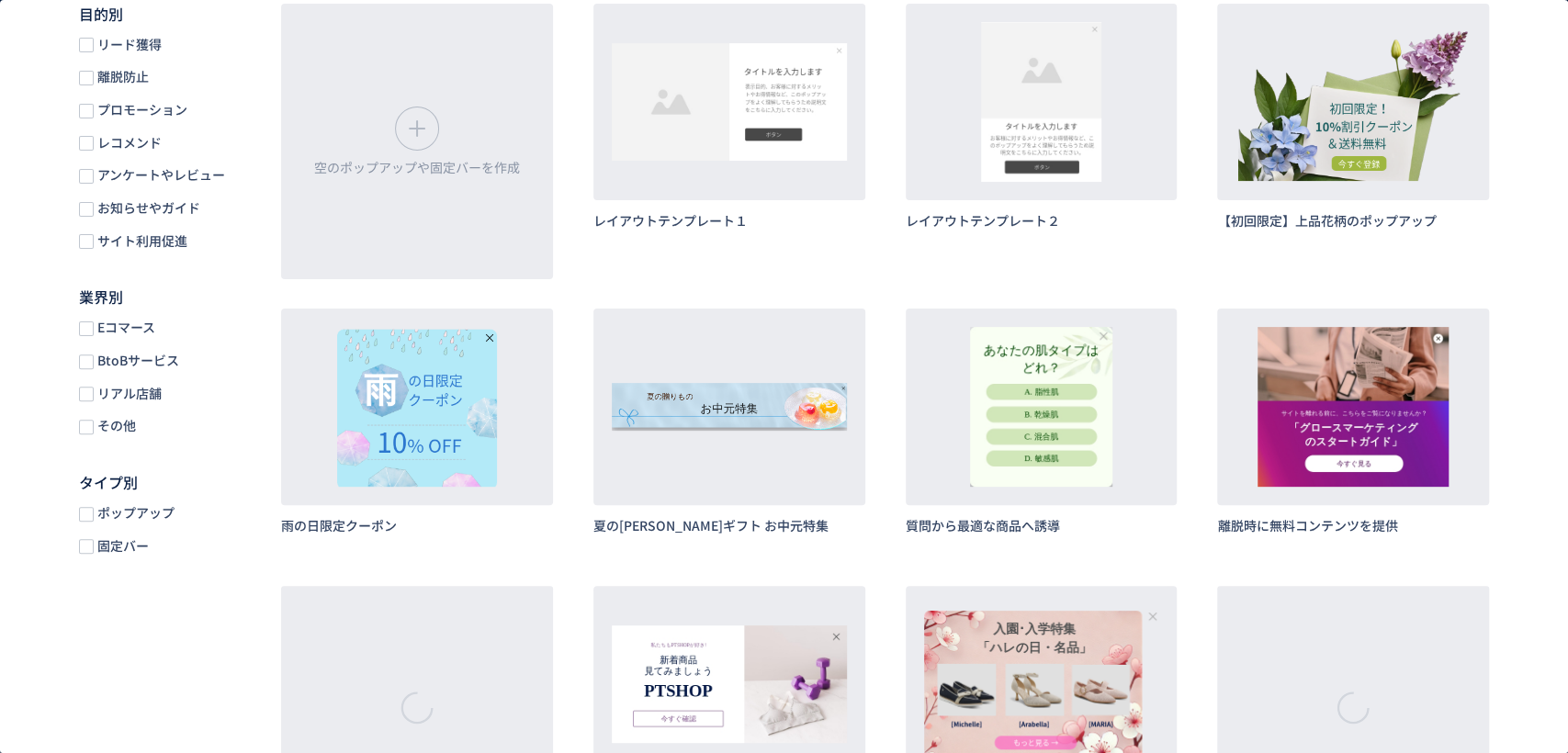
scroll to position [306, 0]
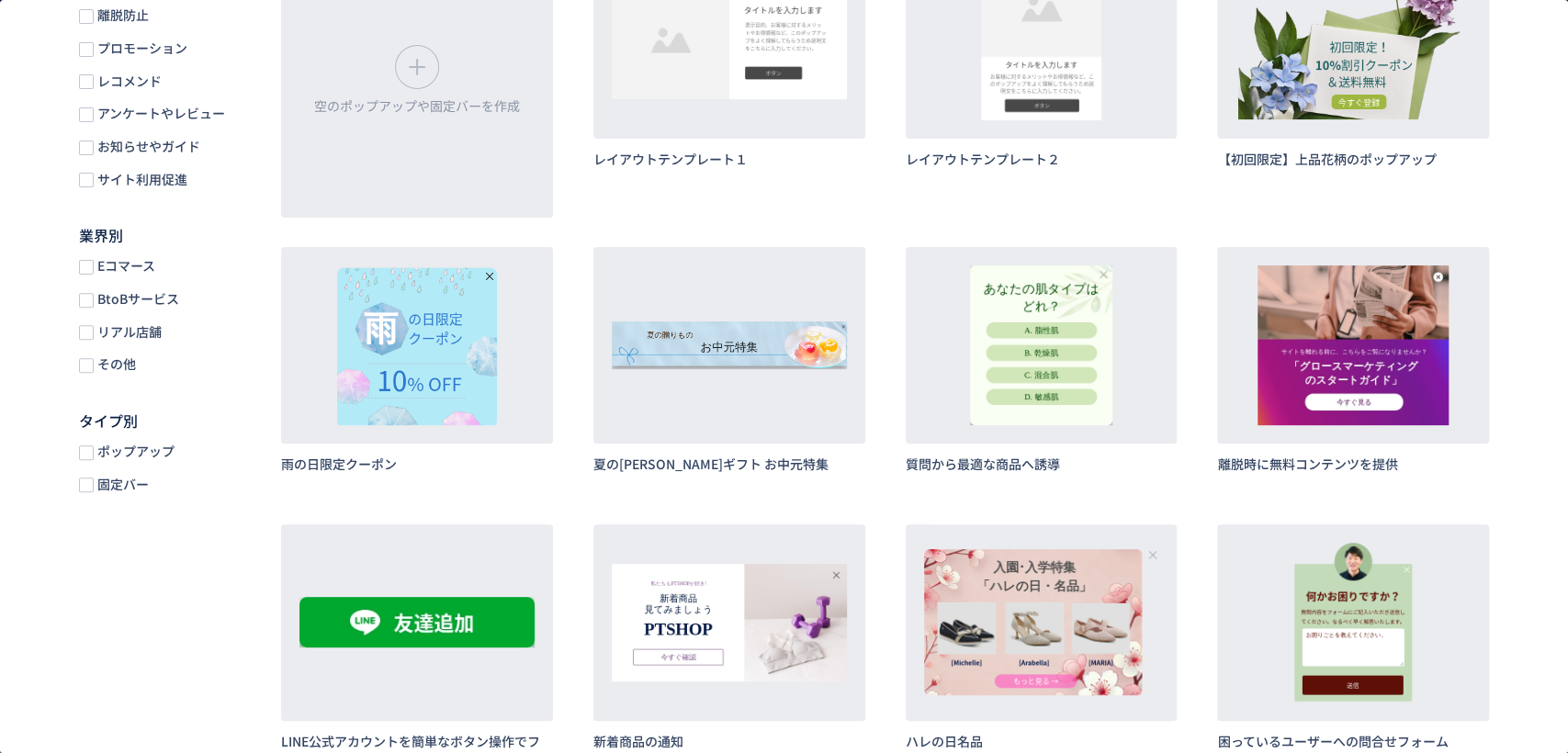
click at [134, 274] on span "Eコマース" at bounding box center [125, 266] width 62 height 17
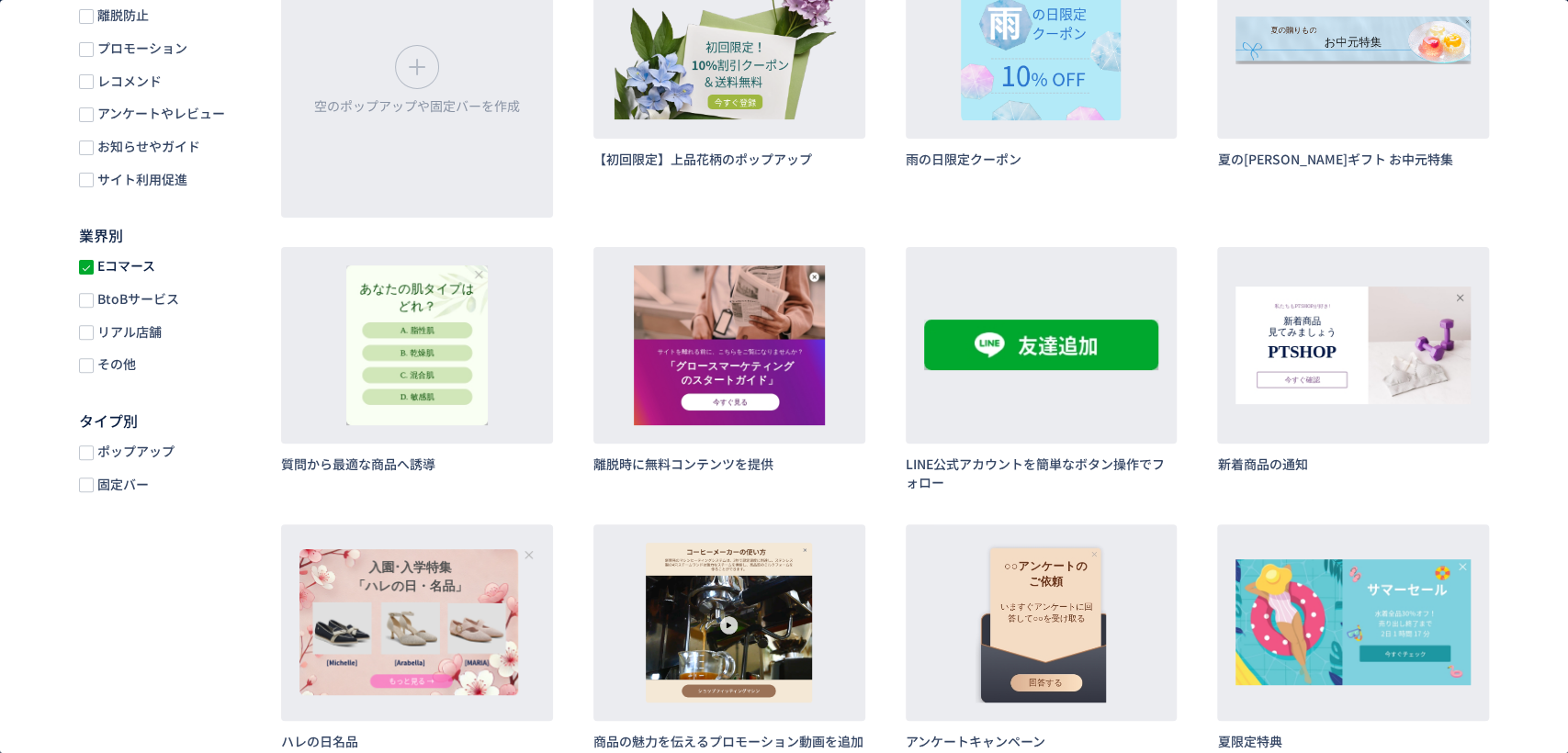
click at [134, 274] on span "Eコマース" at bounding box center [125, 266] width 62 height 17
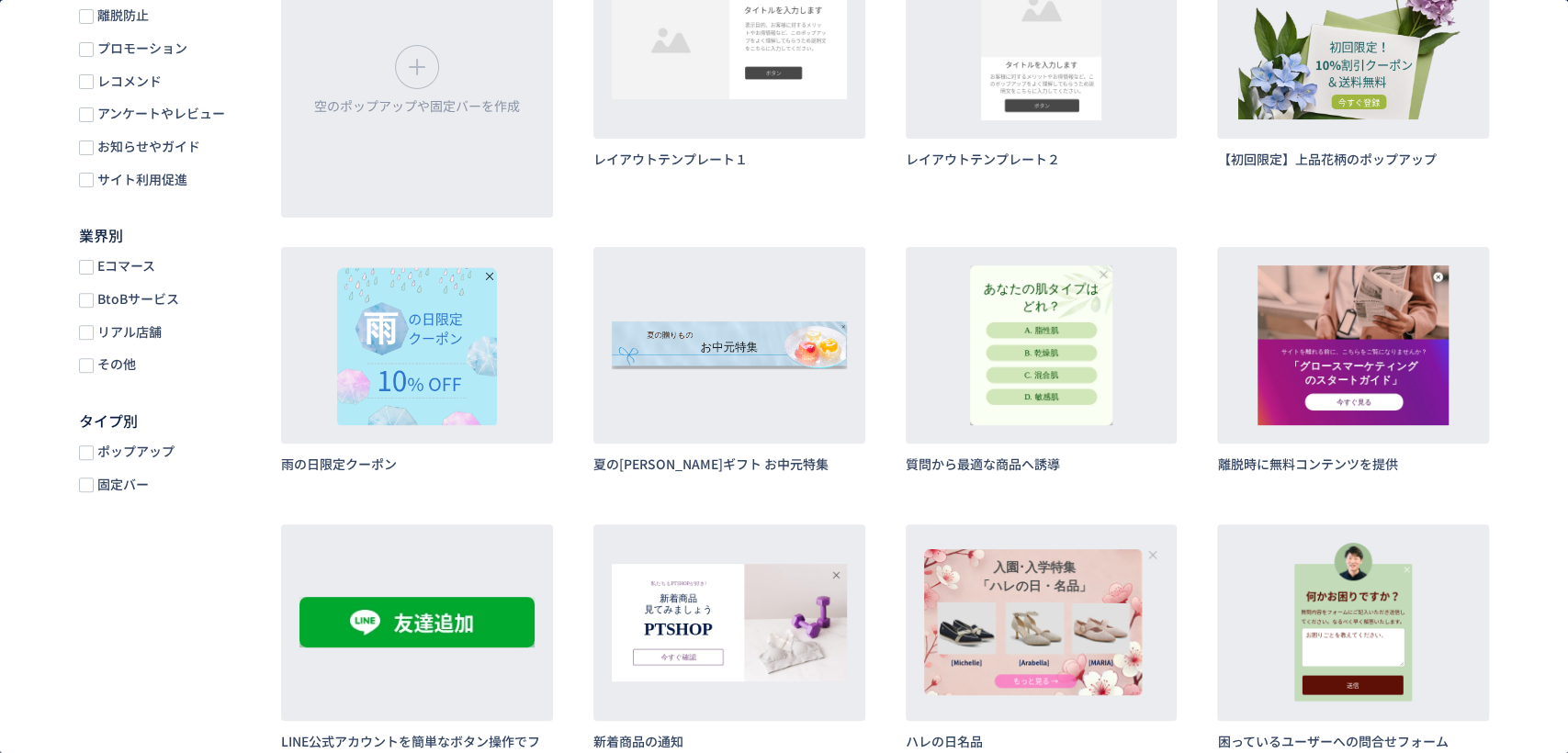
click at [134, 503] on div "目的別 リード獲得 離脱防止 プロモーション レコメンド アンケートやレビュー お知らせやガイド サイト利用促進 業界別 Eコマース BtoBサービス リアル…" at bounding box center [162, 225] width 238 height 567
click at [134, 489] on span "固定バー" at bounding box center [121, 485] width 55 height 17
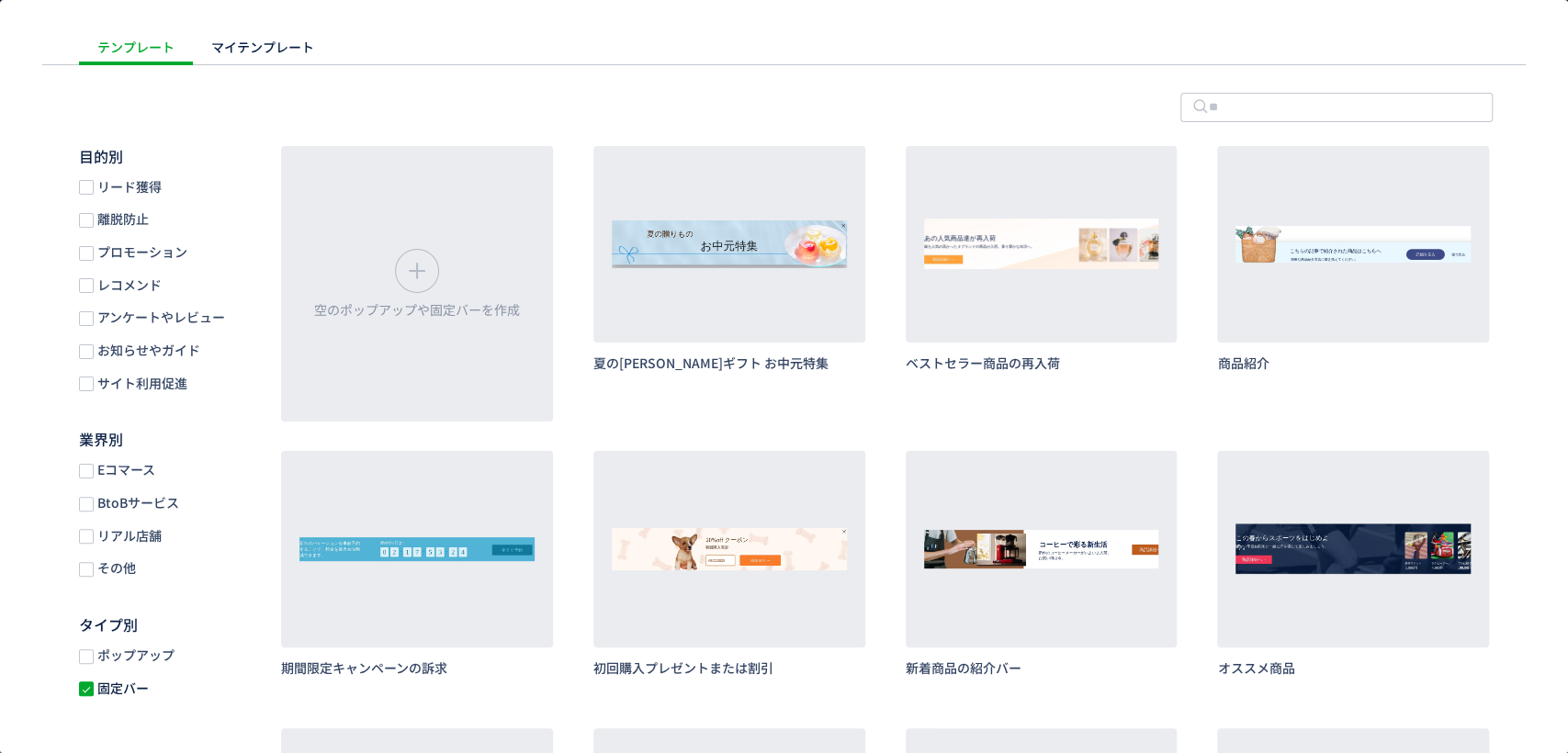
click at [110, 179] on span "リード獲得" at bounding box center [128, 187] width 68 height 17
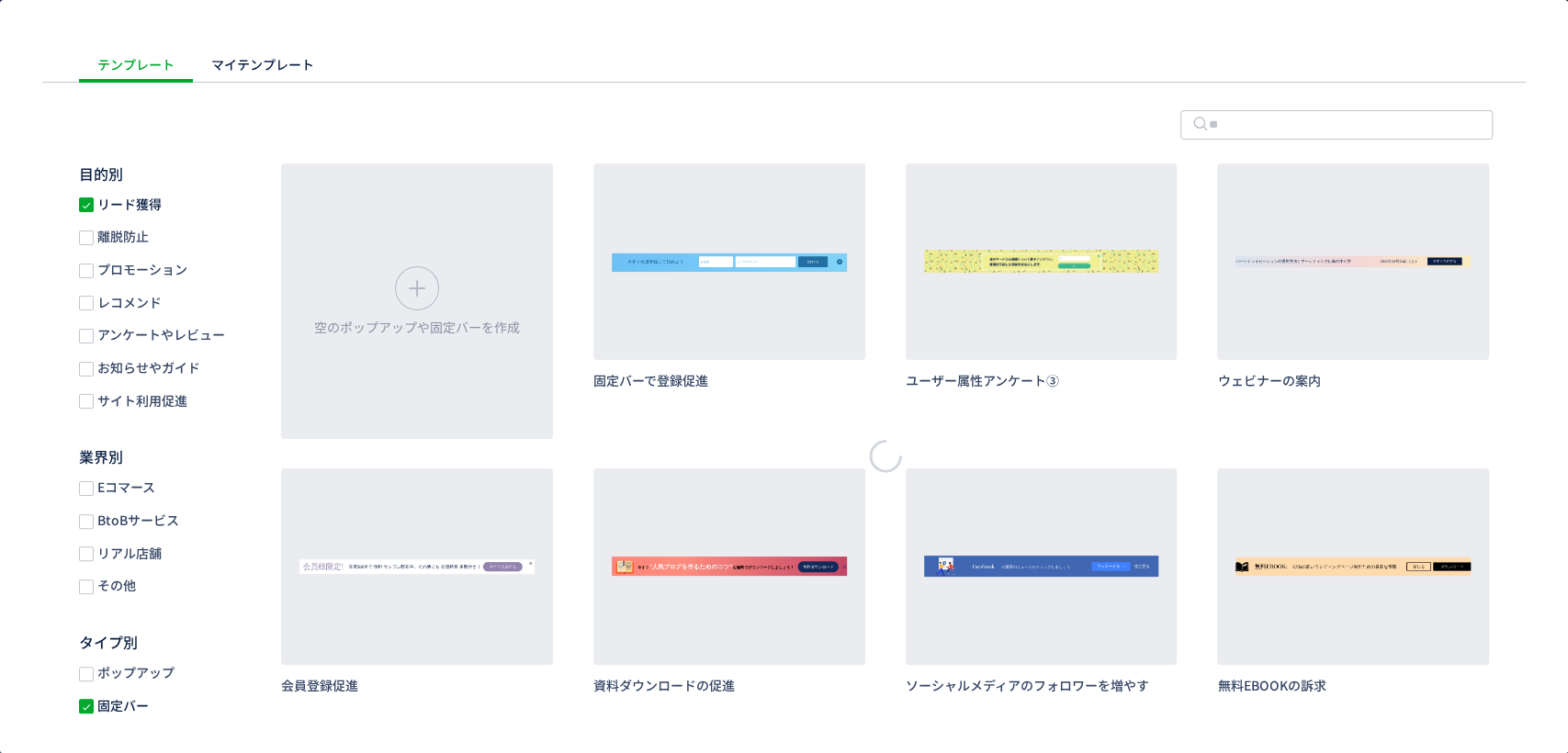
scroll to position [84, 0]
click at [110, 706] on span "固定バー" at bounding box center [121, 706] width 55 height 17
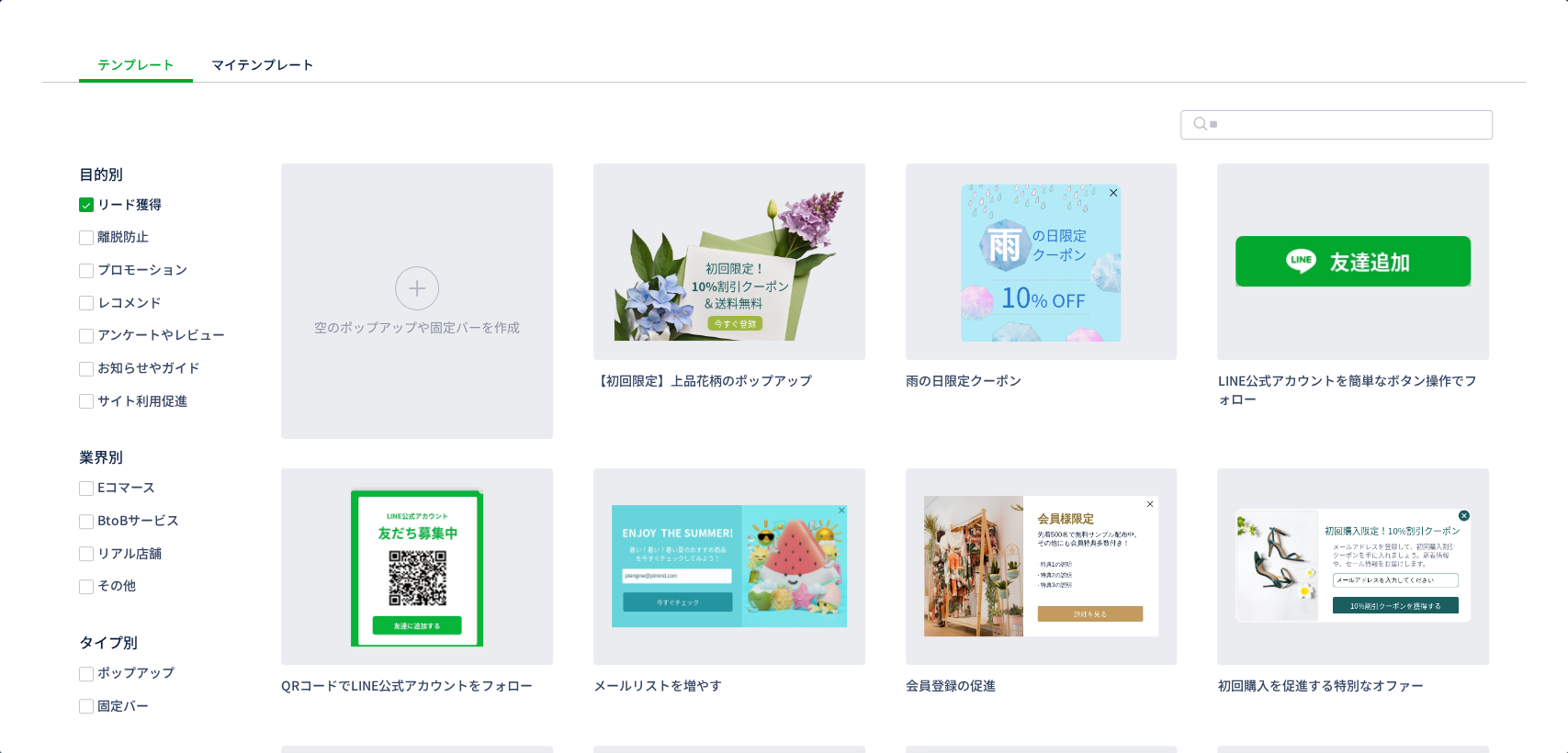
scroll to position [102, 0]
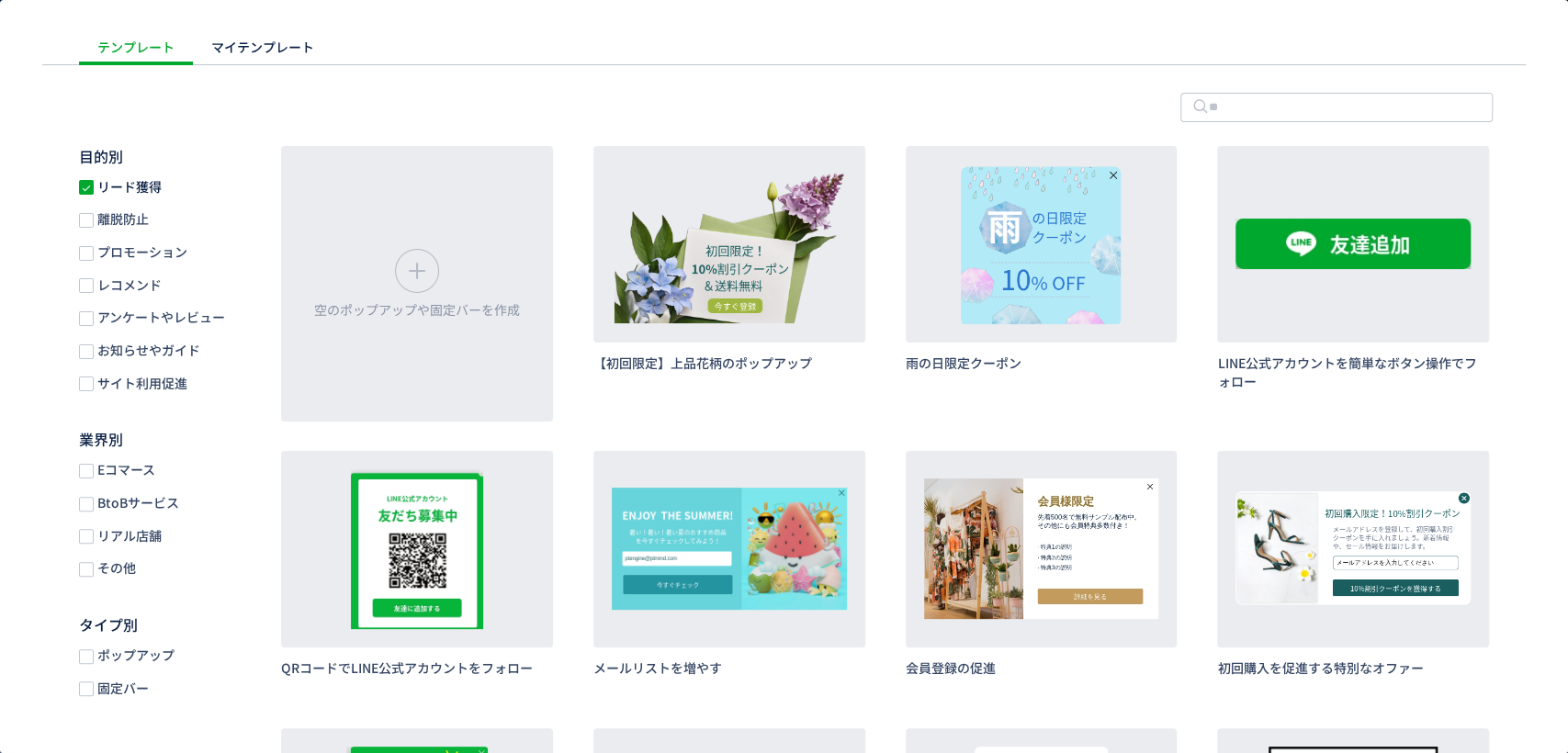
click at [132, 248] on span "プロモーション" at bounding box center [141, 252] width 94 height 17
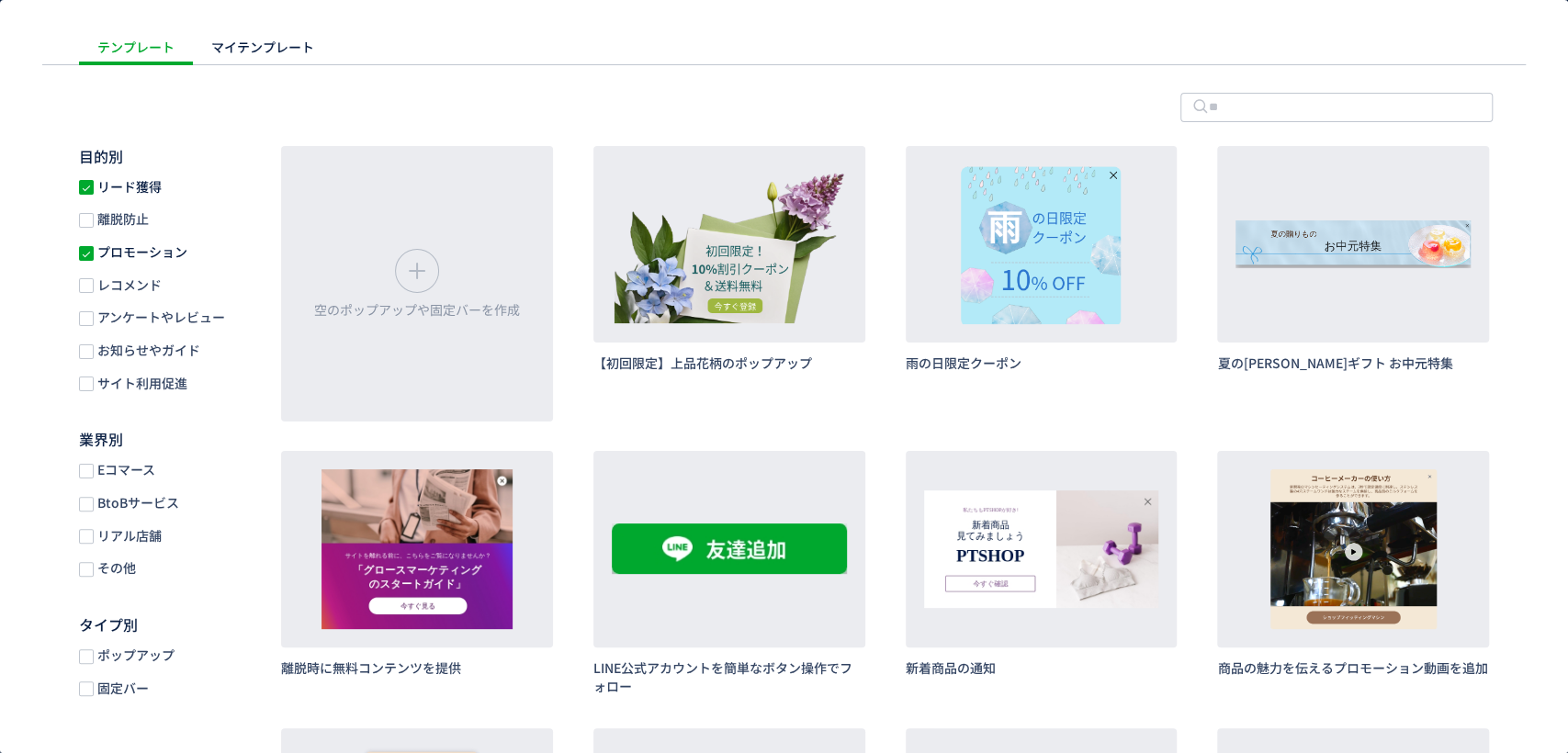
click at [114, 190] on span "リード獲得" at bounding box center [128, 187] width 68 height 17
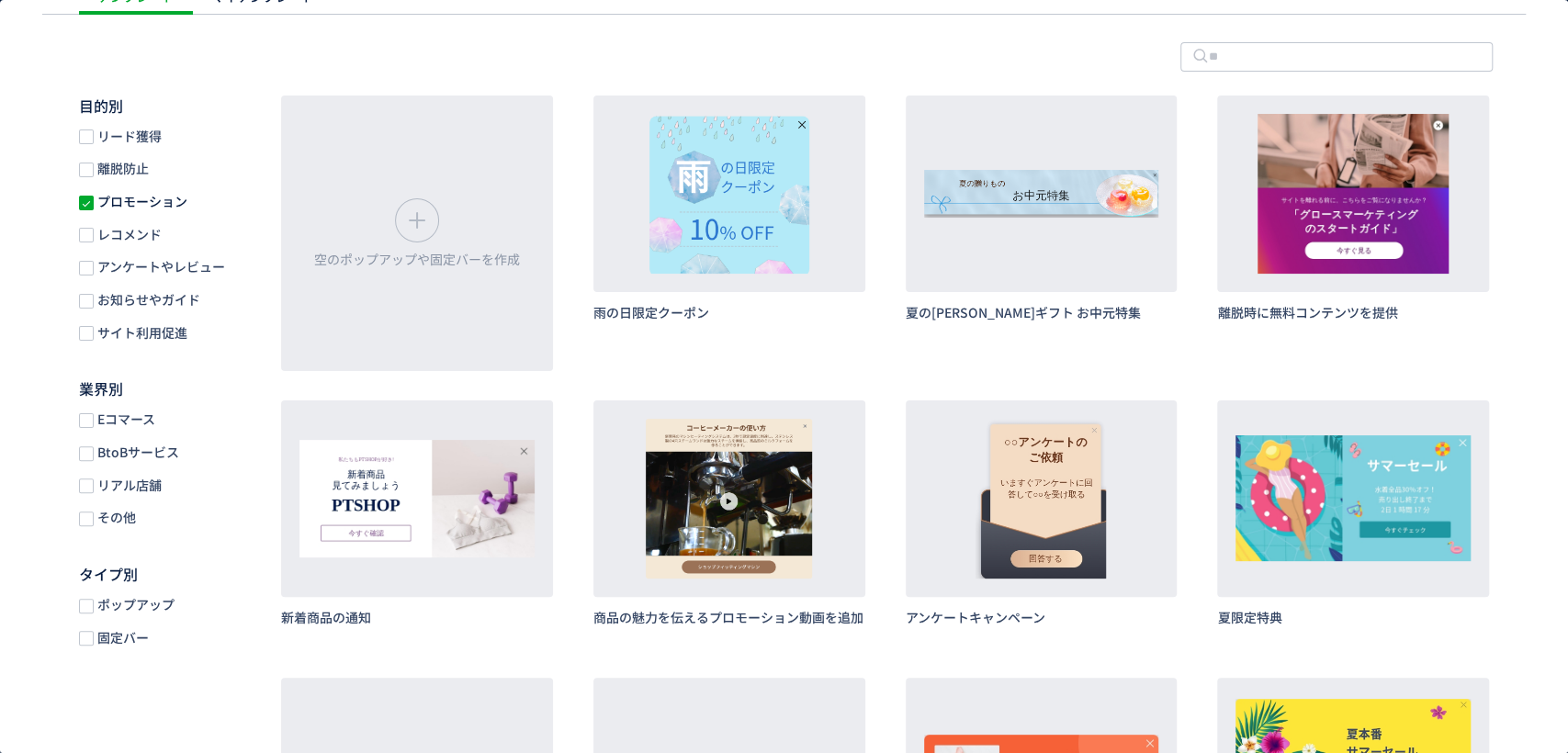
scroll to position [0, 0]
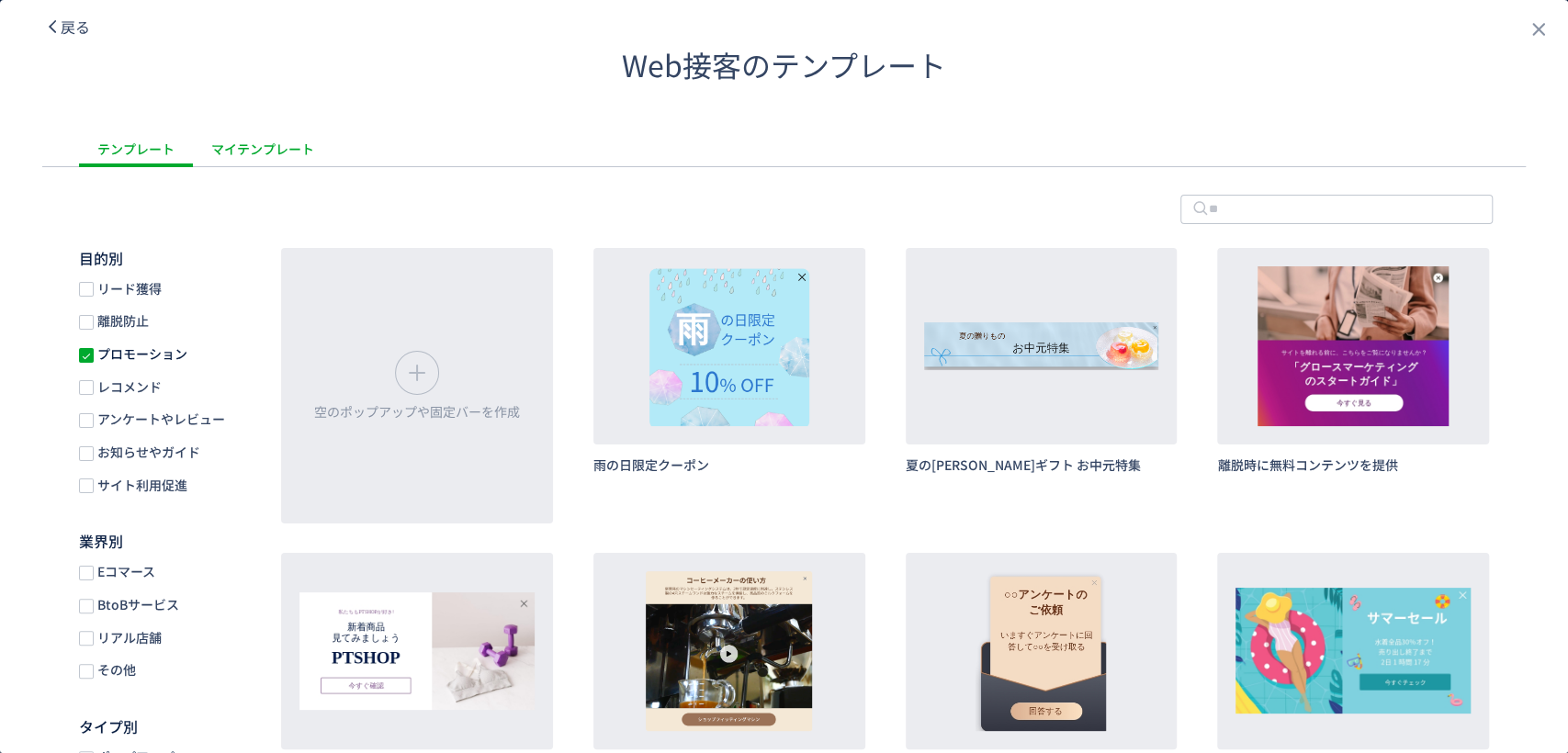
click at [308, 150] on div "マイテンプレート" at bounding box center [263, 149] width 140 height 37
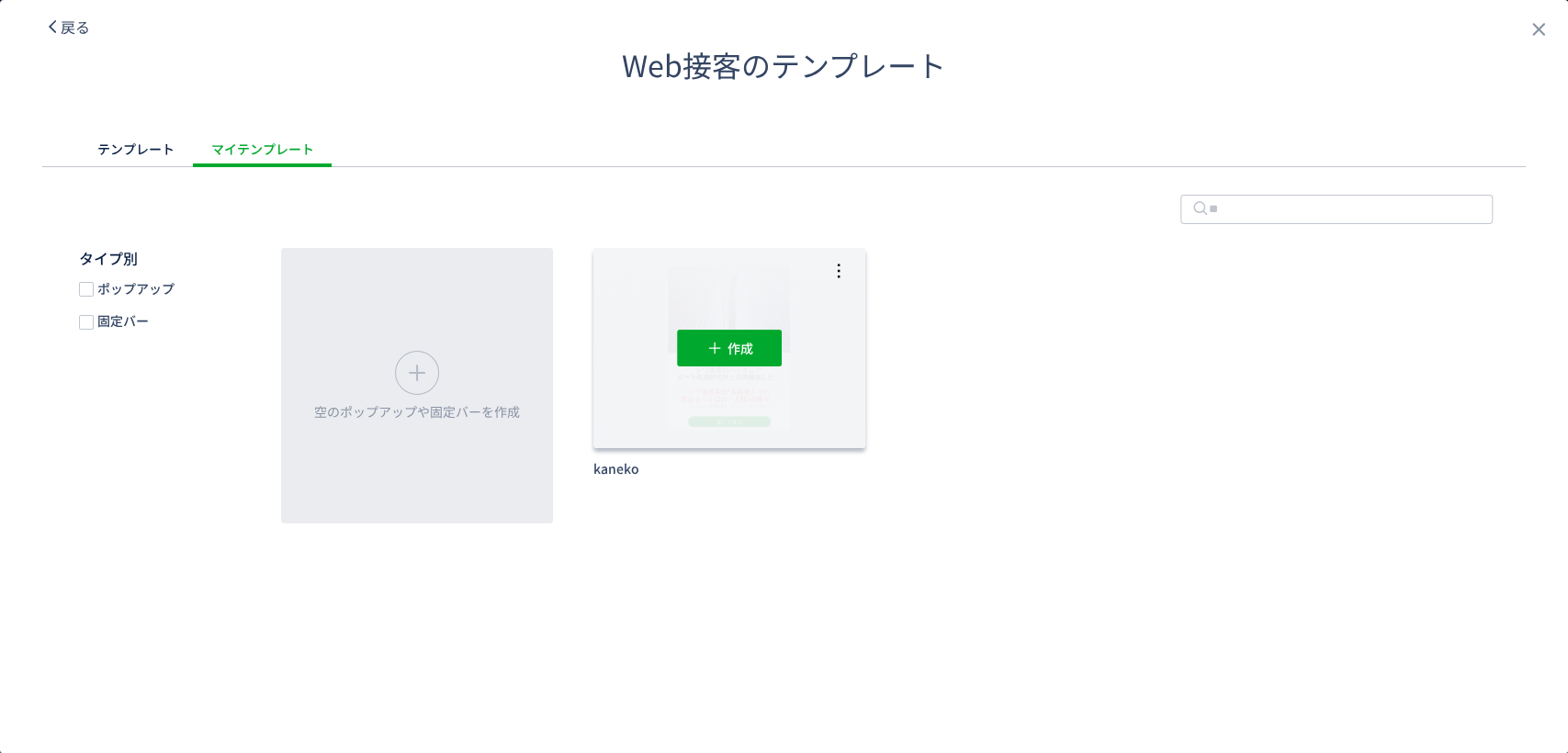
click at [748, 412] on div "作成 編集 削除" at bounding box center [729, 348] width 272 height 201
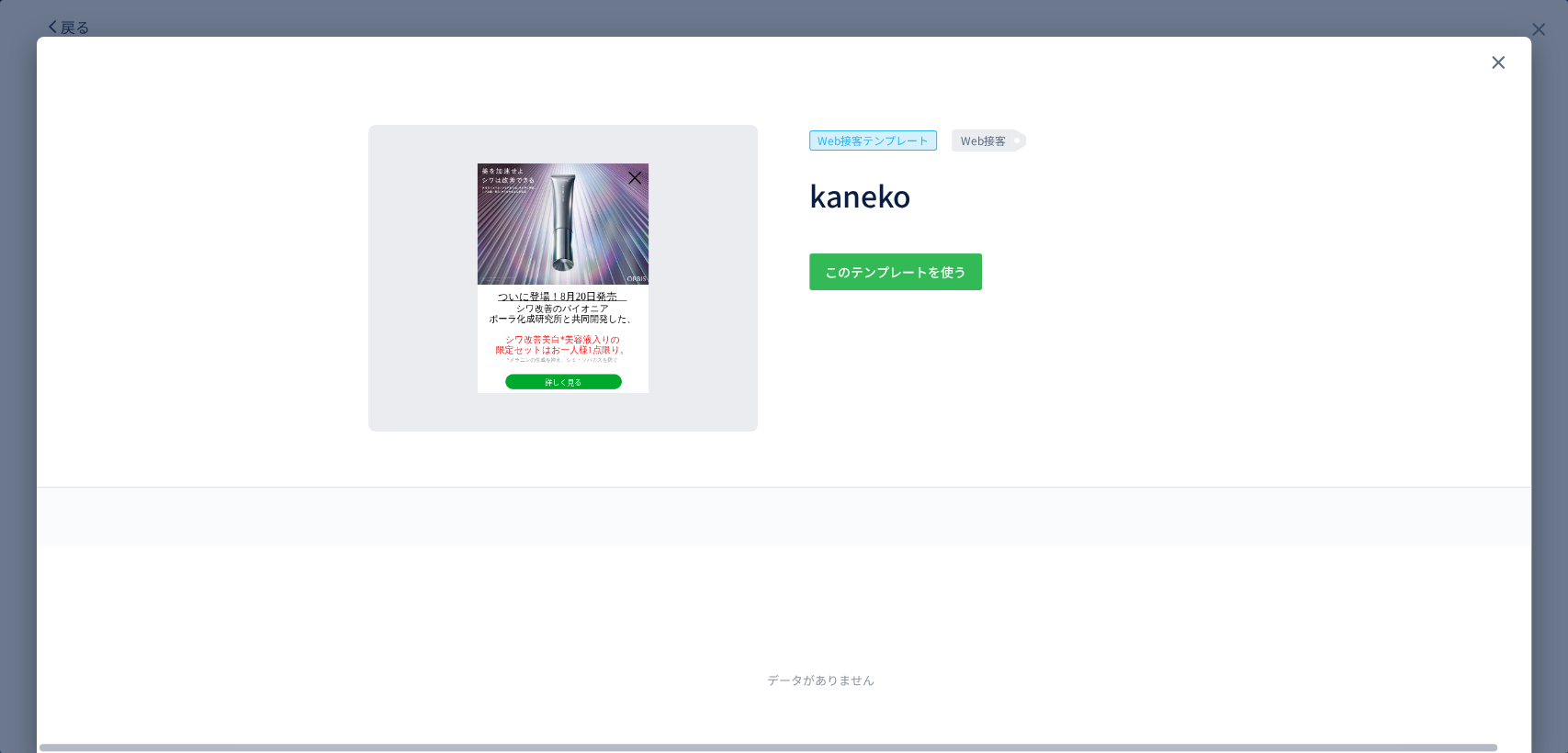
click at [831, 281] on span "このテンプレートを使う" at bounding box center [895, 272] width 141 height 37
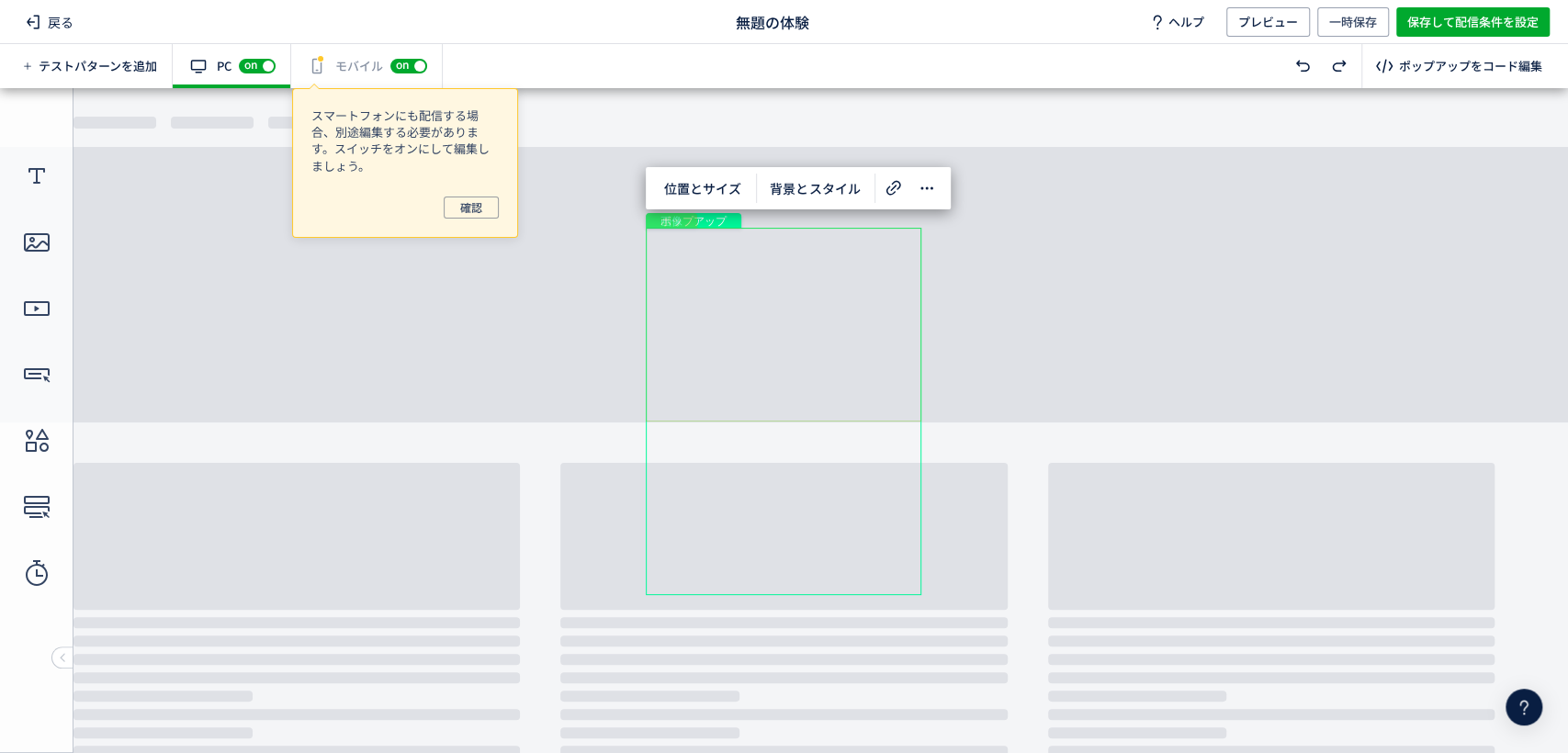
click at [776, 338] on div "画像" at bounding box center [783, 325] width 275 height 194
click at [765, 477] on div "テキスト" at bounding box center [783, 504] width 252 height 106
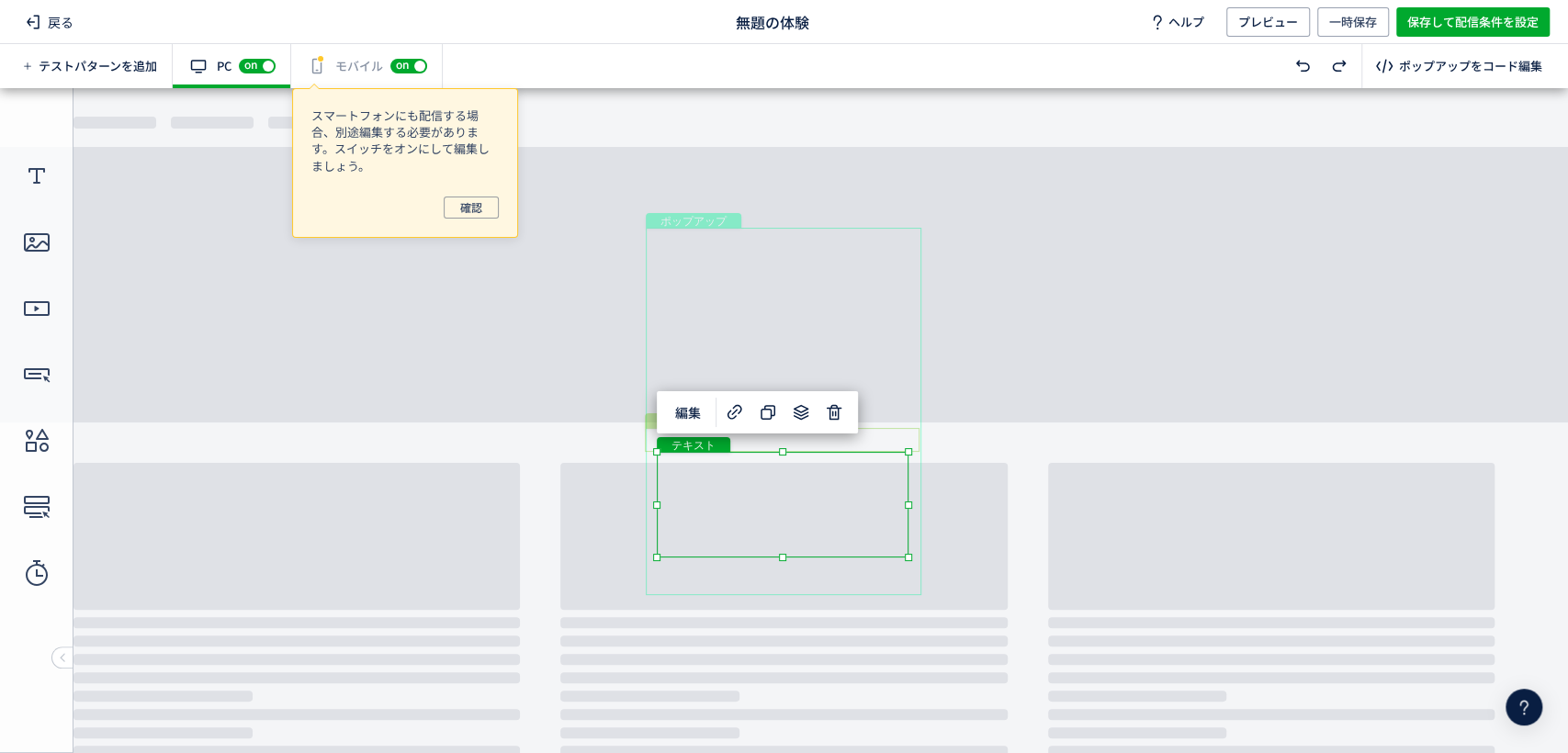
click at [761, 439] on div "テキスト" at bounding box center [781, 440] width 274 height 24
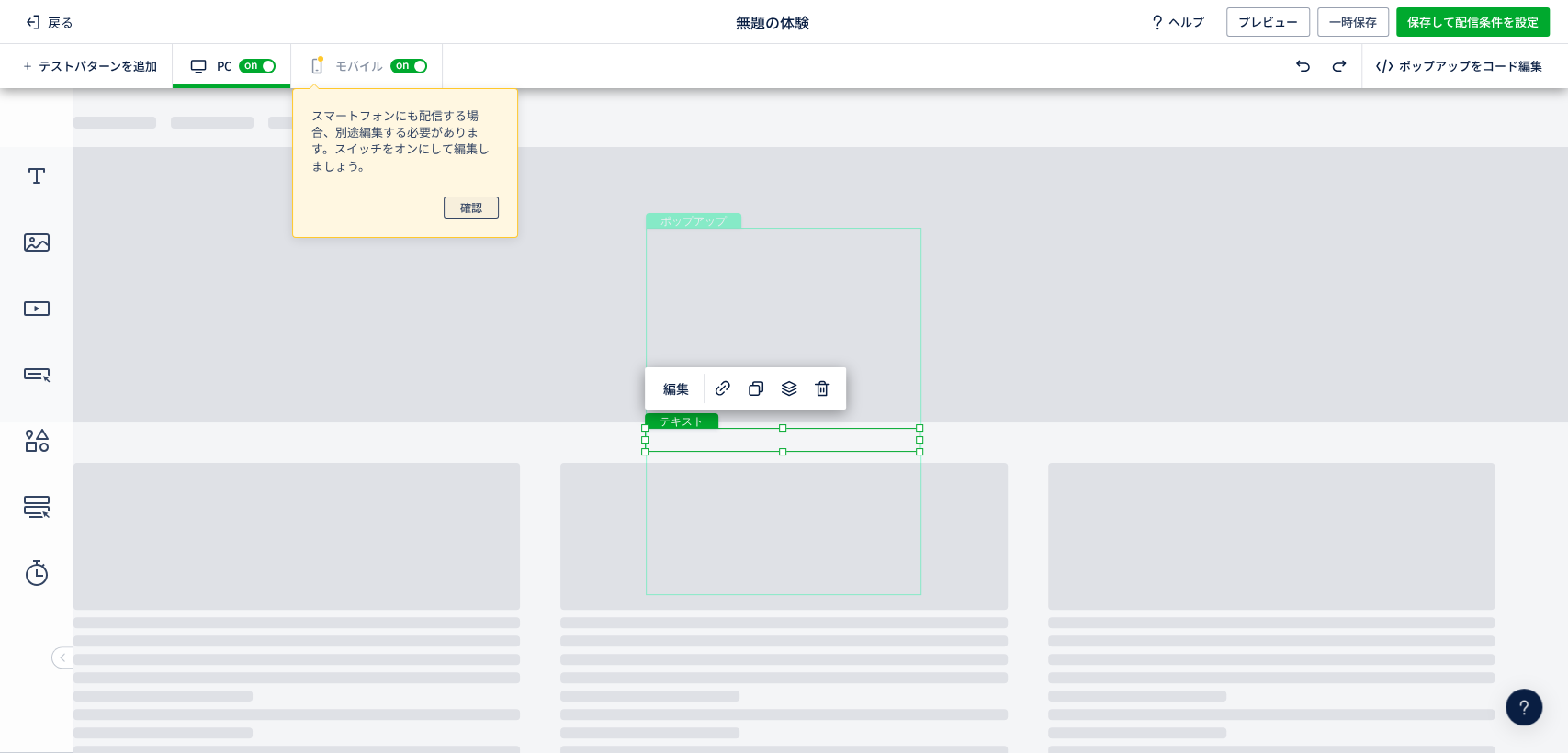
click at [466, 211] on span "確認" at bounding box center [471, 207] width 22 height 22
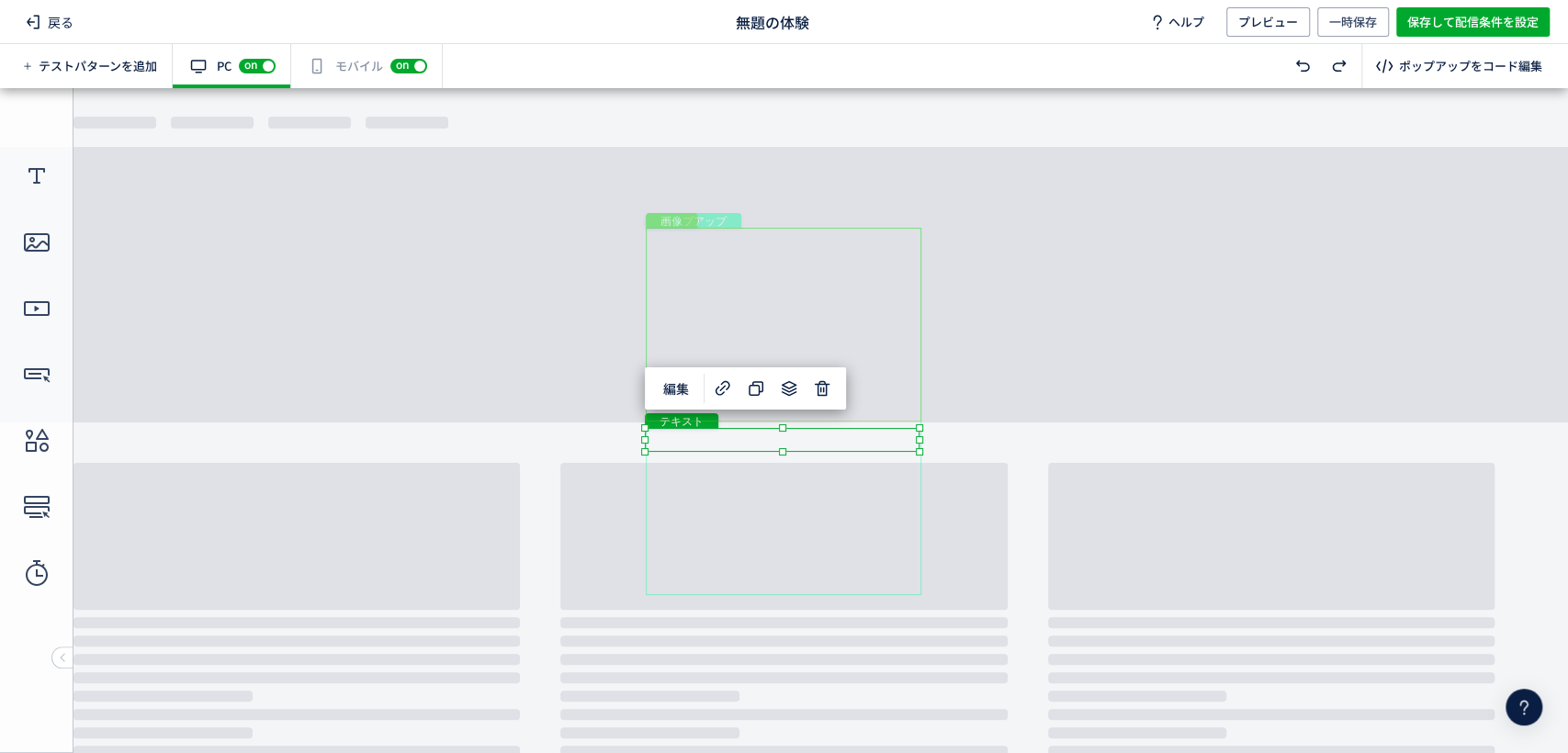
click at [700, 320] on div "画像" at bounding box center [783, 325] width 275 height 194
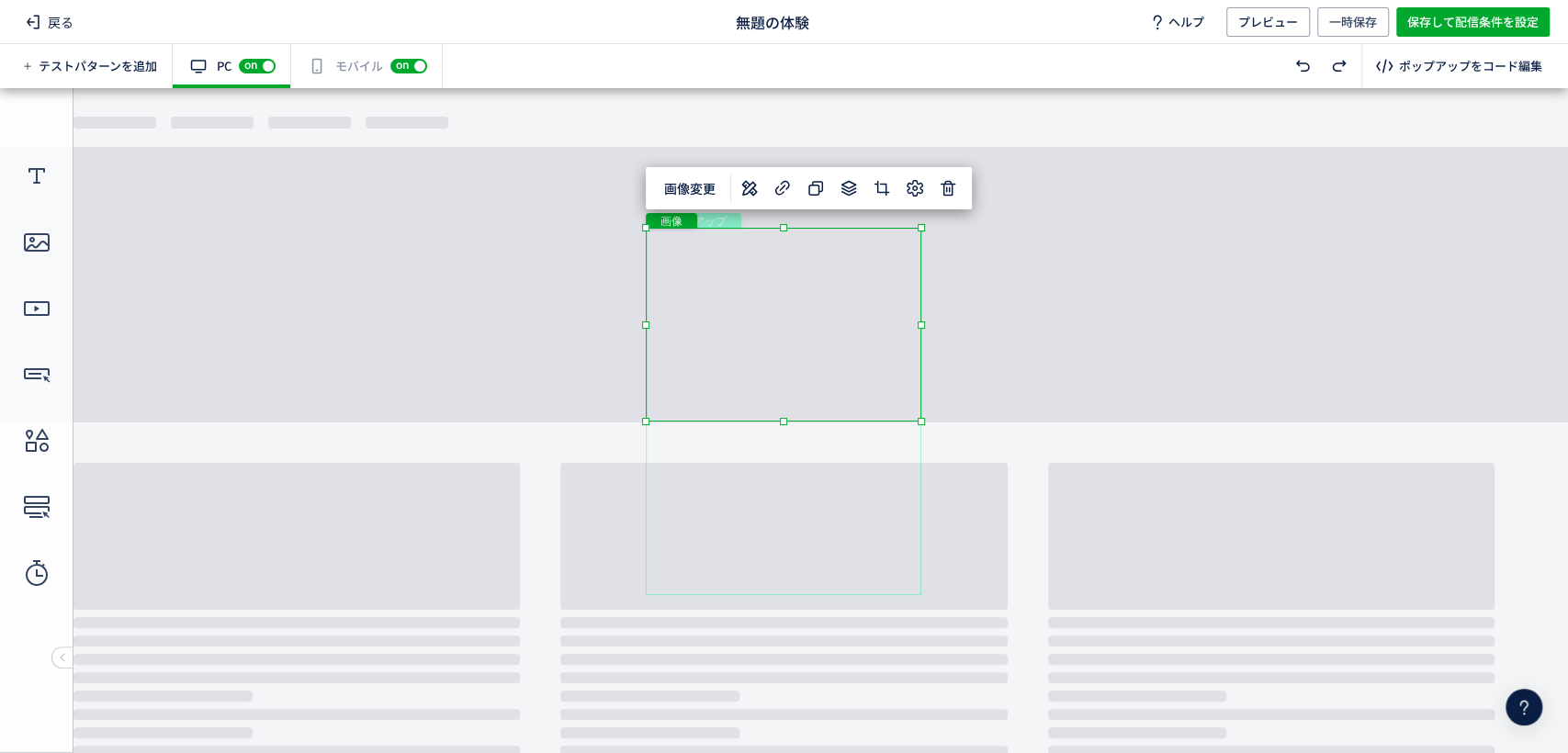
click at [333, 66] on div "有効な編集箇所が確認されません モバイル off on" at bounding box center [366, 65] width 151 height 44
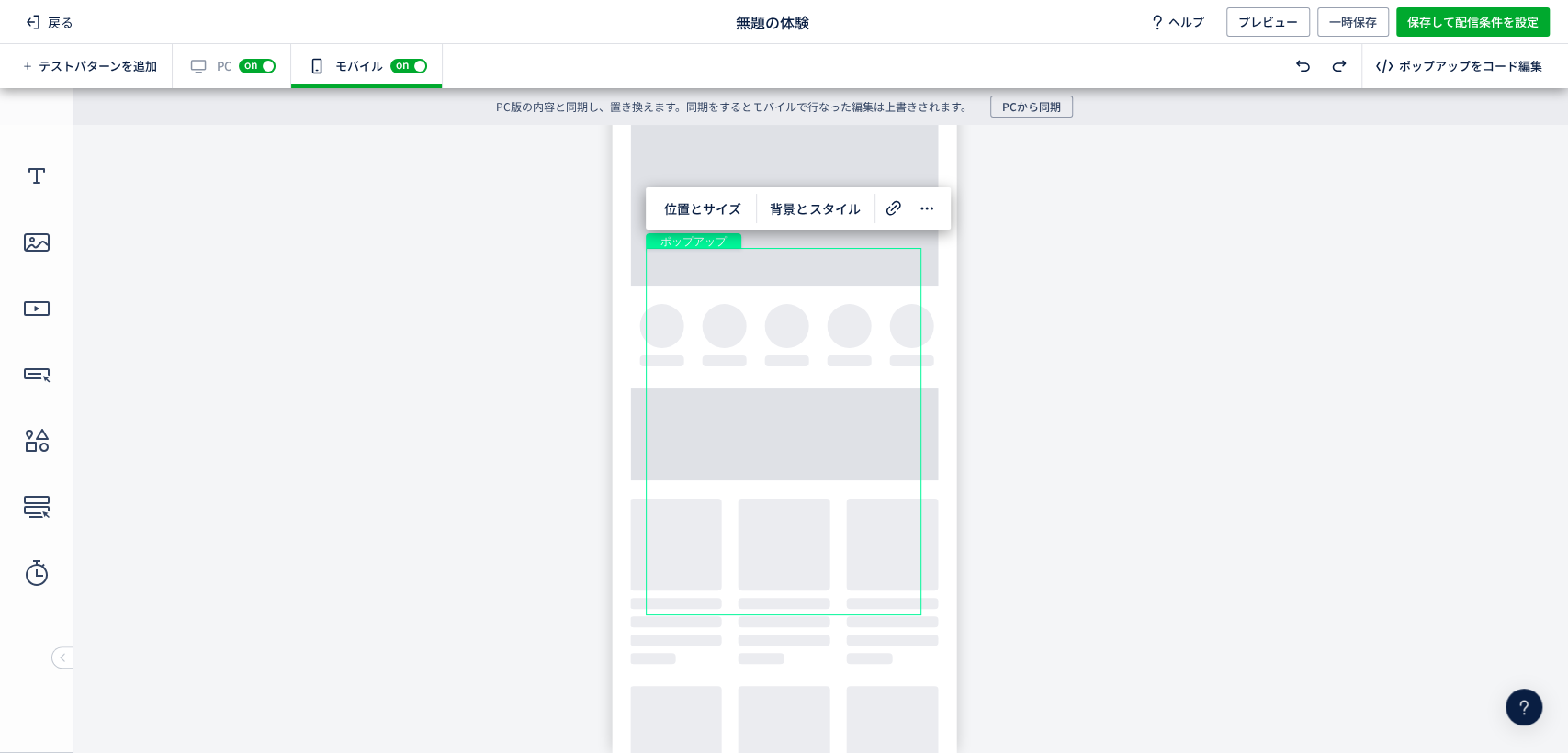
click at [218, 68] on div "有効な編集箇所が確認されません PC off on" at bounding box center [232, 65] width 118 height 44
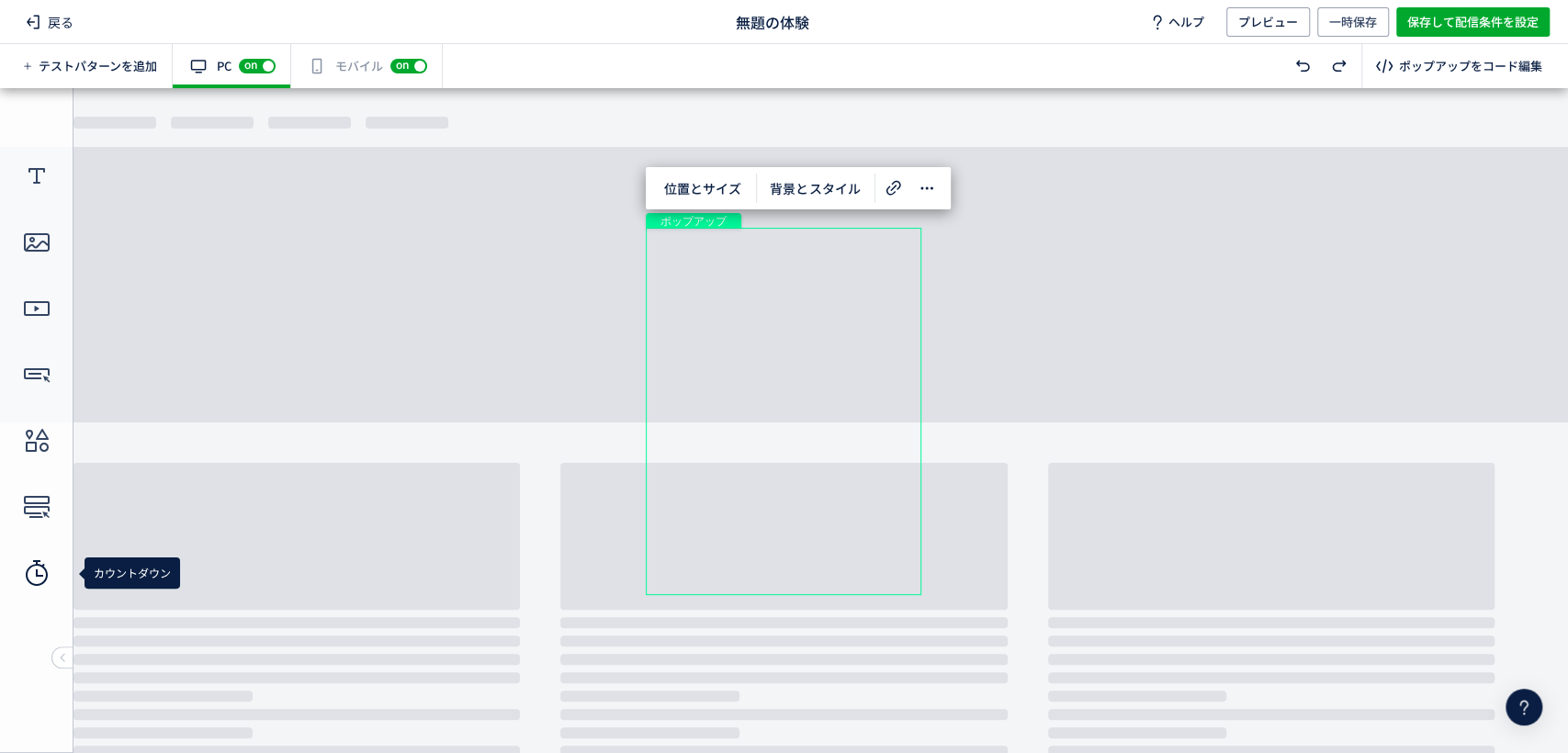
click at [29, 576] on icon at bounding box center [37, 573] width 29 height 29
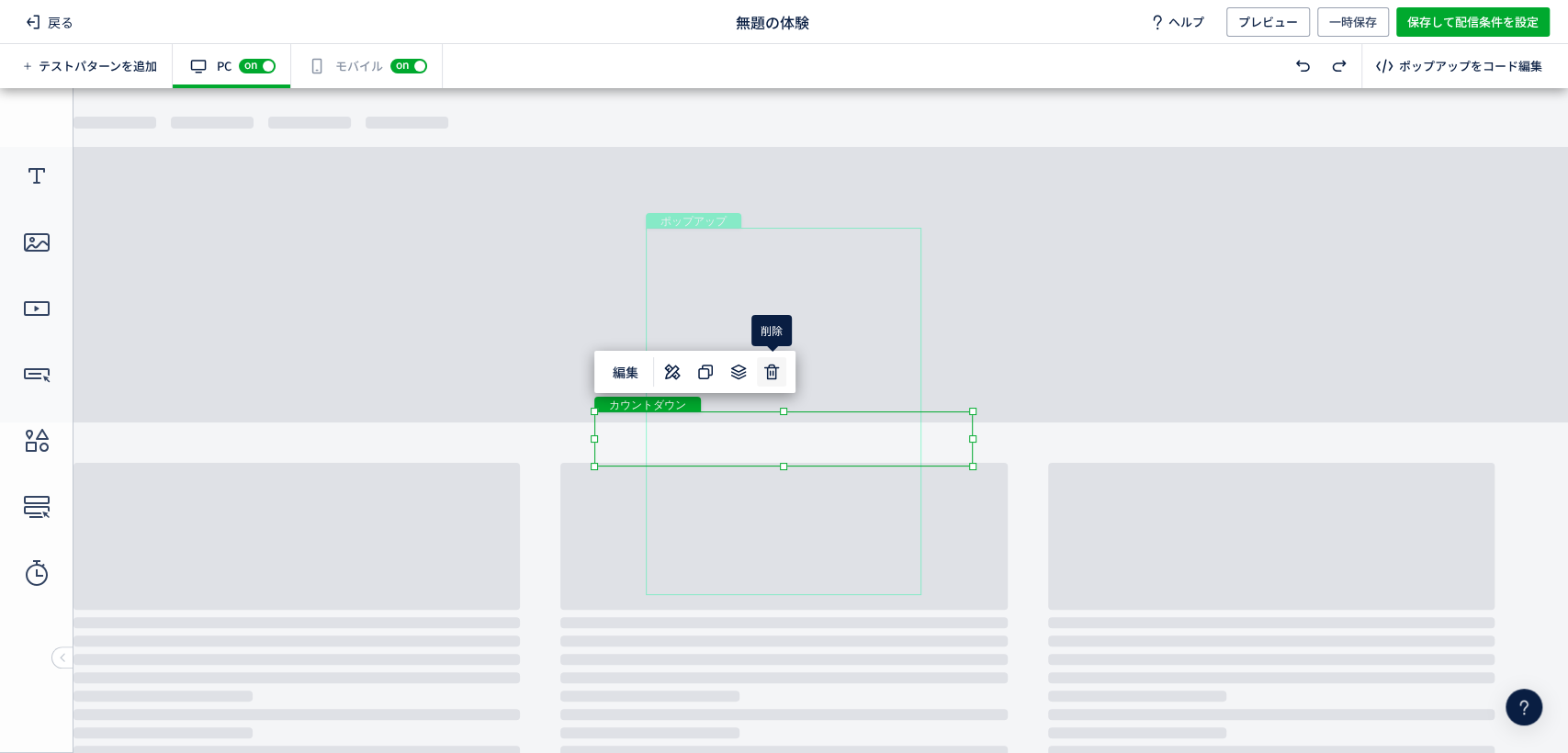
click at [771, 372] on icon at bounding box center [771, 371] width 22 height 22
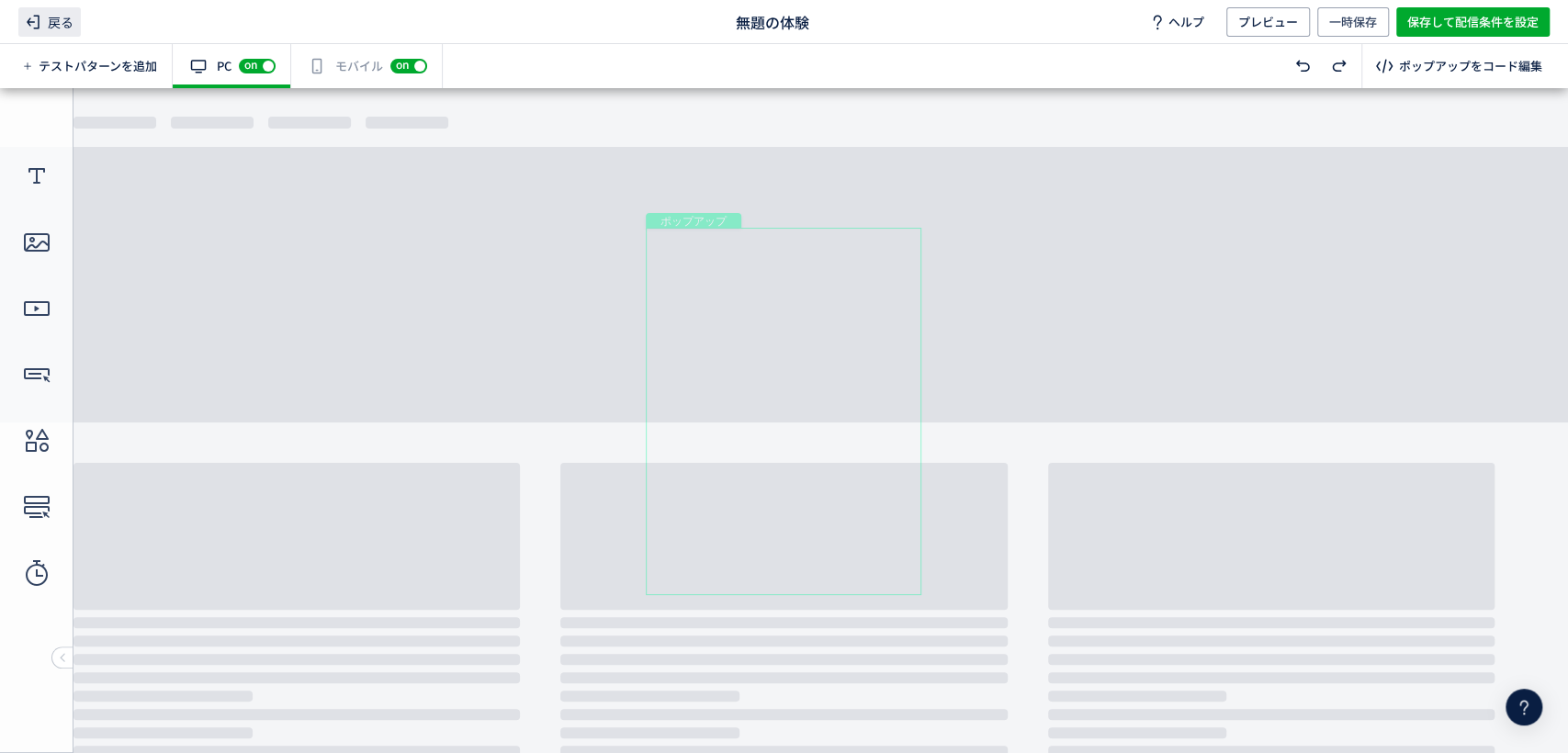
click at [47, 19] on span "戻る" at bounding box center [49, 22] width 62 height 29
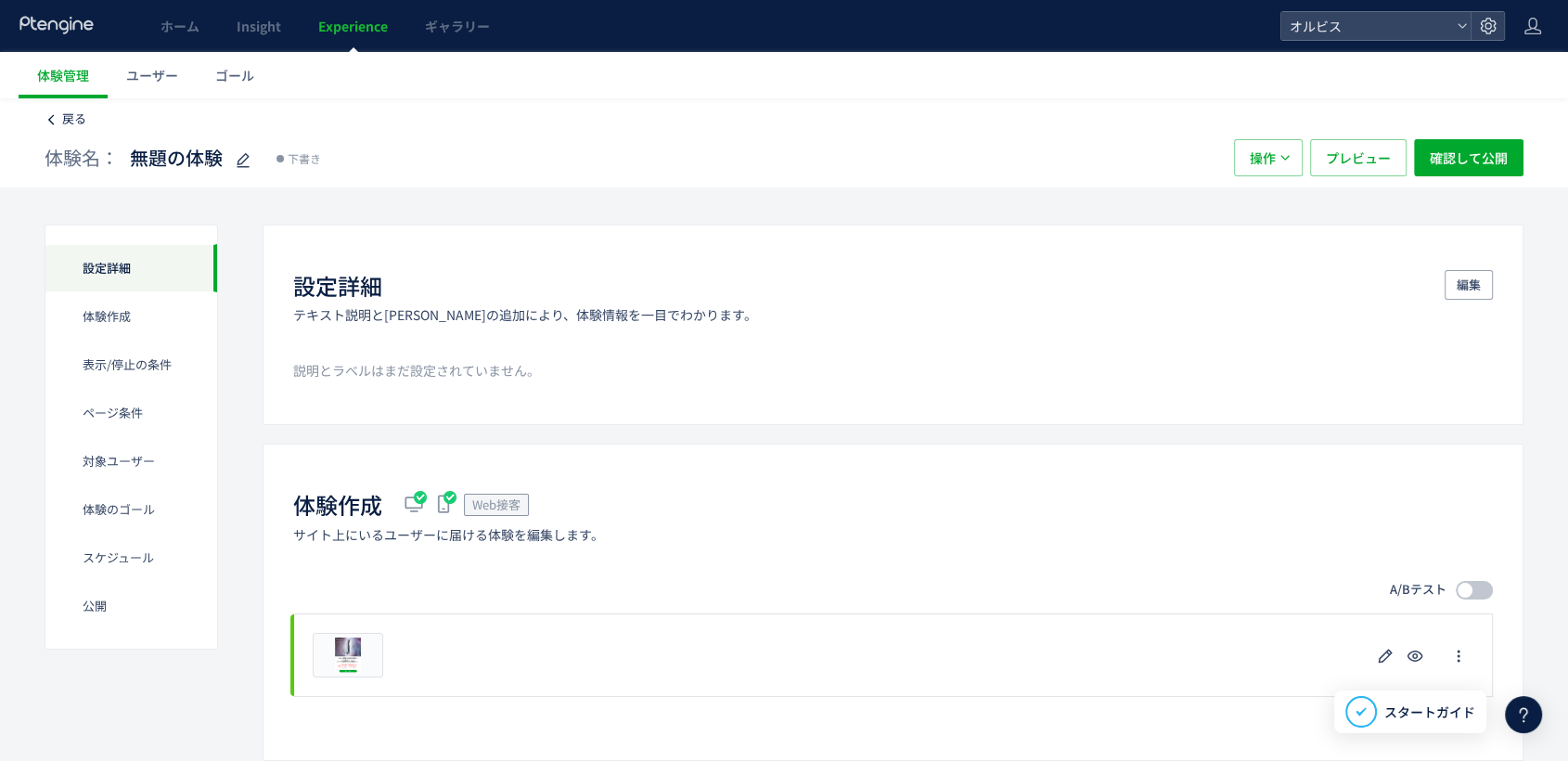
click at [72, 111] on span "戻る" at bounding box center [74, 119] width 24 height 18
